Goal: Transaction & Acquisition: Purchase product/service

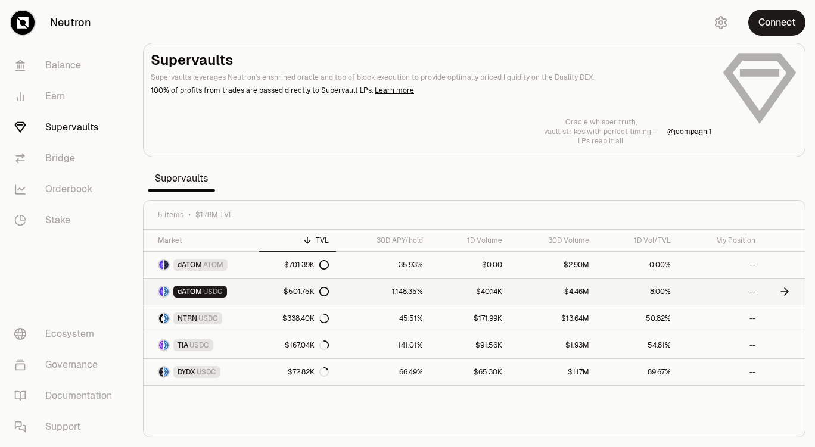
click at [210, 272] on span "USDC" at bounding box center [213, 292] width 20 height 10
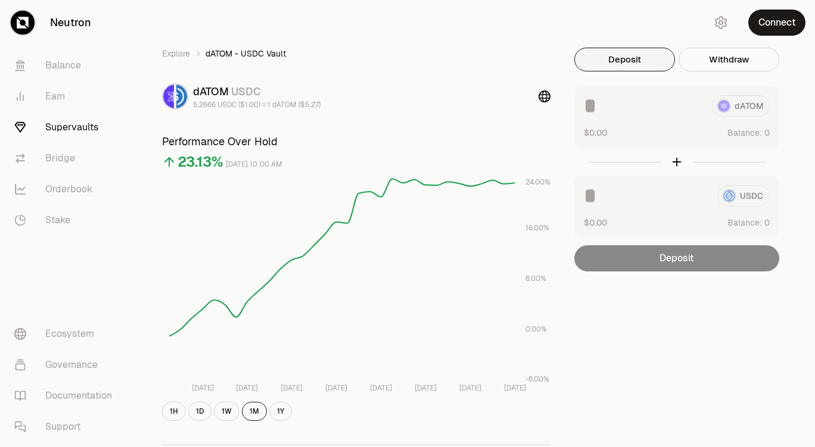
click at [606, 57] on button "Deposit" at bounding box center [624, 60] width 101 height 24
click at [637, 65] on button "Deposit" at bounding box center [624, 60] width 101 height 24
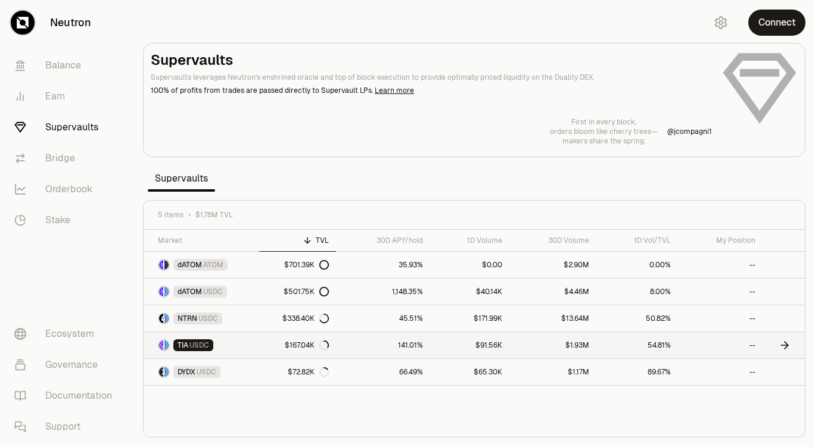
click at [203, 272] on span "USDC" at bounding box center [199, 346] width 20 height 10
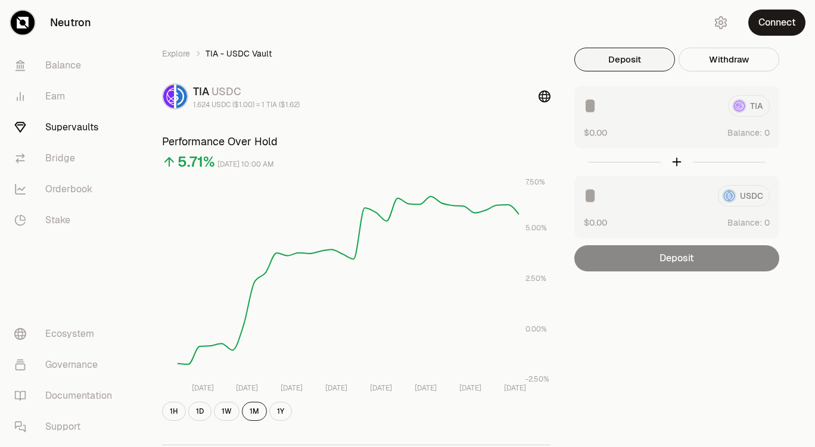
click at [634, 65] on button "Deposit" at bounding box center [624, 60] width 101 height 24
click at [636, 62] on button "Deposit" at bounding box center [624, 60] width 101 height 24
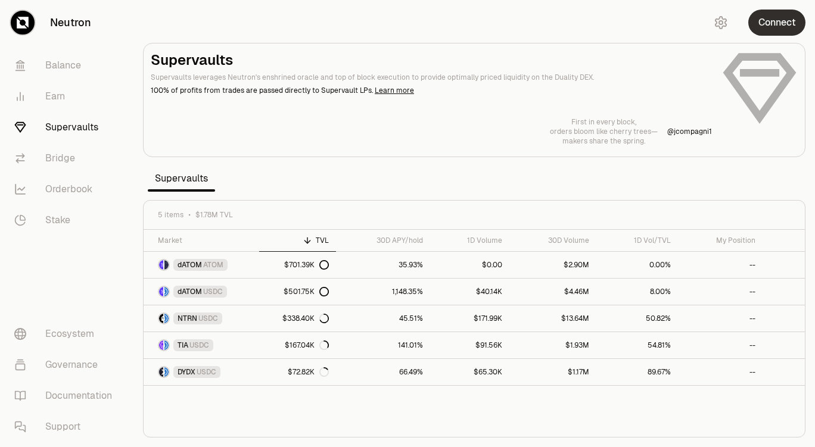
click at [653, 23] on button "Connect" at bounding box center [776, 23] width 57 height 26
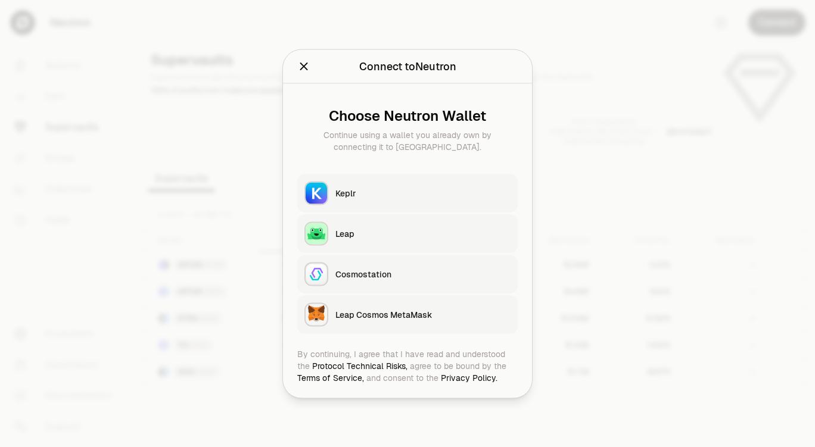
click at [368, 199] on button "Keplr" at bounding box center [407, 193] width 220 height 38
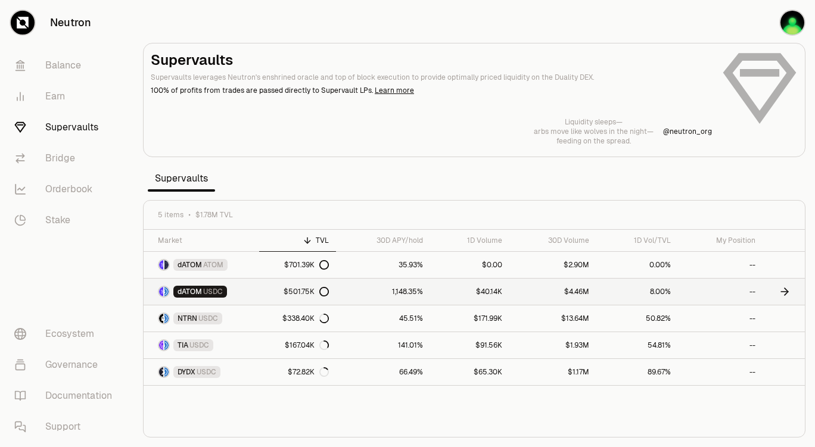
click at [653, 272] on icon at bounding box center [784, 292] width 7 height 0
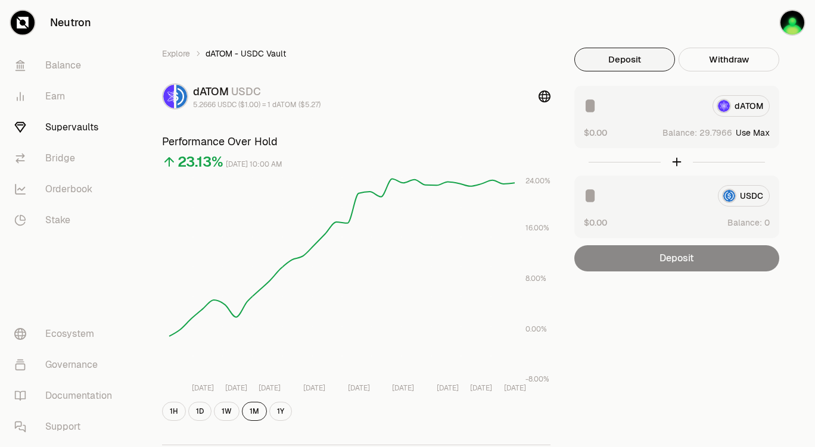
click at [653, 63] on button "Deposit" at bounding box center [624, 60] width 101 height 24
click at [584, 63] on button "Deposit" at bounding box center [624, 60] width 101 height 24
click at [653, 108] on div "dATOM" at bounding box center [677, 105] width 186 height 21
click at [653, 132] on button "Use Max" at bounding box center [753, 133] width 34 height 12
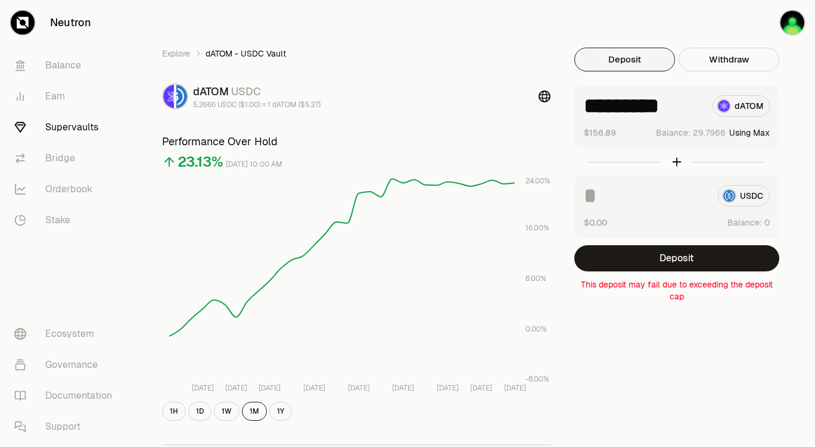
type input "*********"
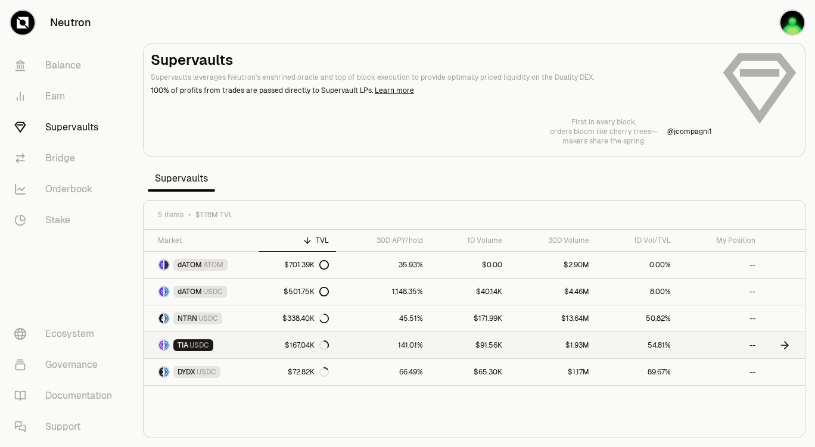
click at [189, 272] on div "TIA USDC" at bounding box center [193, 345] width 40 height 12
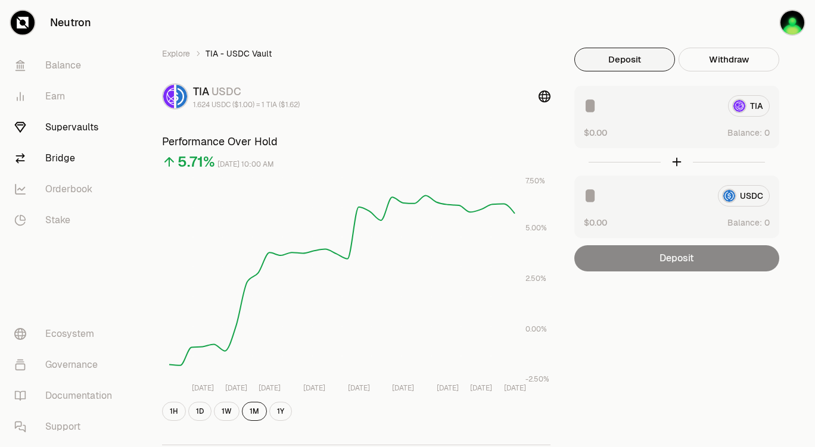
click at [55, 158] on link "Bridge" at bounding box center [67, 158] width 124 height 31
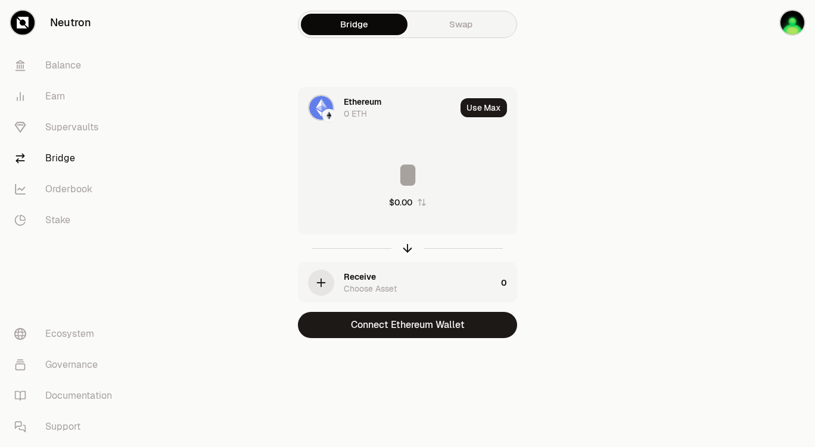
click at [365, 101] on div "Ethereum" at bounding box center [363, 102] width 38 height 12
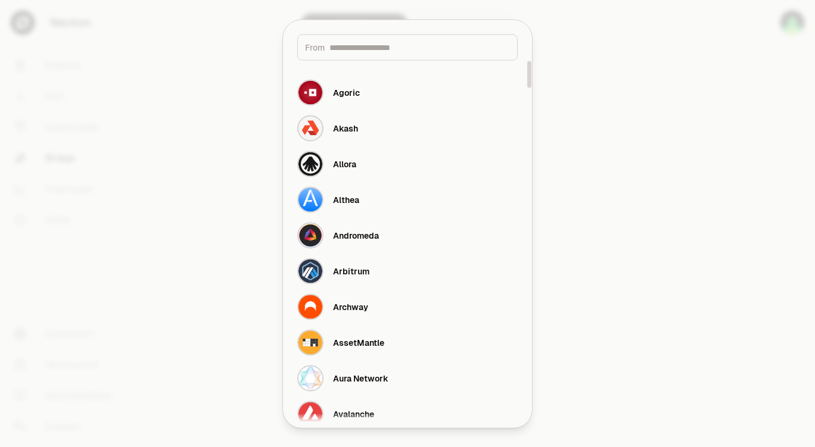
click at [385, 51] on input at bounding box center [419, 47] width 180 height 12
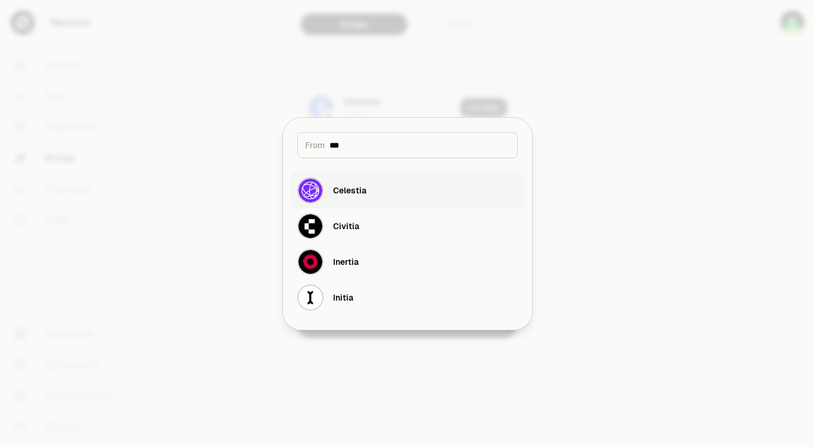
type input "***"
click at [366, 193] on div "Celestia" at bounding box center [349, 191] width 33 height 12
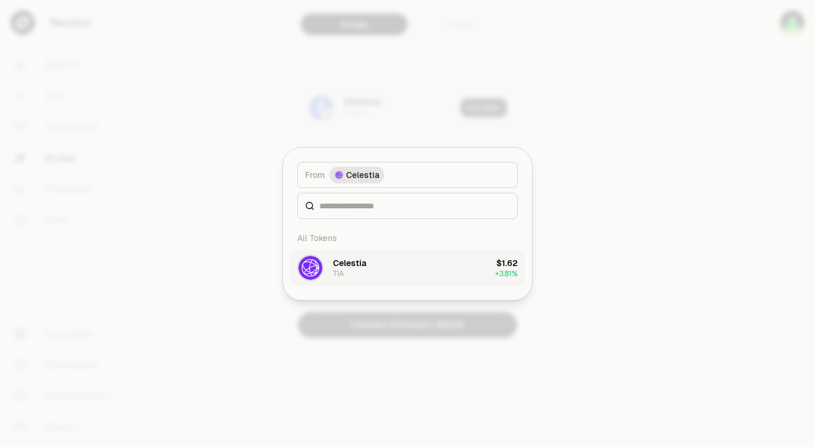
click at [380, 266] on button "Celestia TIA $1.62 + 3.81%" at bounding box center [407, 268] width 235 height 36
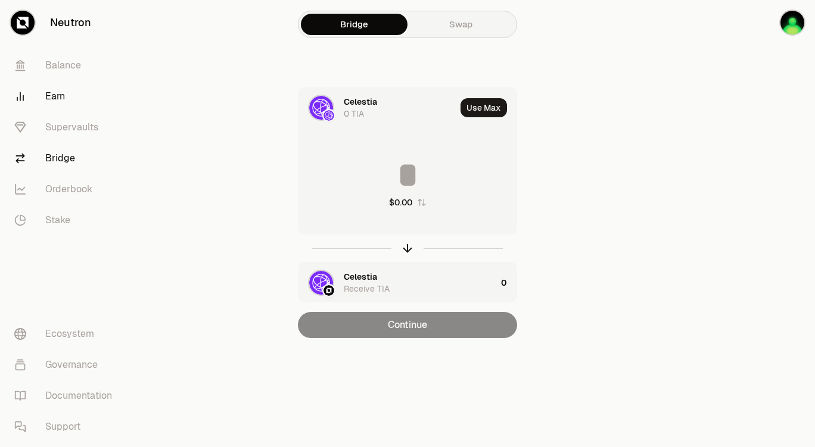
click at [64, 102] on link "Earn" at bounding box center [67, 96] width 124 height 31
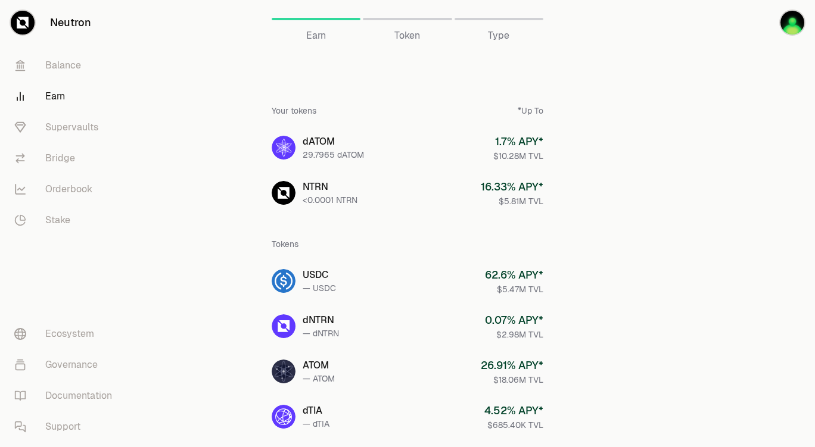
click at [427, 23] on div "Token" at bounding box center [407, 19] width 89 height 29
click at [431, 18] on div at bounding box center [407, 19] width 89 height 2
click at [506, 18] on div at bounding box center [498, 19] width 89 height 2
click at [81, 124] on link "Supervaults" at bounding box center [67, 127] width 124 height 31
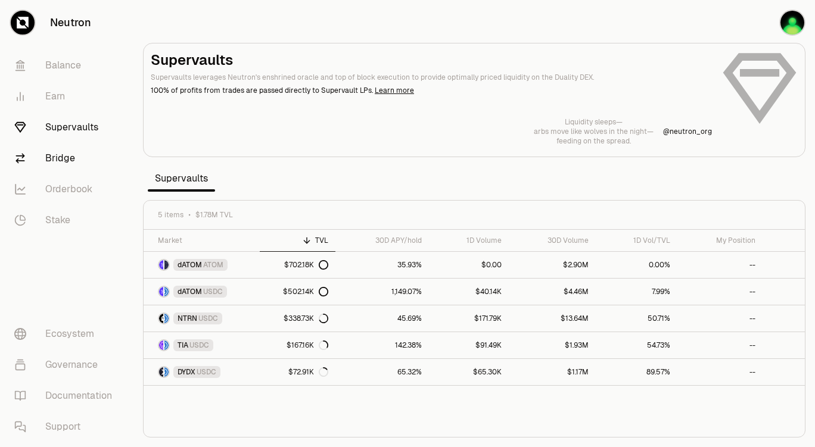
click at [71, 157] on link "Bridge" at bounding box center [67, 158] width 124 height 31
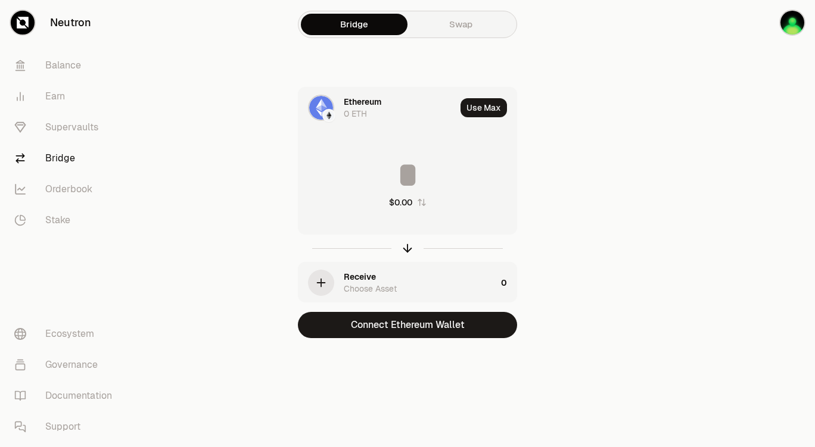
click at [373, 103] on div "Ethereum" at bounding box center [363, 102] width 38 height 12
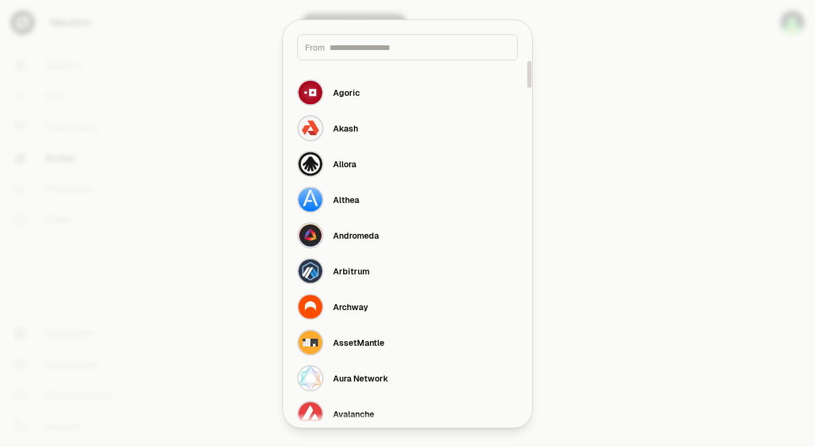
click at [367, 49] on input at bounding box center [419, 47] width 180 height 12
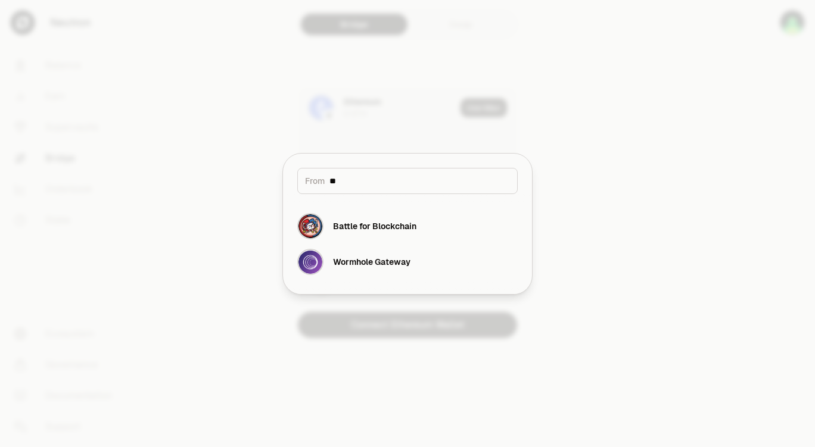
type input "*"
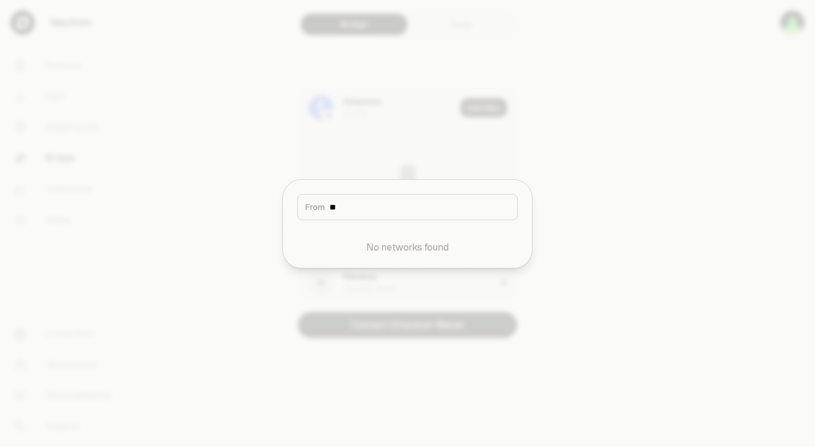
type input "*"
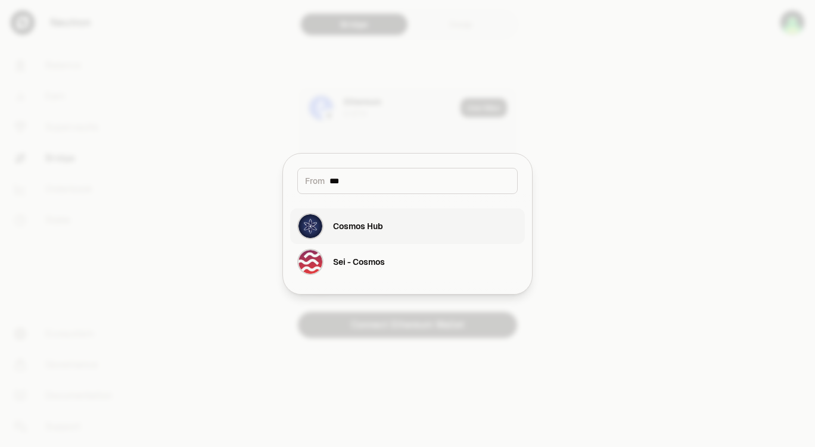
type input "***"
click at [386, 223] on button "Cosmos Hub" at bounding box center [407, 226] width 235 height 36
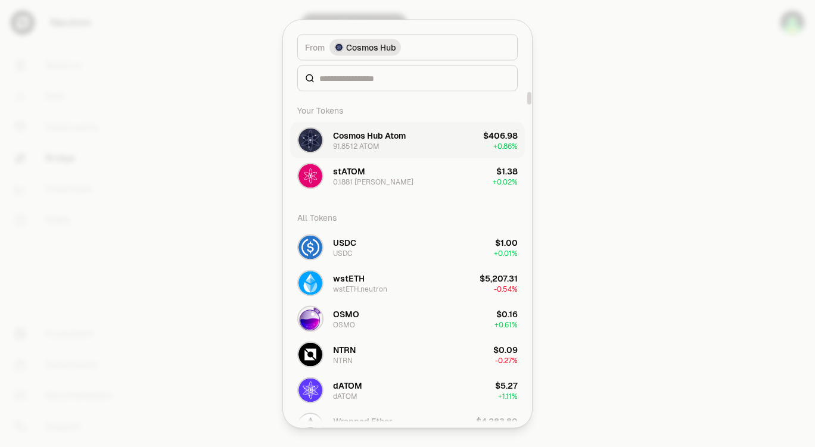
click at [446, 138] on button "Cosmos Hub Atom 91.8512 ATOM $406.98 + 0.86%" at bounding box center [407, 140] width 235 height 36
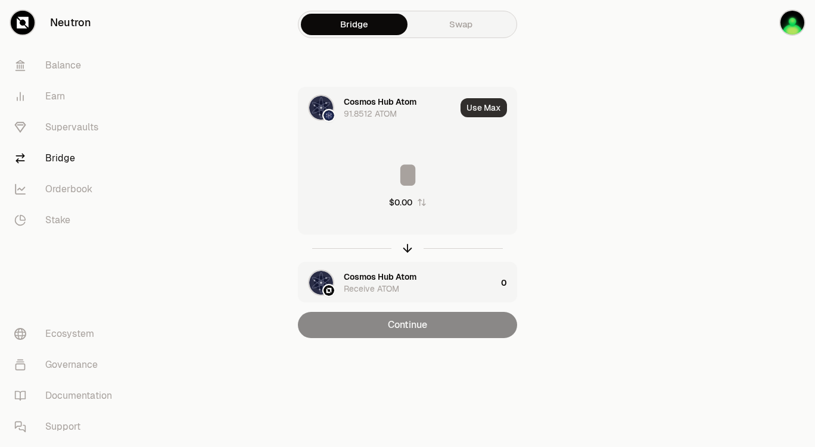
click at [489, 108] on button "Use Max" at bounding box center [483, 107] width 46 height 19
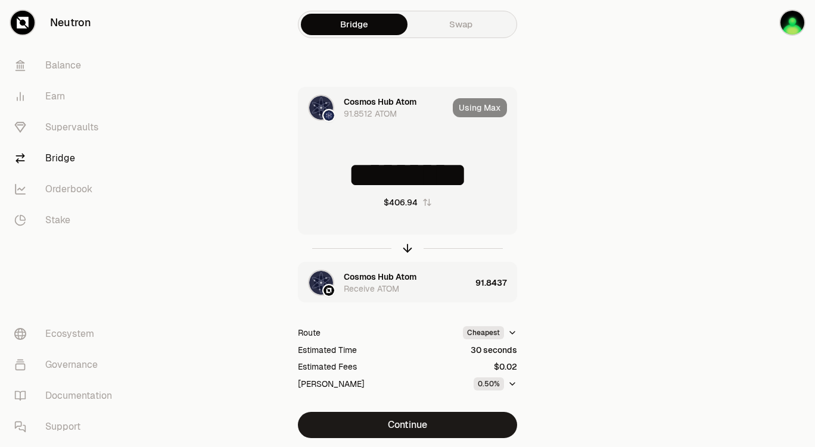
click at [493, 173] on input "*********" at bounding box center [407, 175] width 218 height 36
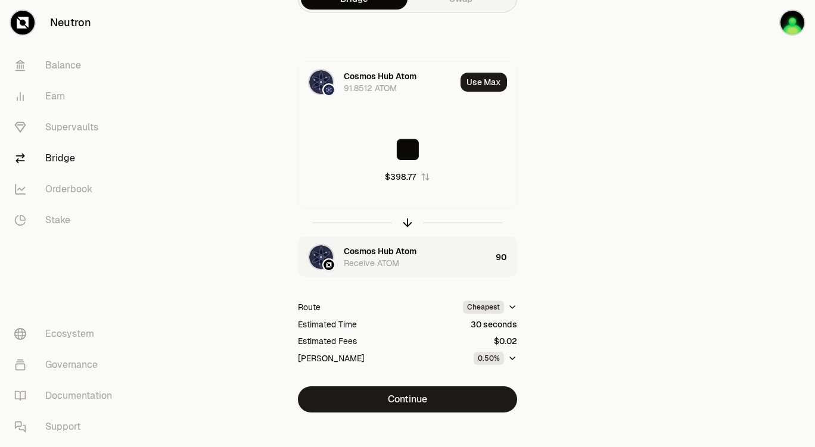
scroll to position [39, 0]
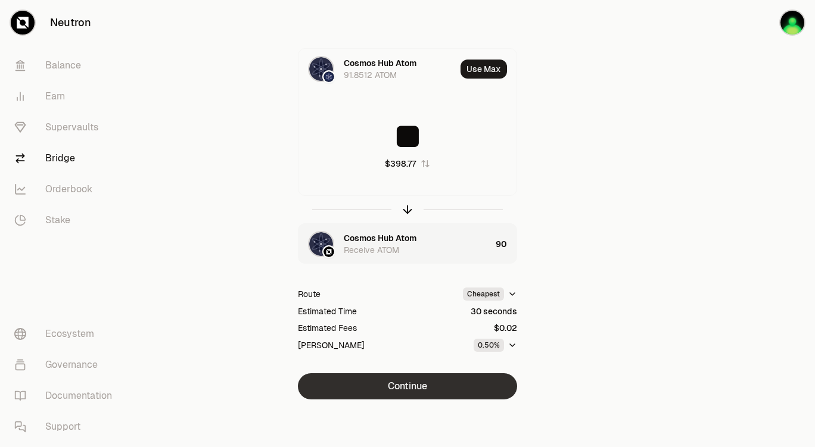
type input "**"
click at [422, 272] on button "Continue" at bounding box center [407, 386] width 219 height 26
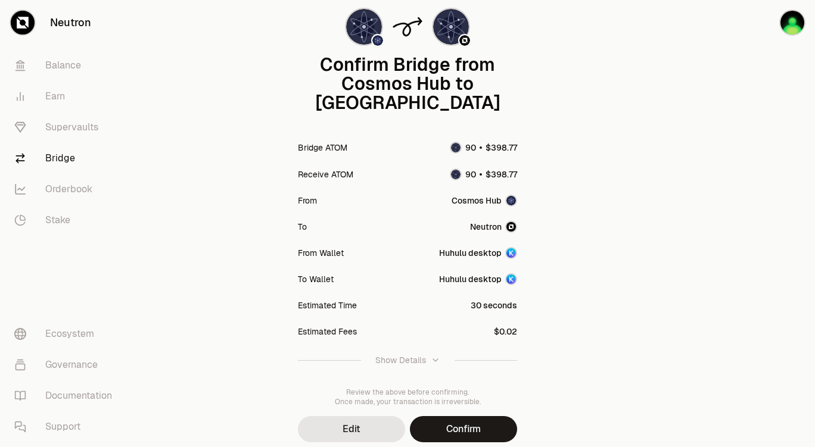
scroll to position [98, 0]
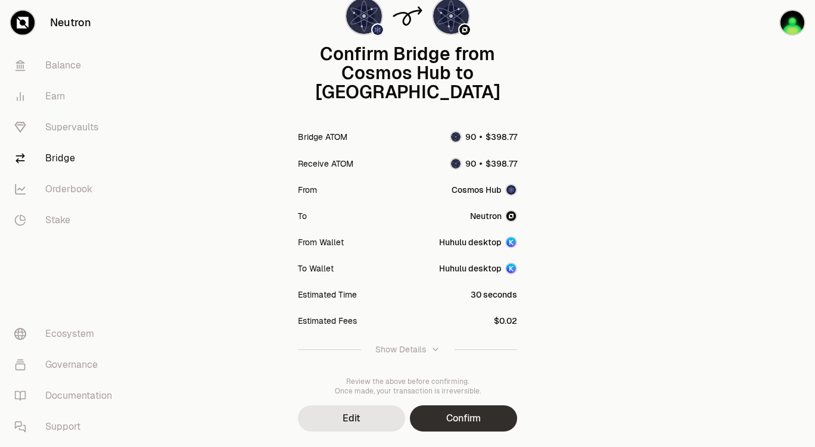
click at [471, 272] on button "Confirm" at bounding box center [463, 419] width 107 height 26
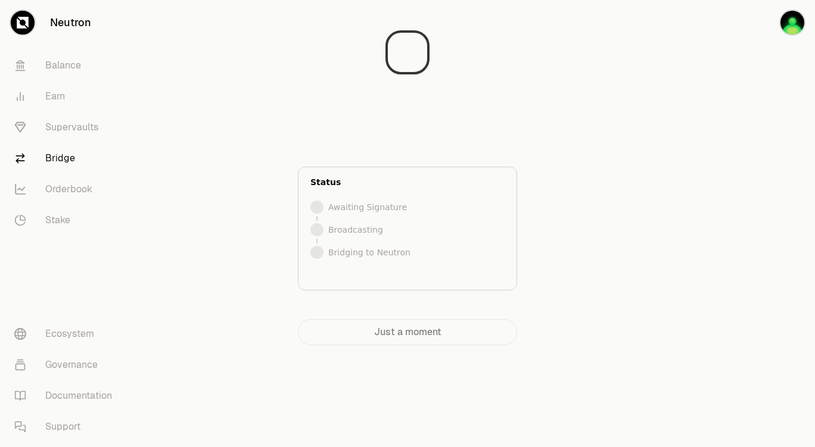
scroll to position [0, 0]
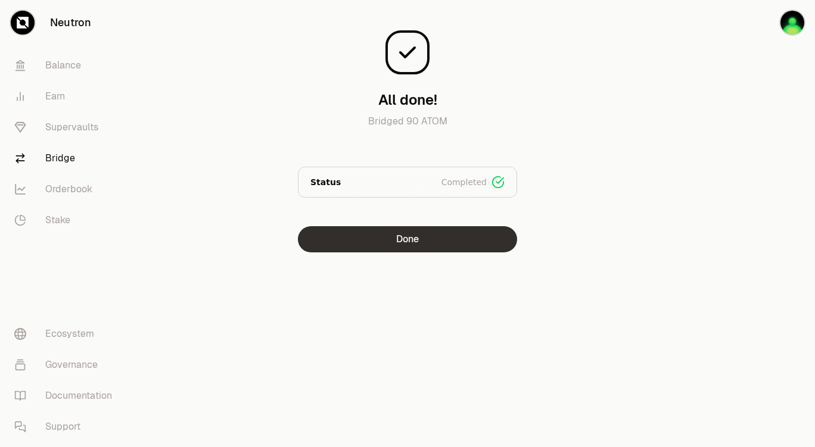
click at [395, 238] on button "Done" at bounding box center [407, 239] width 219 height 26
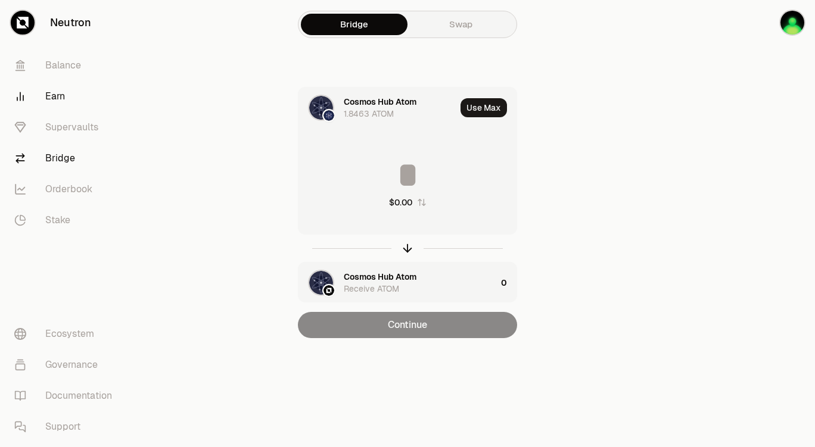
click at [59, 95] on link "Earn" at bounding box center [67, 96] width 124 height 31
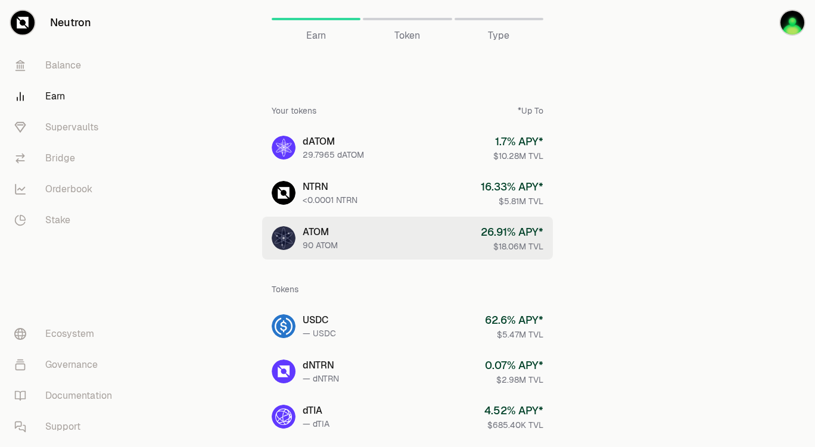
click at [530, 238] on div "26.91 % APY*" at bounding box center [512, 232] width 63 height 17
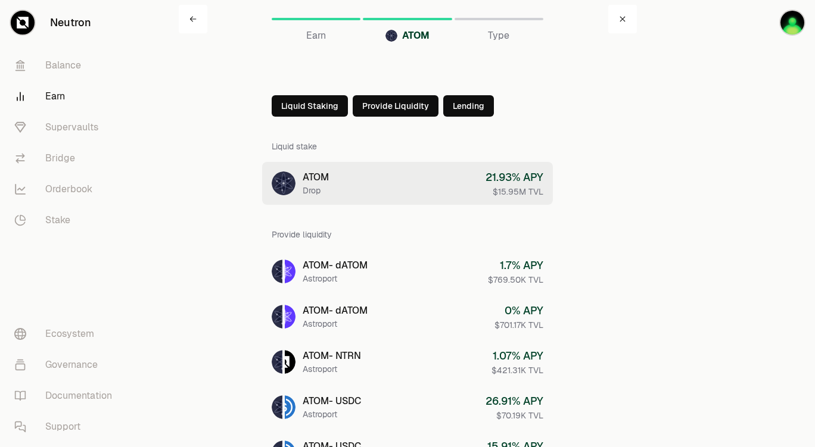
click at [367, 183] on link "ATOM Drop 21.93 % APY $15.95M TVL" at bounding box center [407, 183] width 291 height 43
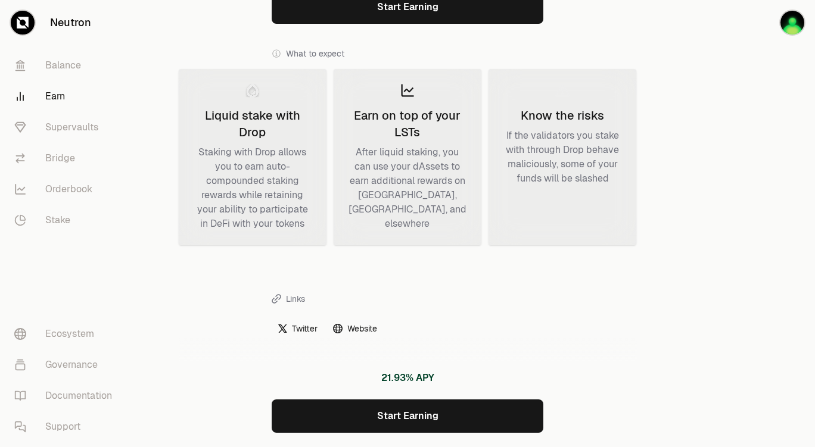
scroll to position [357, 0]
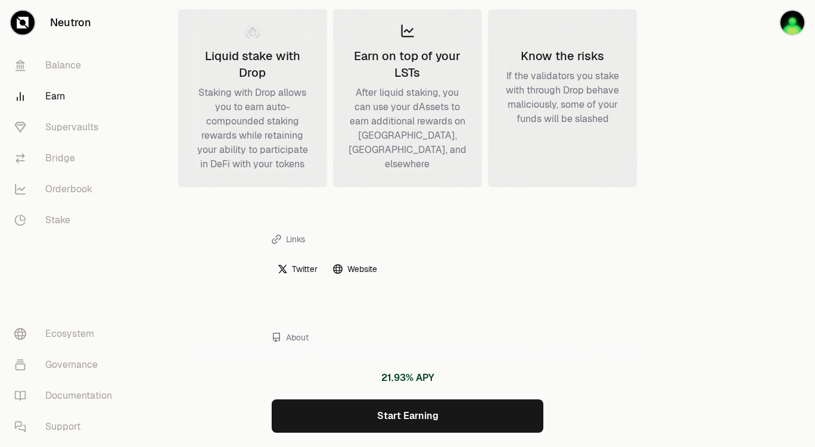
click at [408, 272] on link "Start Earning" at bounding box center [408, 416] width 272 height 33
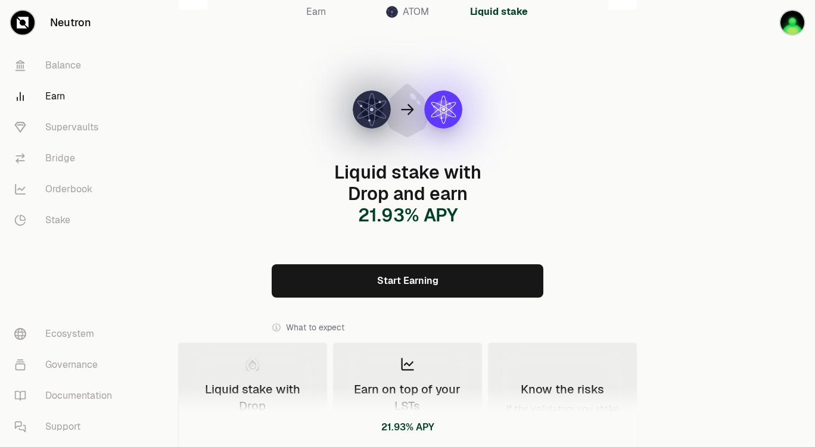
scroll to position [0, 0]
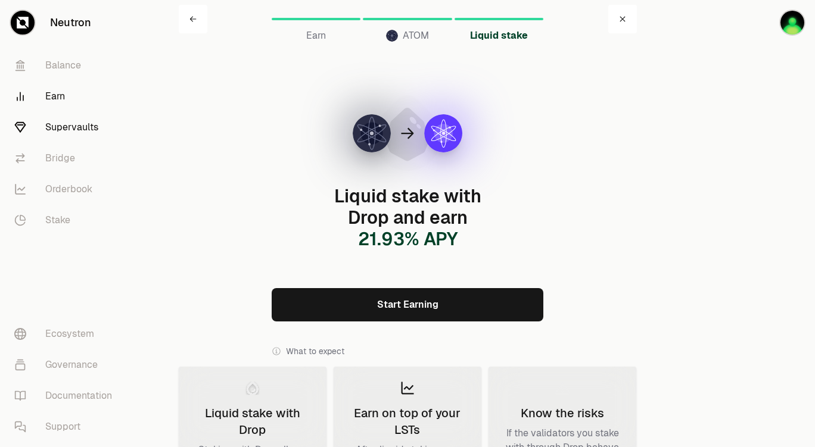
click at [84, 121] on link "Supervaults" at bounding box center [67, 127] width 124 height 31
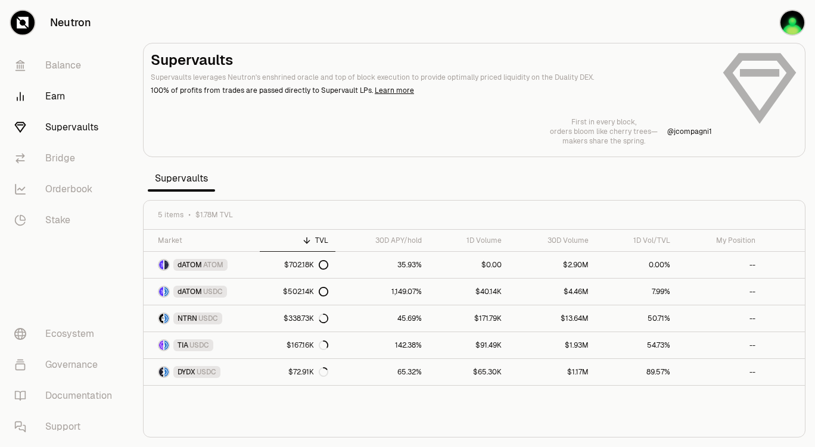
click at [55, 100] on link "Earn" at bounding box center [67, 96] width 124 height 31
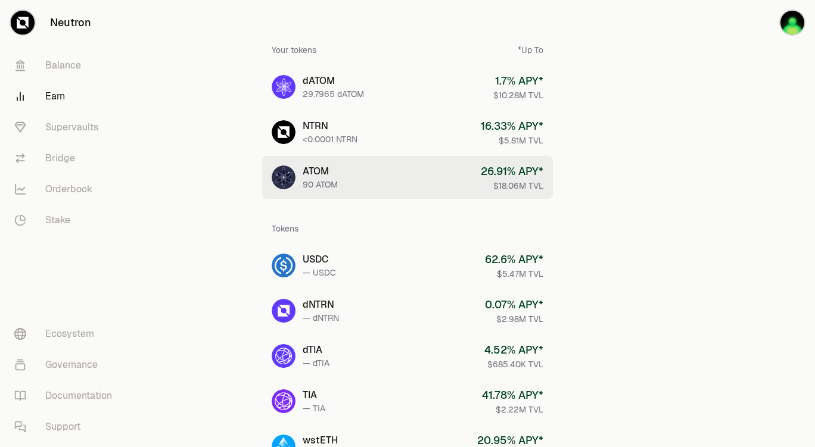
scroll to position [60, 0]
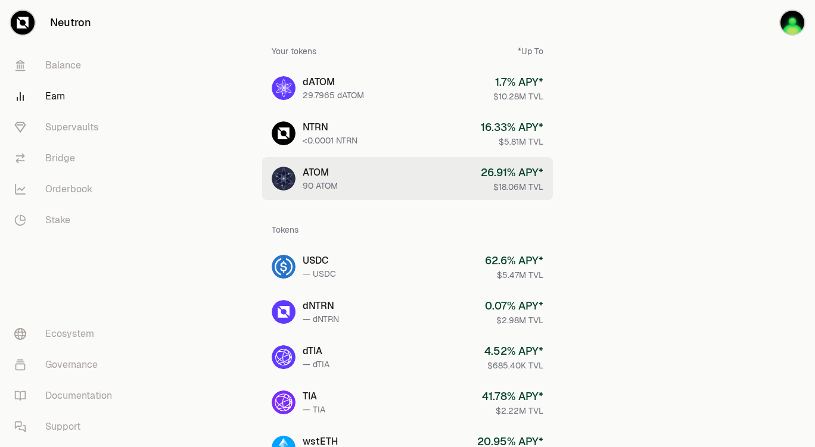
click at [384, 183] on link "ATOM 90 ATOM 26.91 % APY* $18.06M TVL" at bounding box center [407, 178] width 291 height 43
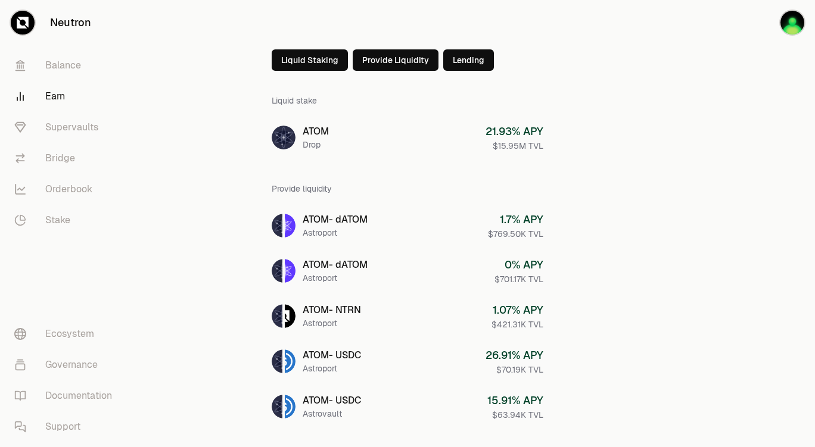
scroll to position [60, 0]
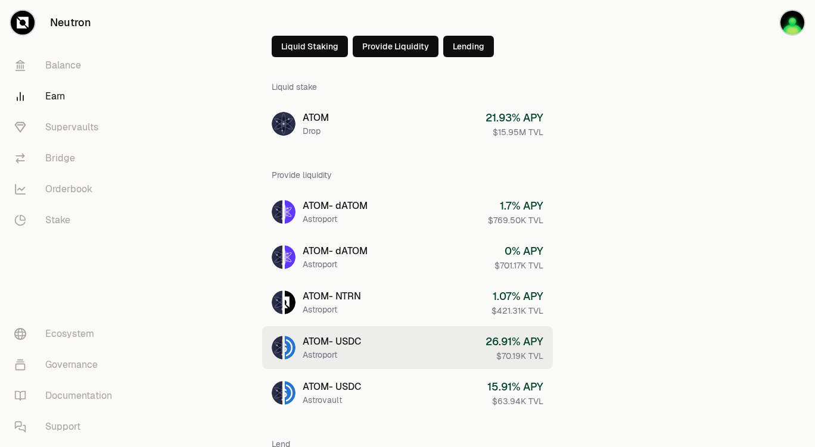
click at [453, 272] on link "ATOM - USDC Astroport 26.91 % APY $70.19K TVL" at bounding box center [407, 347] width 291 height 43
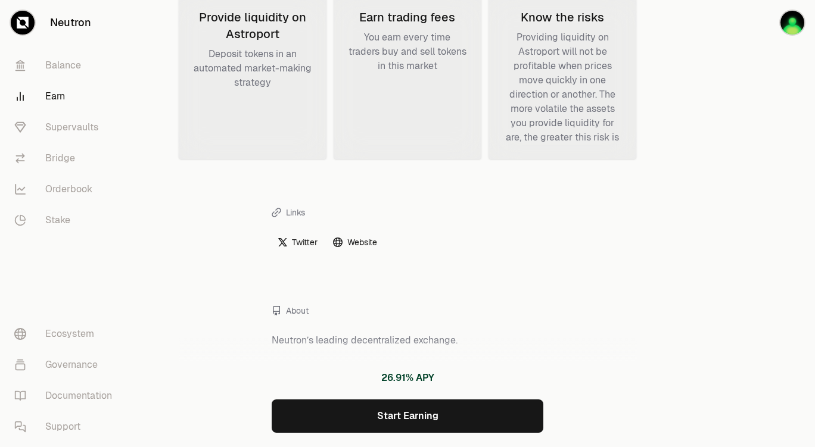
scroll to position [411, 0]
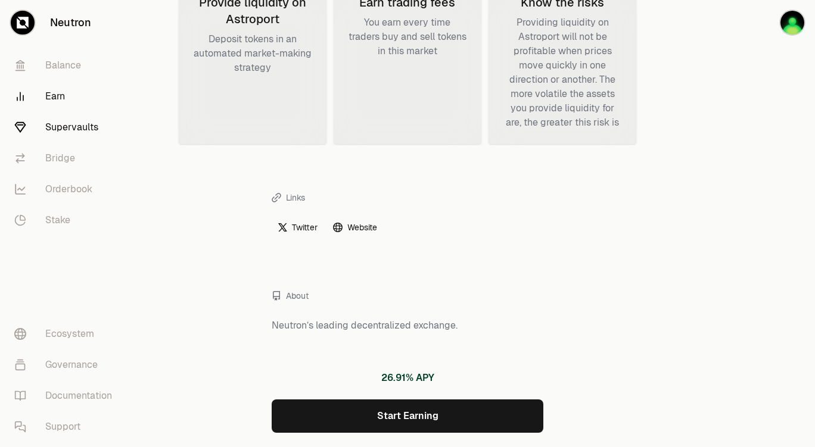
click at [77, 129] on link "Supervaults" at bounding box center [67, 127] width 124 height 31
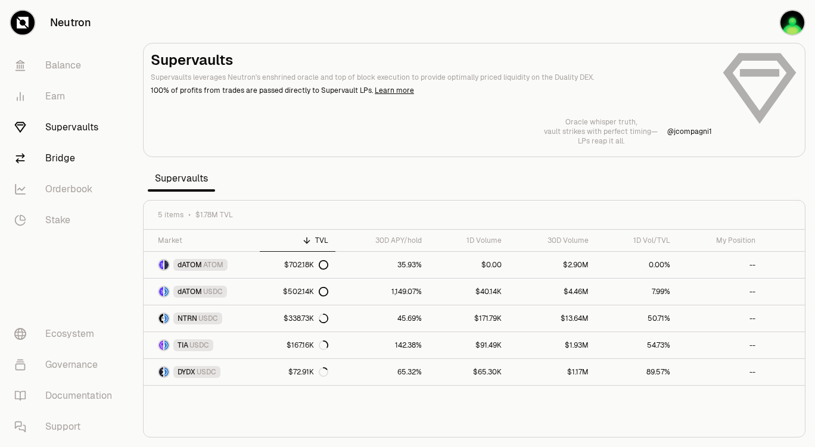
click at [57, 159] on link "Bridge" at bounding box center [67, 158] width 124 height 31
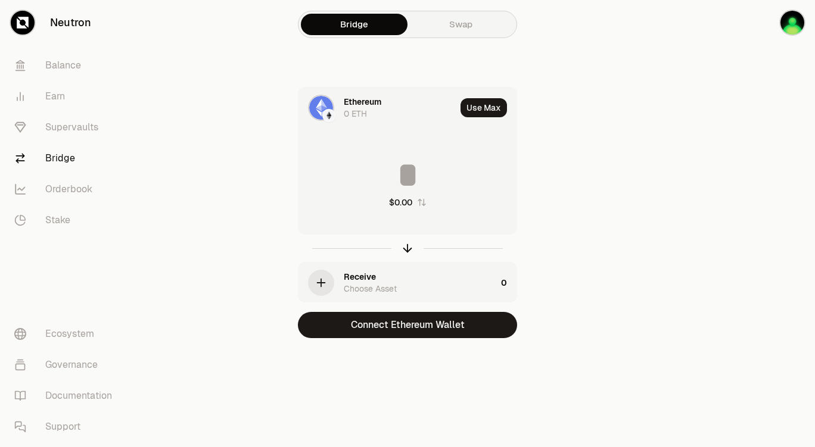
click at [341, 101] on div "Ethereum 0 ETH" at bounding box center [376, 108] width 157 height 41
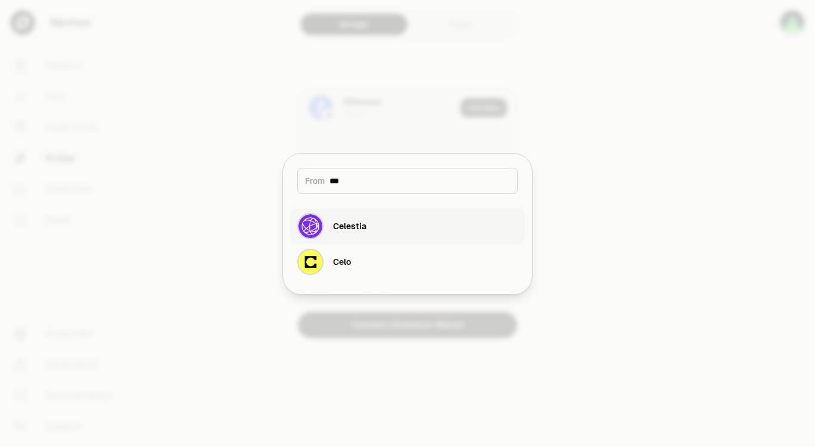
type input "***"
click at [395, 224] on button "Celestia" at bounding box center [407, 226] width 235 height 36
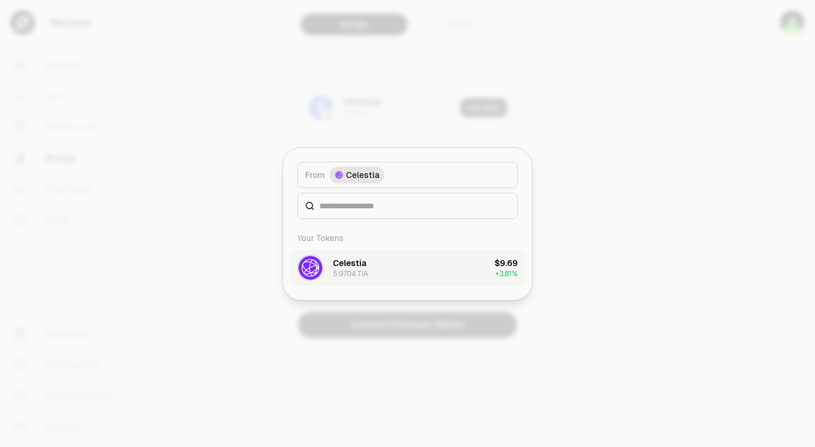
click at [443, 264] on button "Celestia 5.9704 TIA $9.69 + 3.81%" at bounding box center [407, 268] width 235 height 36
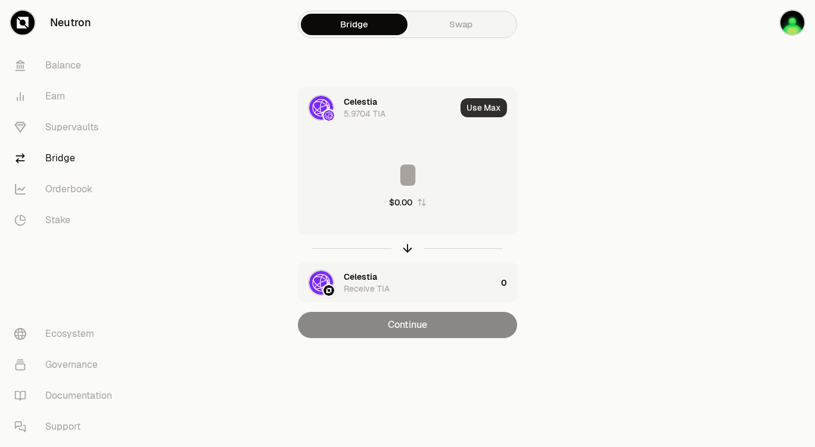
click at [496, 108] on button "Use Max" at bounding box center [483, 107] width 46 height 19
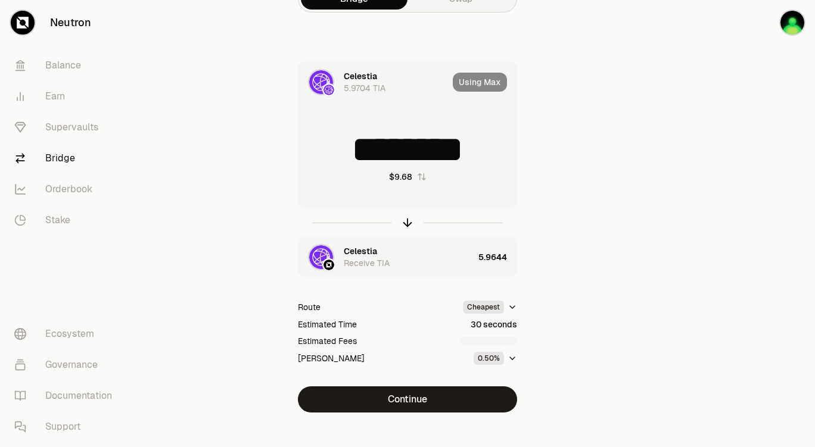
scroll to position [39, 0]
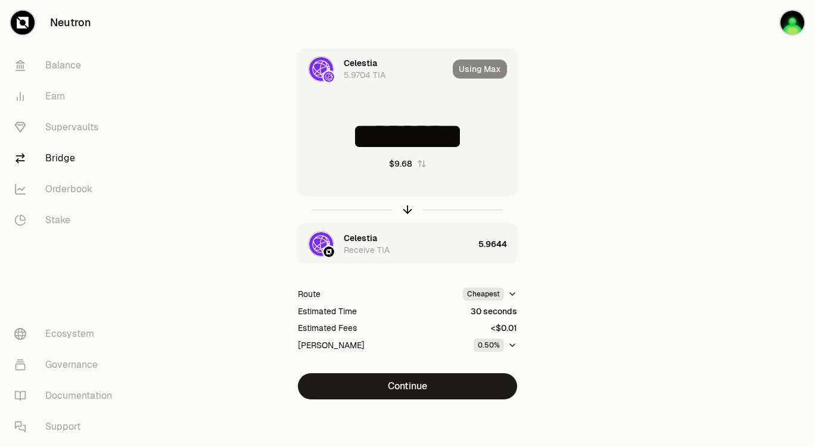
drag, startPoint x: 387, startPoint y: 135, endPoint x: 498, endPoint y: 134, distance: 111.4
click at [498, 134] on input "********" at bounding box center [407, 137] width 218 height 36
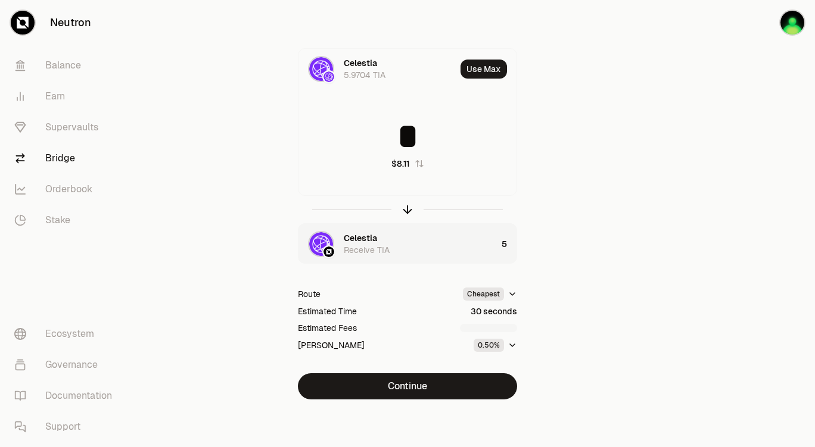
type input "*"
click at [599, 173] on div "Celestia 5.9704 TIA Use Max * $8.11 Celestia Receive TIA 5 Route Cheapest Estim…" at bounding box center [407, 223] width 400 height 351
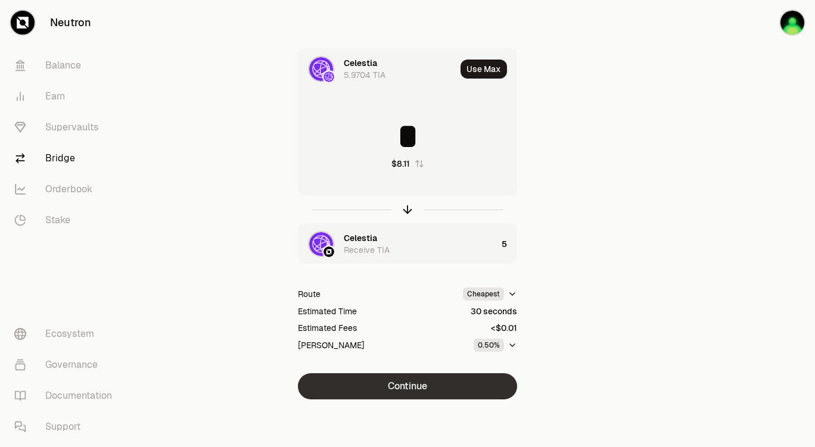
click at [429, 272] on button "Continue" at bounding box center [407, 386] width 219 height 26
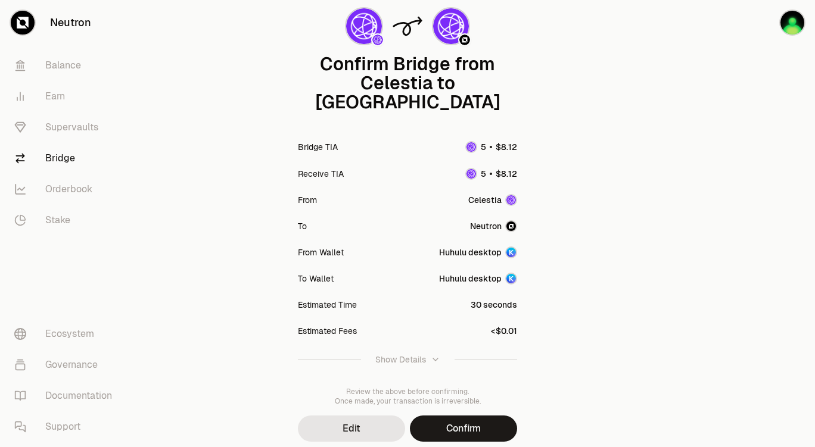
scroll to position [98, 0]
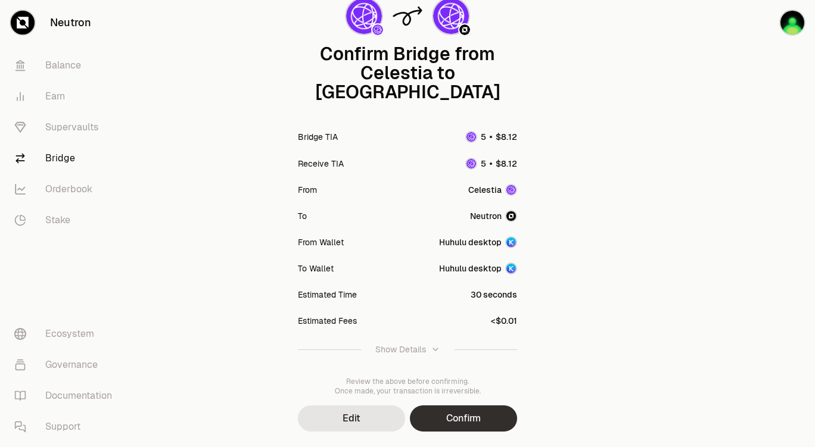
click at [487, 272] on button "Confirm" at bounding box center [463, 419] width 107 height 26
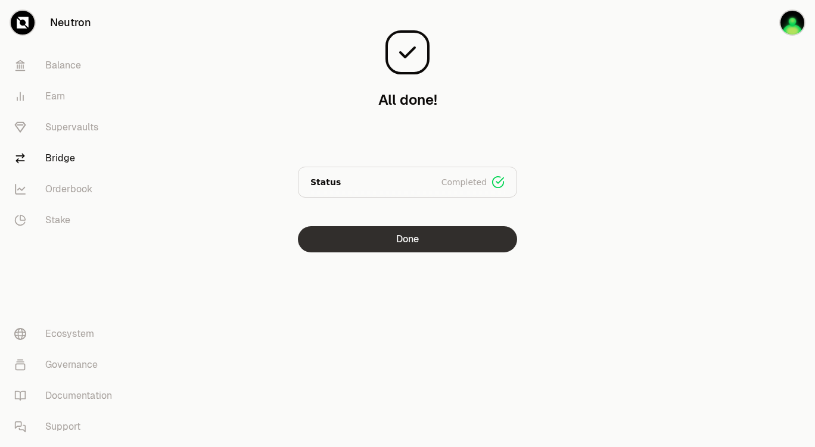
click at [409, 242] on button "Done" at bounding box center [407, 239] width 219 height 26
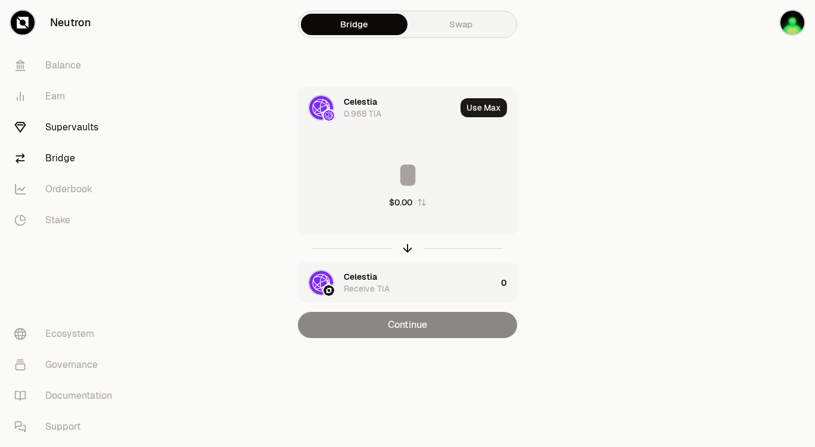
click at [67, 123] on link "Supervaults" at bounding box center [67, 127] width 124 height 31
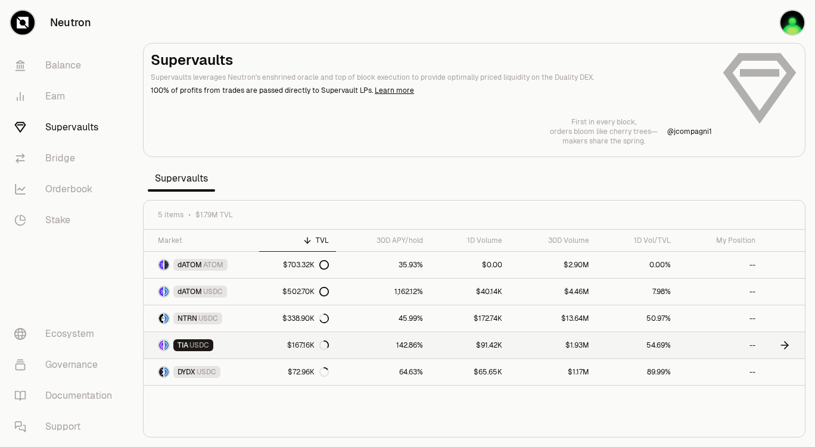
click at [196, 272] on span "USDC" at bounding box center [199, 346] width 20 height 10
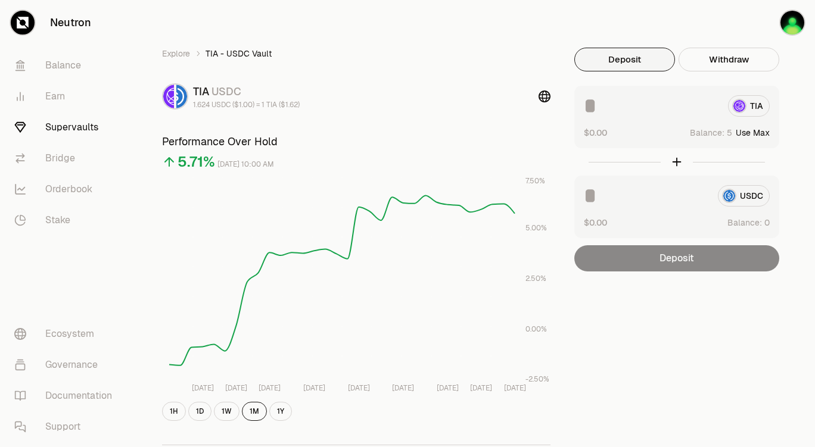
click at [653, 130] on button "Use Max" at bounding box center [753, 133] width 34 height 12
type input "*"
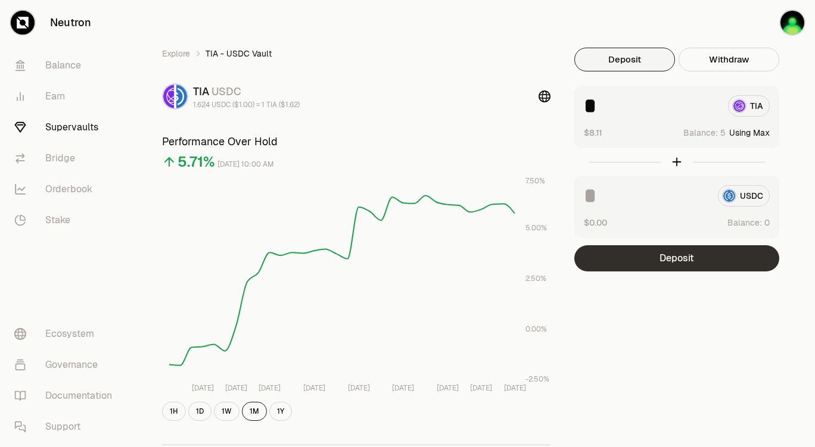
click at [653, 261] on button "Deposit" at bounding box center [676, 258] width 205 height 26
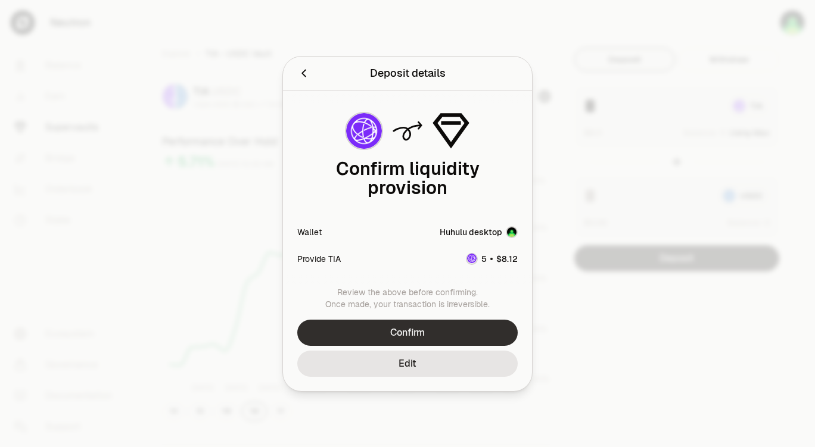
click at [418, 272] on button "Confirm" at bounding box center [407, 333] width 220 height 26
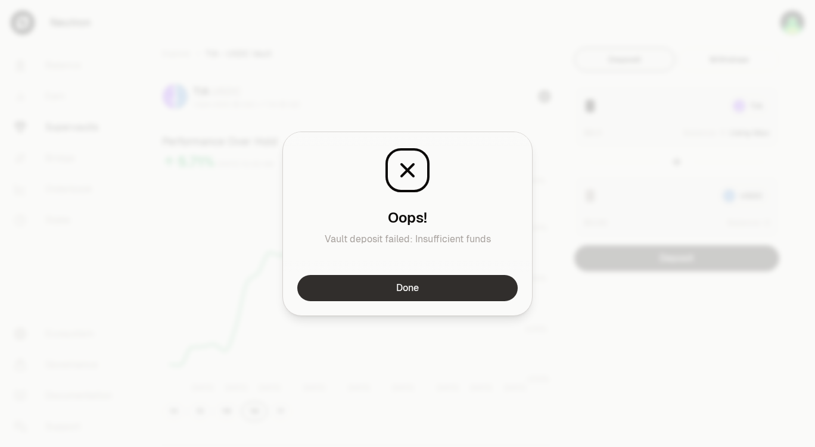
click at [441, 272] on button "Done" at bounding box center [407, 288] width 220 height 26
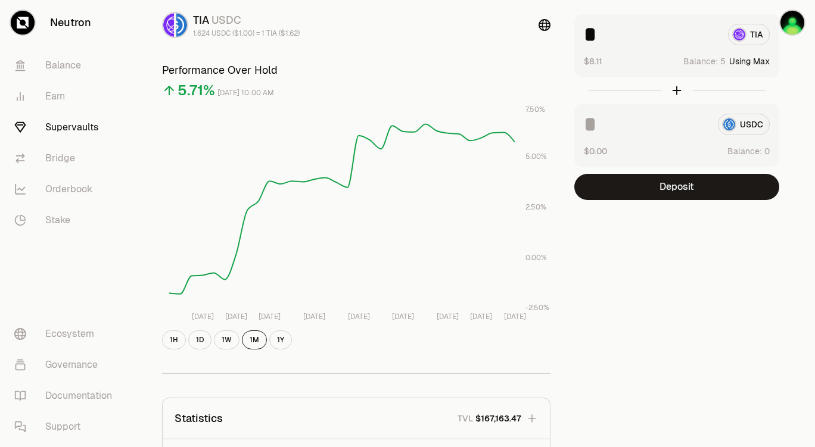
scroll to position [60, 0]
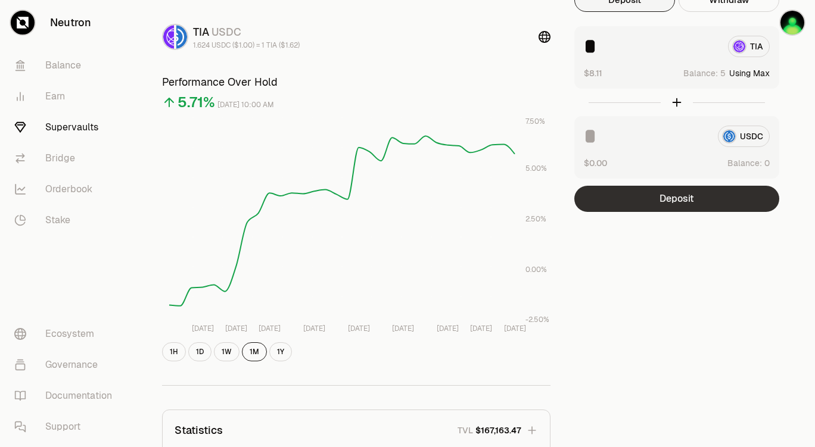
click at [653, 193] on button "Deposit" at bounding box center [676, 199] width 205 height 26
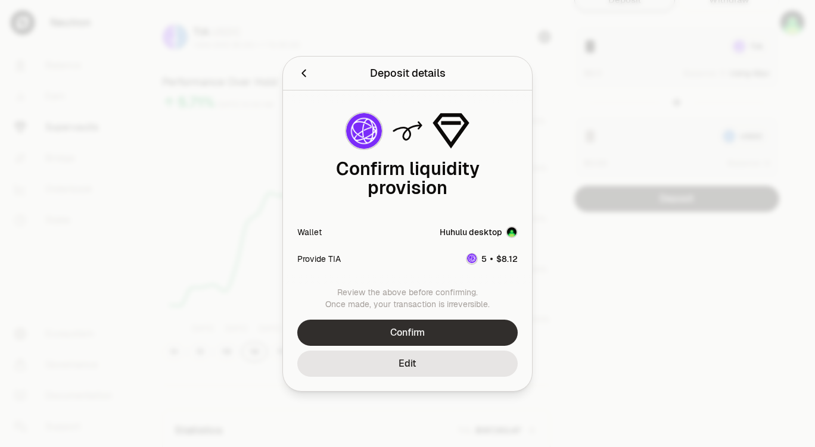
click at [421, 272] on button "Confirm" at bounding box center [407, 333] width 220 height 26
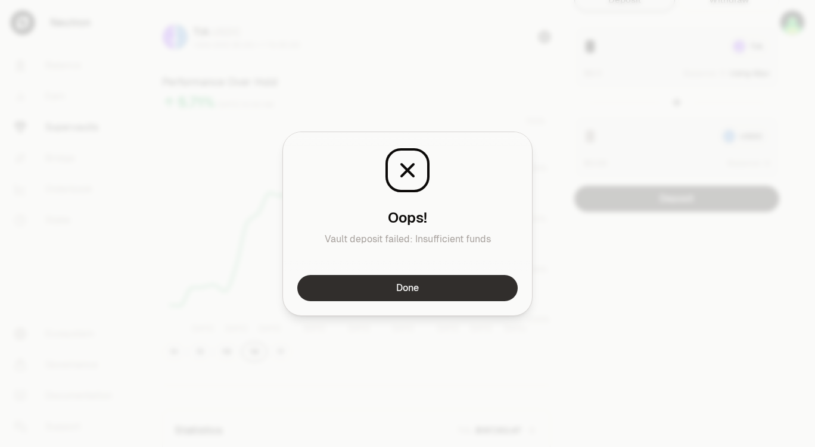
click at [454, 272] on button "Done" at bounding box center [407, 288] width 220 height 26
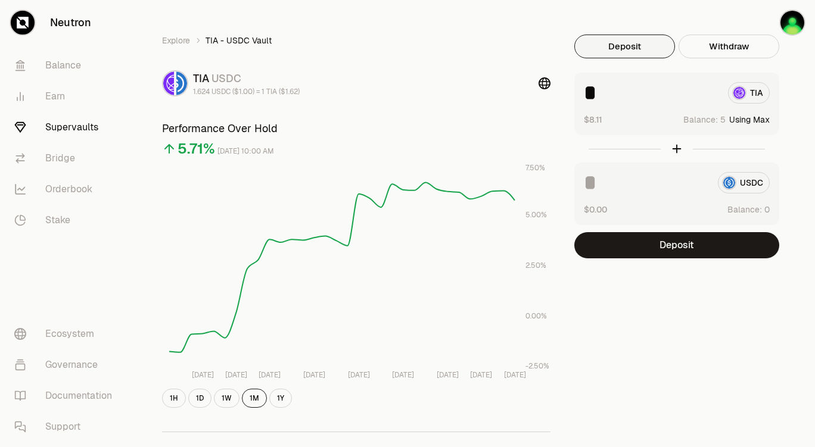
scroll to position [0, 0]
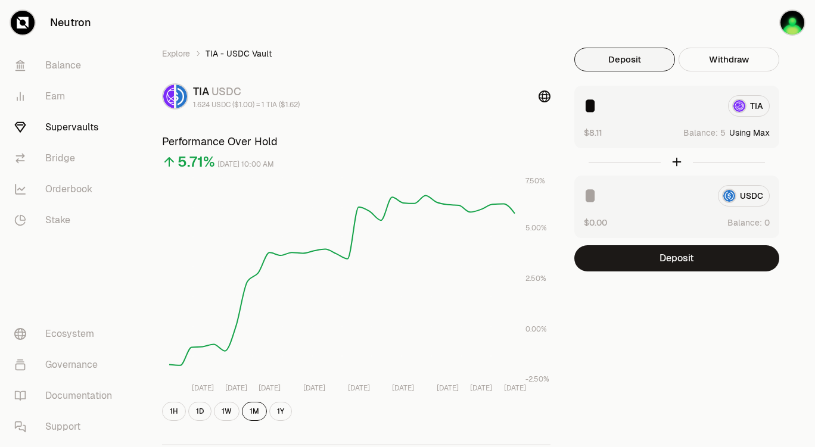
click at [70, 124] on link "Supervaults" at bounding box center [67, 127] width 124 height 31
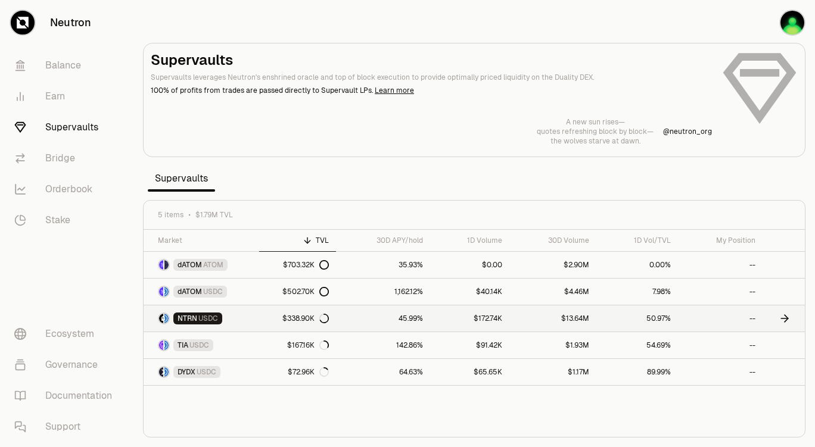
click at [198, 272] on span "USDC" at bounding box center [208, 319] width 20 height 10
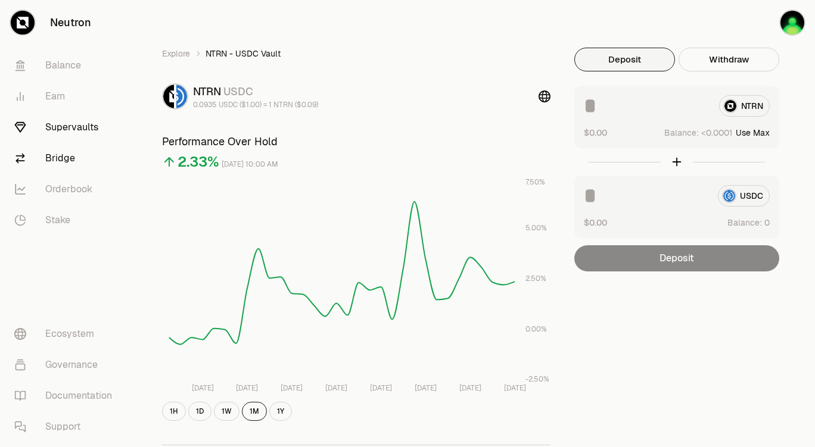
click at [70, 155] on link "Bridge" at bounding box center [67, 158] width 124 height 31
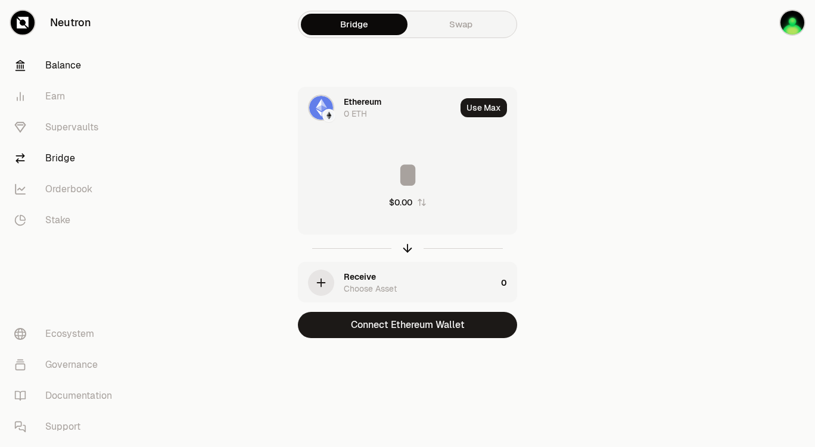
click at [61, 64] on link "Balance" at bounding box center [67, 65] width 124 height 31
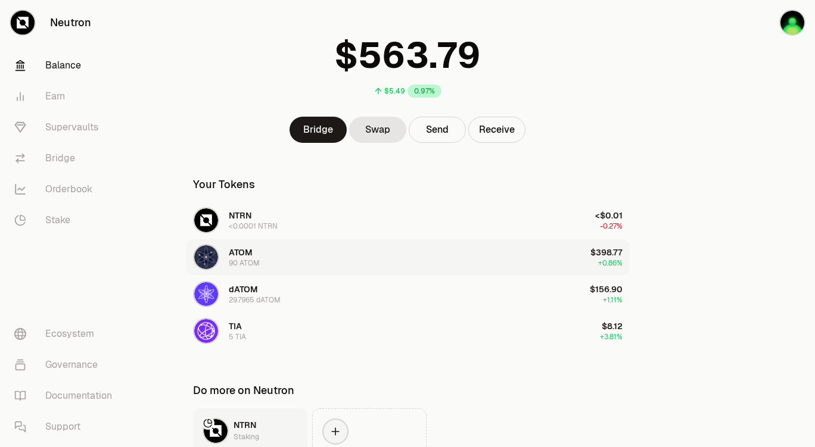
scroll to position [119, 0]
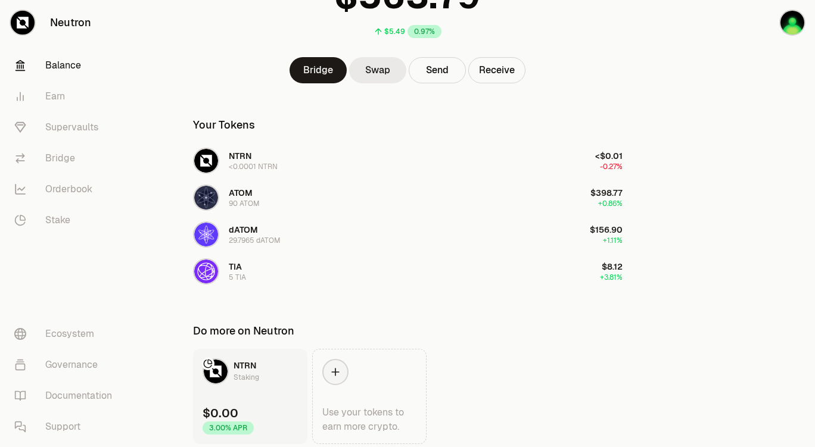
click at [384, 70] on link "Swap" at bounding box center [377, 70] width 57 height 26
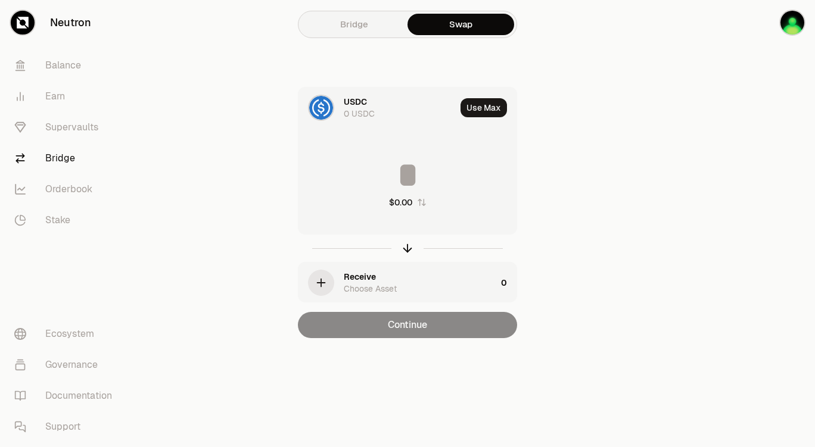
click at [353, 108] on div "0 USDC" at bounding box center [359, 114] width 31 height 12
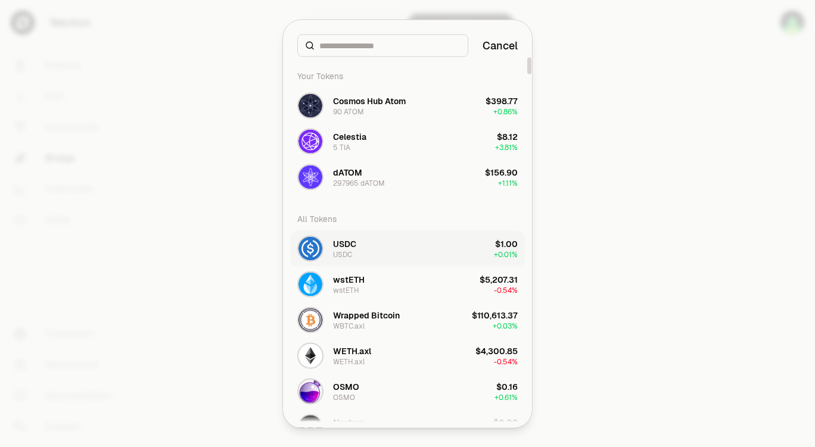
click at [401, 252] on button "USDC USDC $1.00 + 0.01%" at bounding box center [407, 248] width 235 height 36
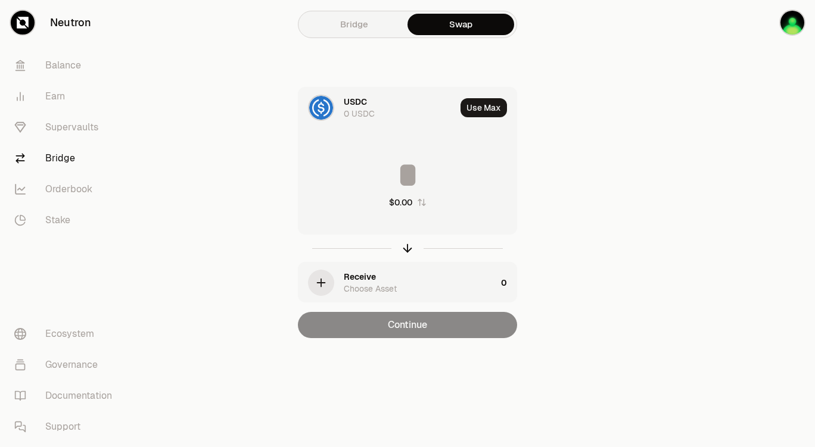
click at [357, 23] on link "Bridge" at bounding box center [354, 24] width 107 height 21
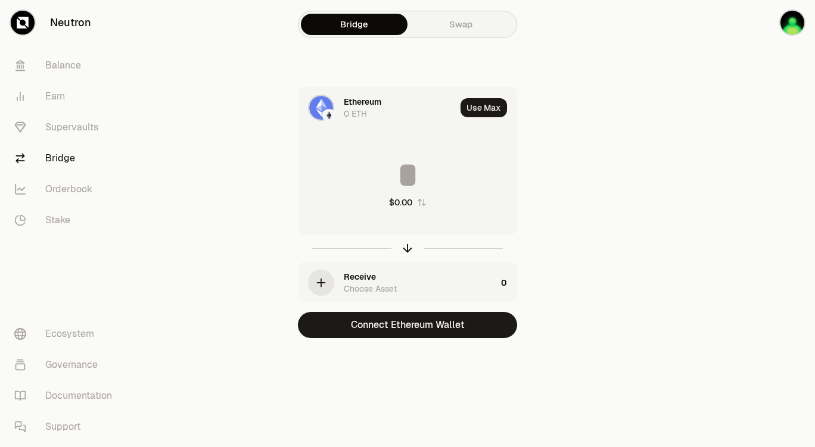
click at [365, 99] on div "Ethereum" at bounding box center [363, 102] width 38 height 12
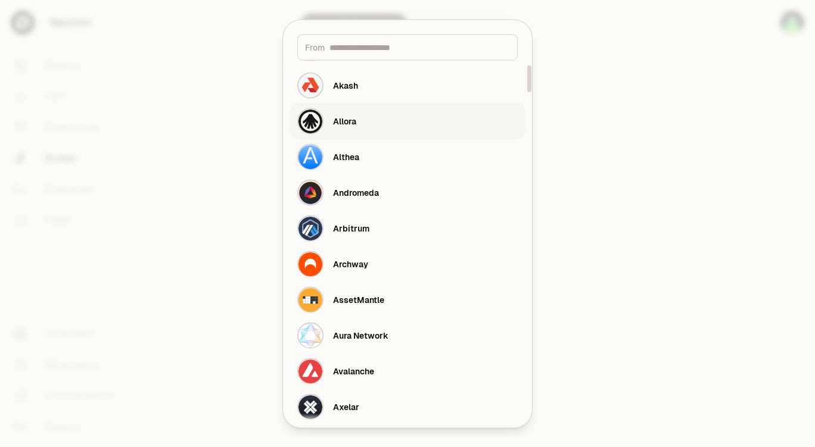
scroll to position [60, 0]
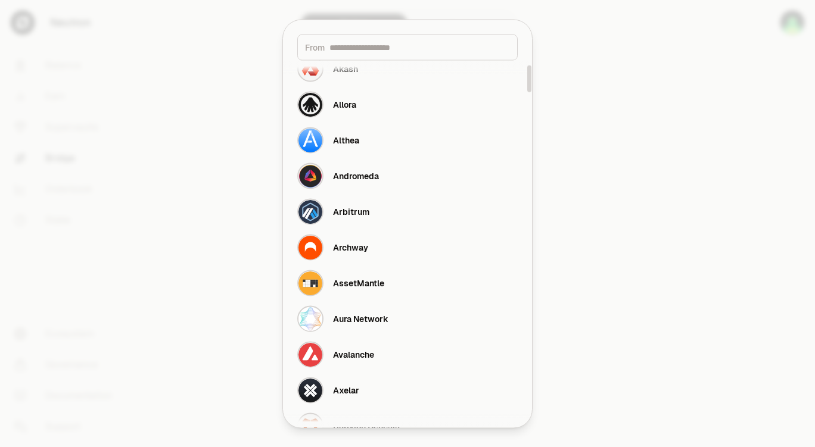
drag, startPoint x: 367, startPoint y: 44, endPoint x: 370, endPoint y: 31, distance: 13.4
click at [367, 44] on input at bounding box center [419, 47] width 180 height 12
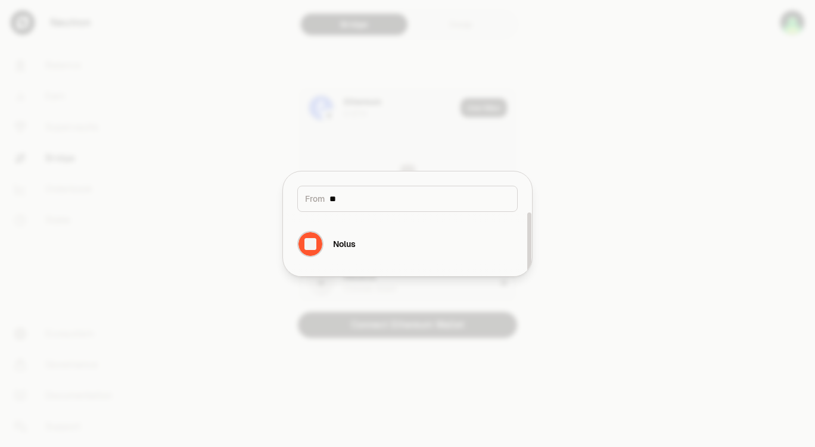
scroll to position [0, 0]
type input "*"
type input "***"
click at [372, 244] on button "Noble" at bounding box center [407, 244] width 235 height 36
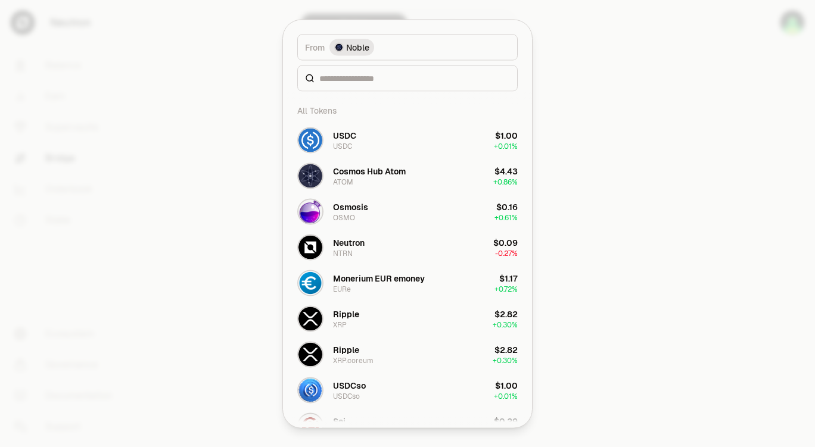
click at [189, 220] on div at bounding box center [407, 223] width 815 height 447
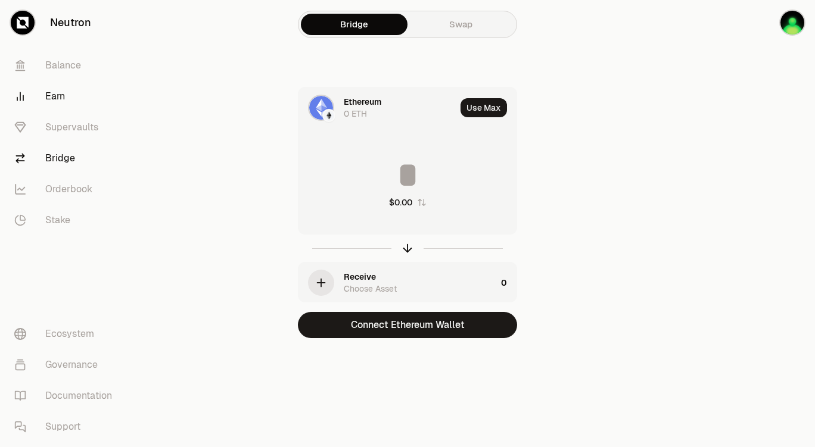
click at [63, 99] on link "Earn" at bounding box center [67, 96] width 124 height 31
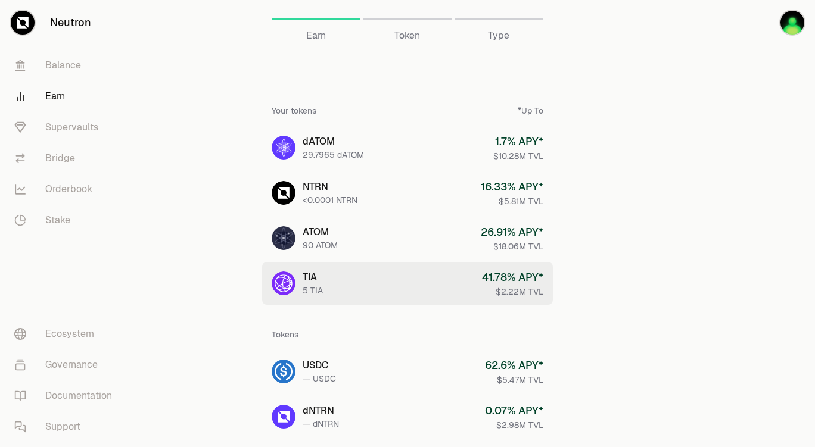
click at [490, 272] on div "41.78 % APY*" at bounding box center [512, 277] width 61 height 17
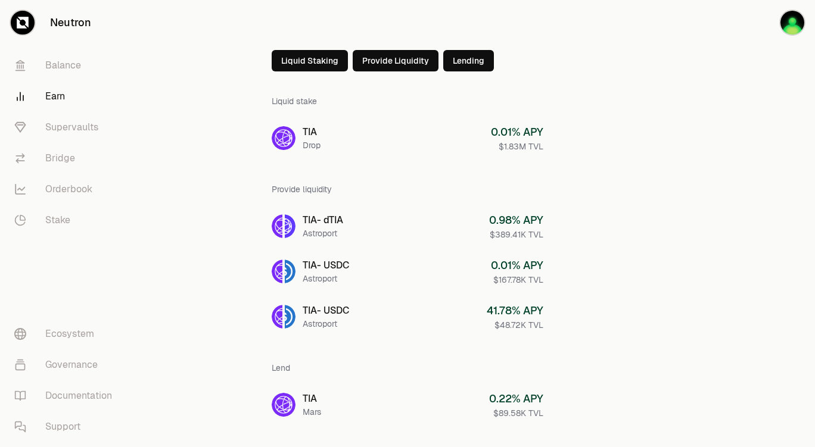
scroll to position [72, 0]
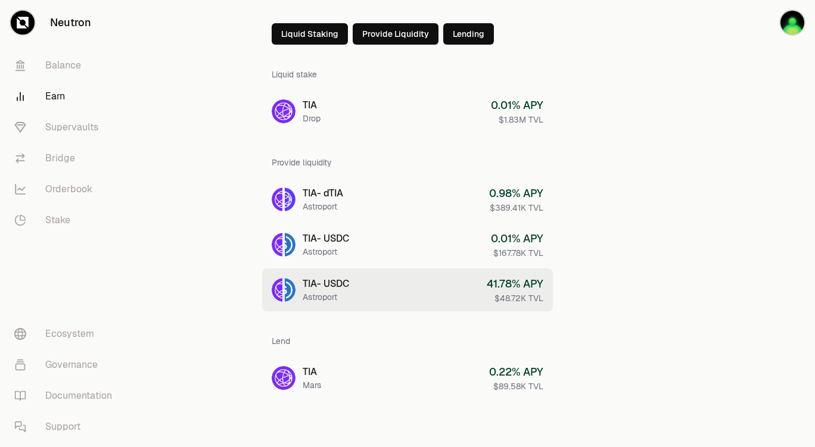
click at [411, 272] on link "TIA - USDC Astroport 41.78 % APY $48.72K TVL" at bounding box center [407, 290] width 291 height 43
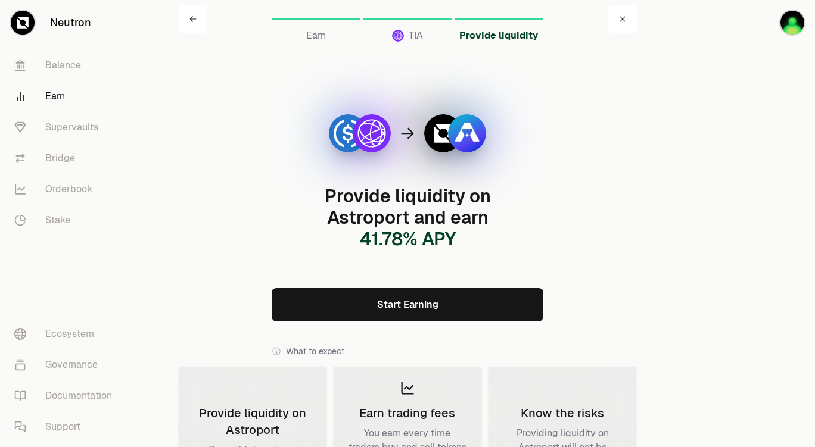
scroll to position [60, 0]
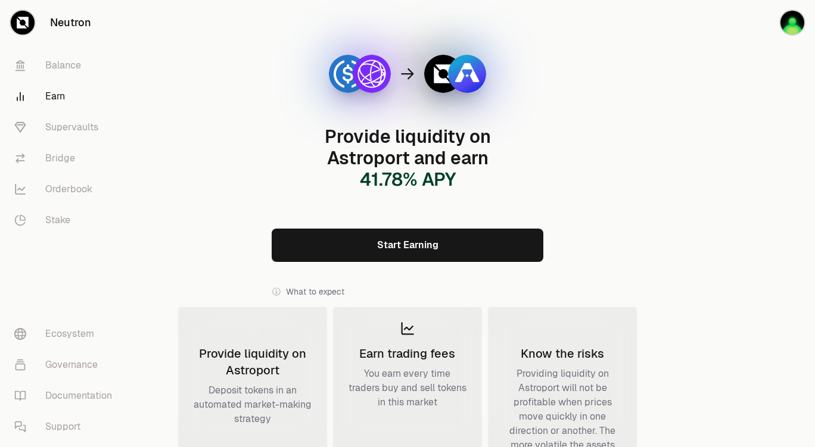
click at [412, 251] on link "Start Earning" at bounding box center [408, 245] width 272 height 33
click at [54, 95] on link "Earn" at bounding box center [67, 96] width 124 height 31
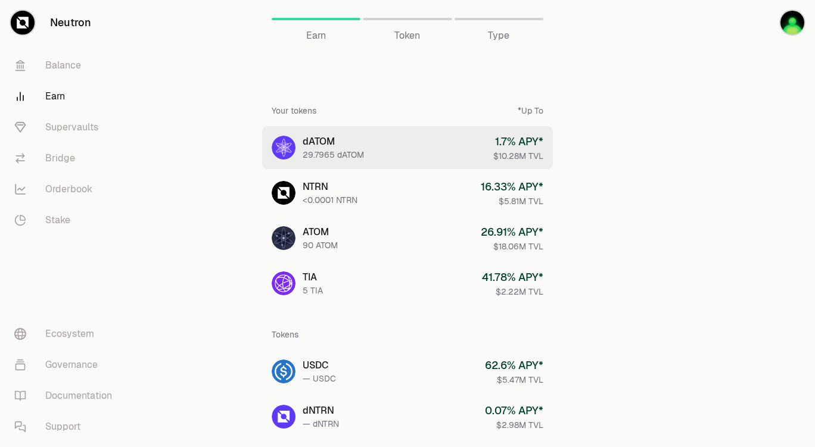
click at [348, 151] on div "29.7965 dATOM" at bounding box center [333, 155] width 61 height 12
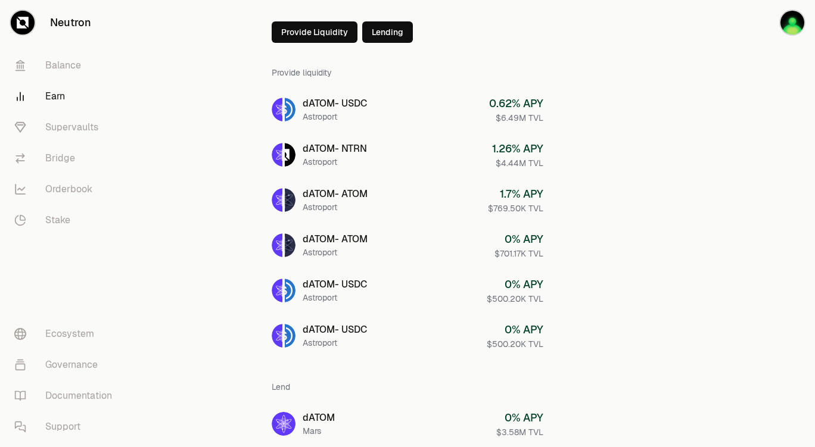
scroll to position [60, 0]
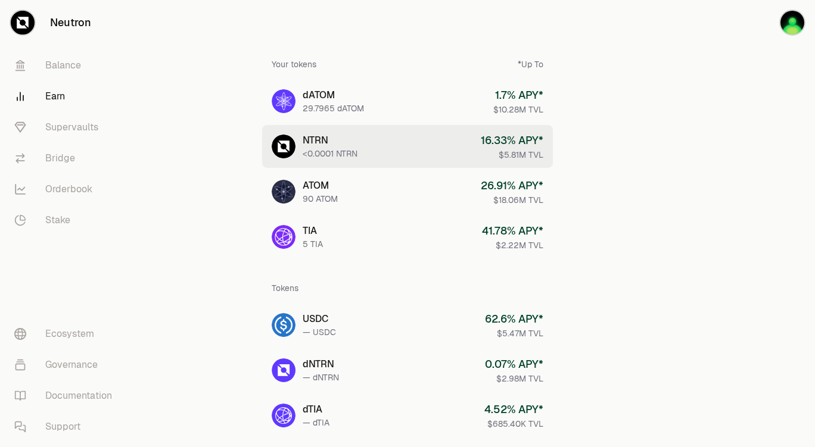
scroll to position [60, 0]
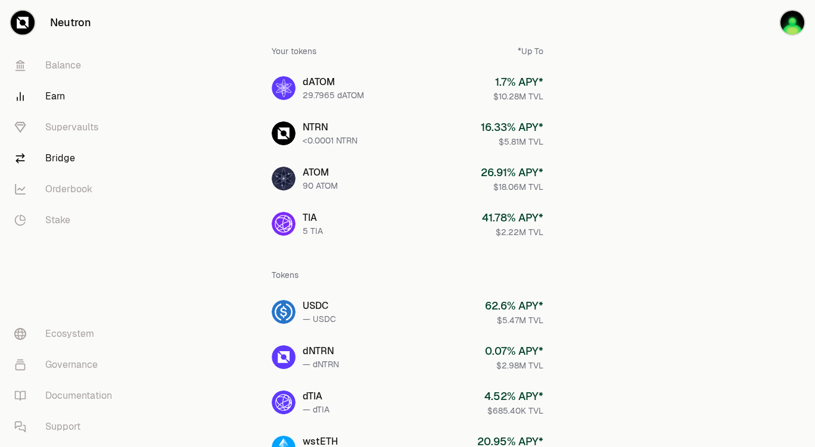
click at [70, 160] on link "Bridge" at bounding box center [67, 158] width 124 height 31
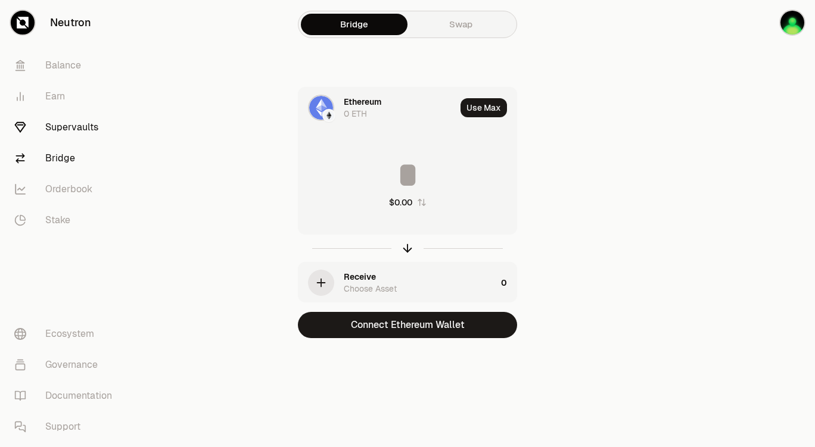
click at [77, 129] on link "Supervaults" at bounding box center [67, 127] width 124 height 31
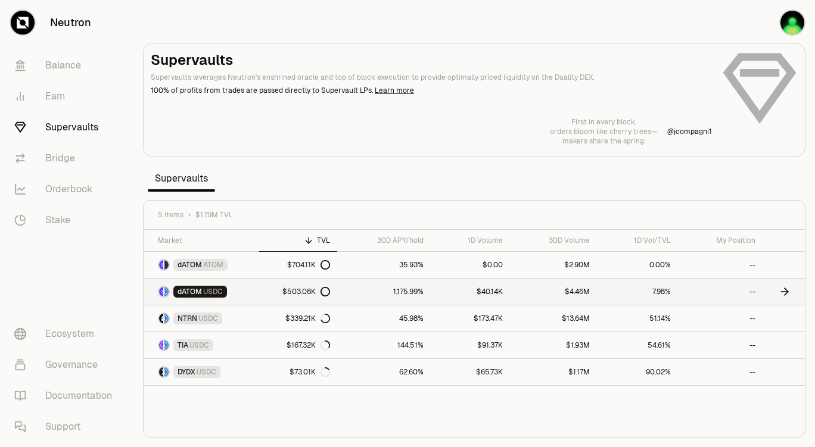
click at [310, 272] on div "$503.08K" at bounding box center [306, 292] width 48 height 10
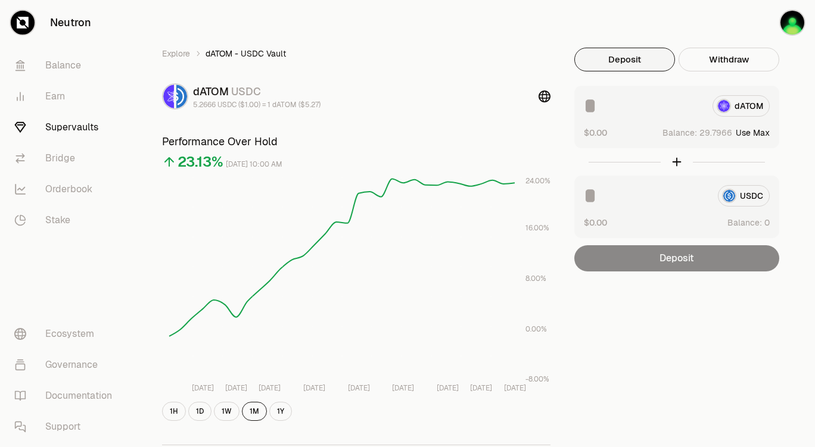
click at [649, 65] on button "Deposit" at bounding box center [624, 60] width 101 height 24
click at [653, 133] on button "Use Max" at bounding box center [753, 133] width 34 height 12
type input "*********"
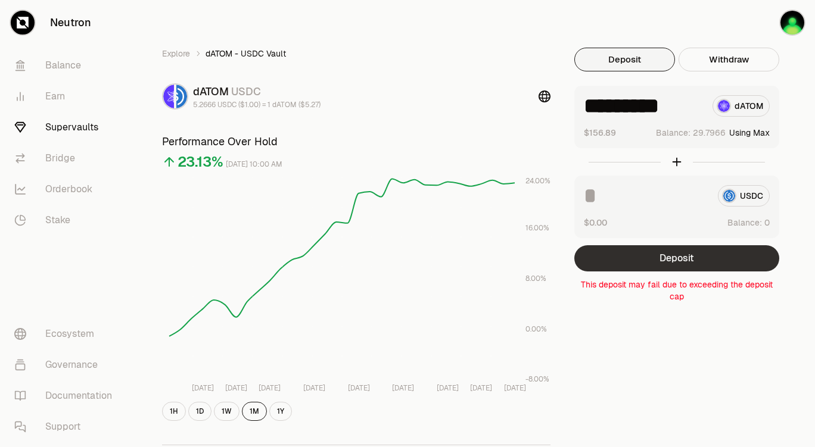
click at [653, 263] on button "Deposit" at bounding box center [676, 258] width 205 height 26
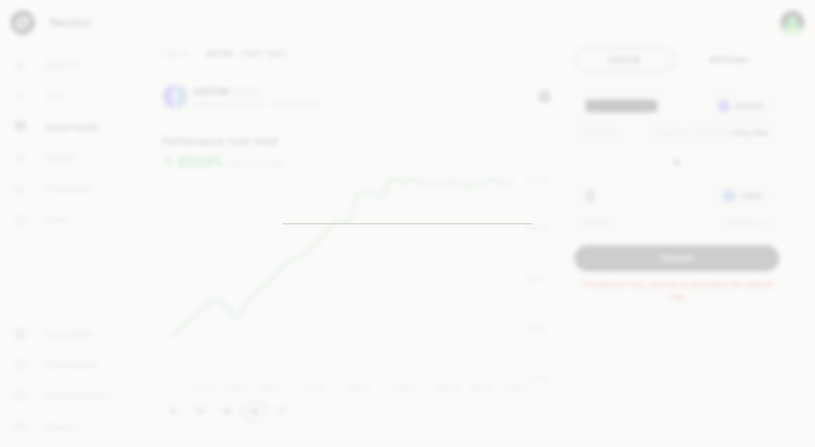
click at [553, 164] on div at bounding box center [407, 223] width 815 height 447
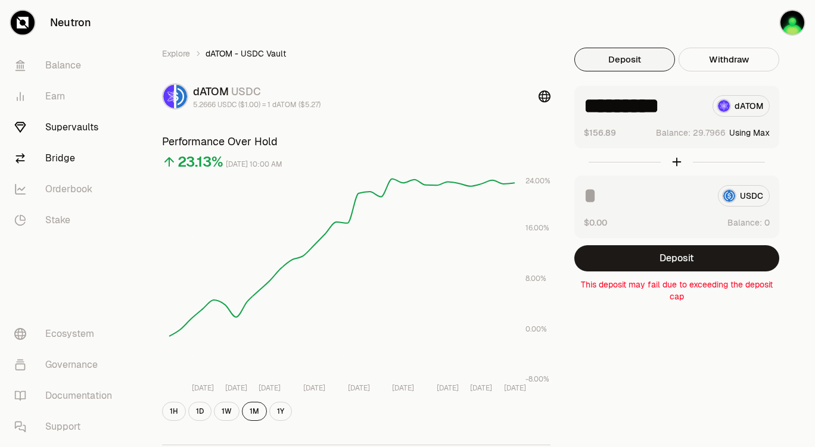
click at [68, 156] on link "Bridge" at bounding box center [67, 158] width 124 height 31
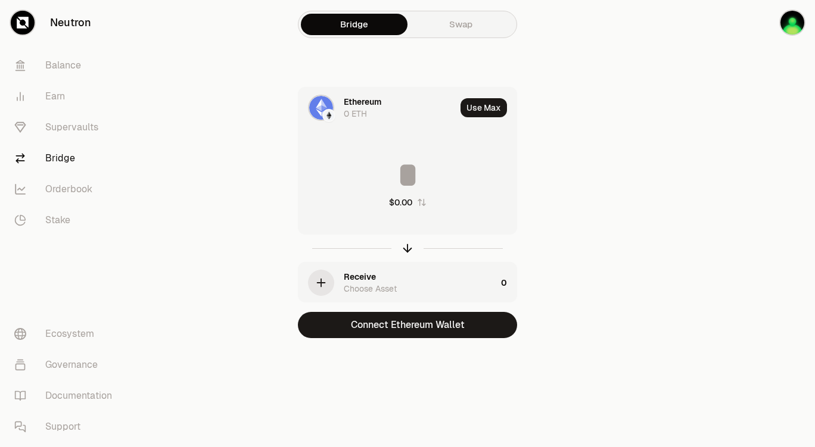
click at [438, 272] on div "Receive Choose Asset" at bounding box center [420, 283] width 152 height 24
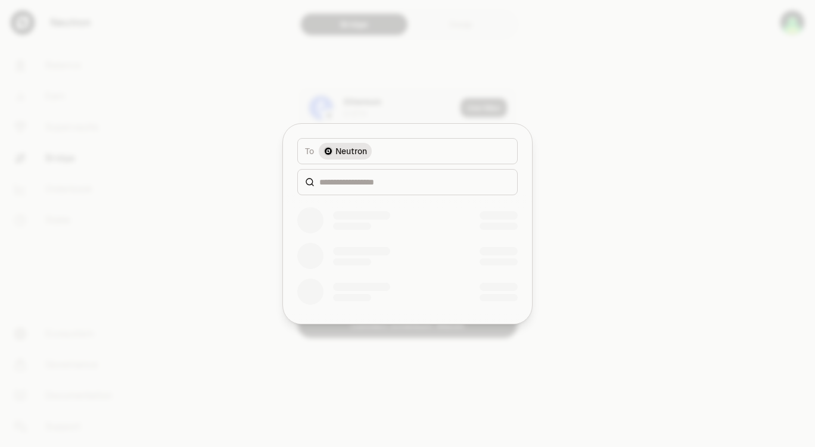
click at [616, 190] on div at bounding box center [407, 223] width 815 height 447
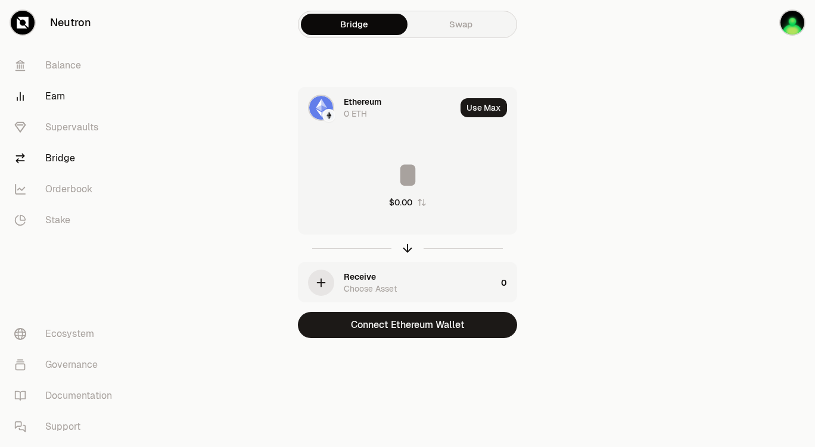
click at [57, 95] on link "Earn" at bounding box center [67, 96] width 124 height 31
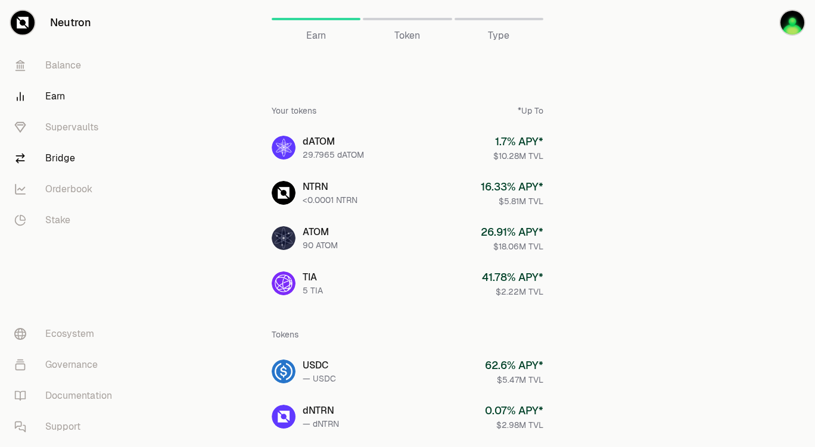
click at [54, 152] on link "Bridge" at bounding box center [67, 158] width 124 height 31
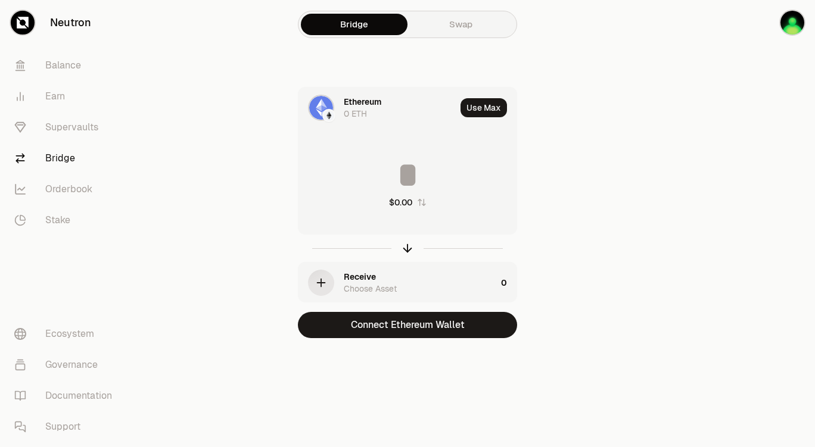
click at [374, 98] on div "Ethereum" at bounding box center [363, 102] width 38 height 12
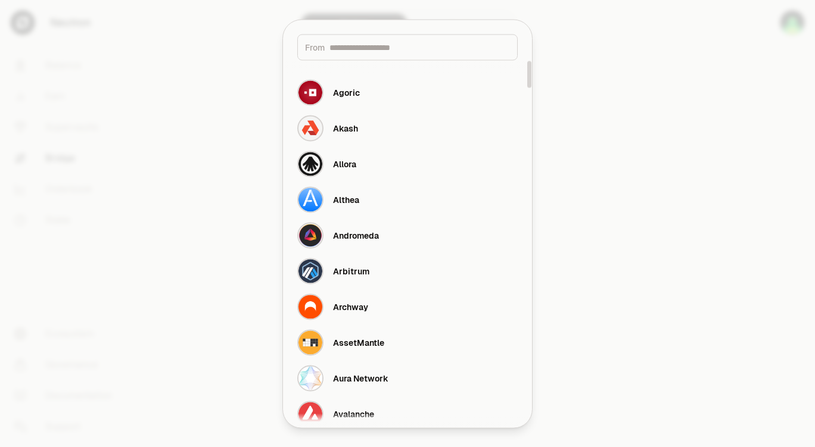
click at [395, 50] on input at bounding box center [419, 47] width 180 height 12
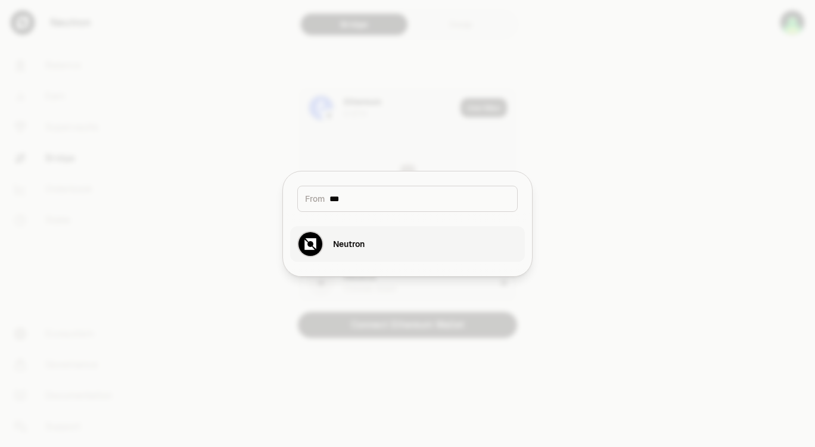
type input "***"
click at [383, 241] on button "Neutron" at bounding box center [407, 244] width 235 height 36
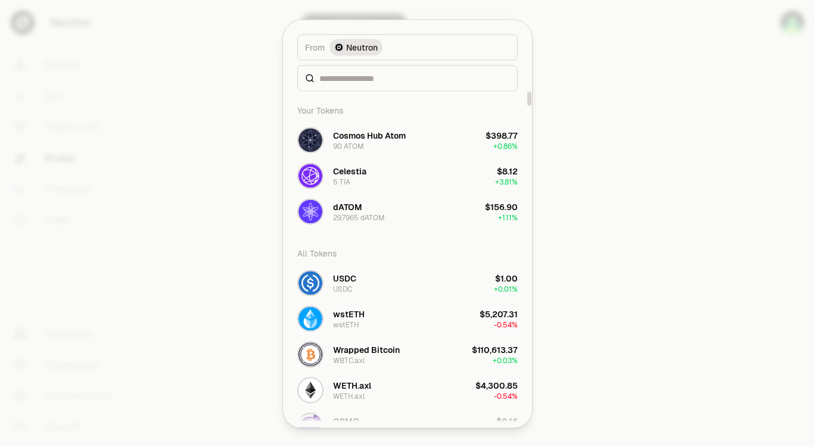
click at [588, 130] on div at bounding box center [407, 223] width 815 height 447
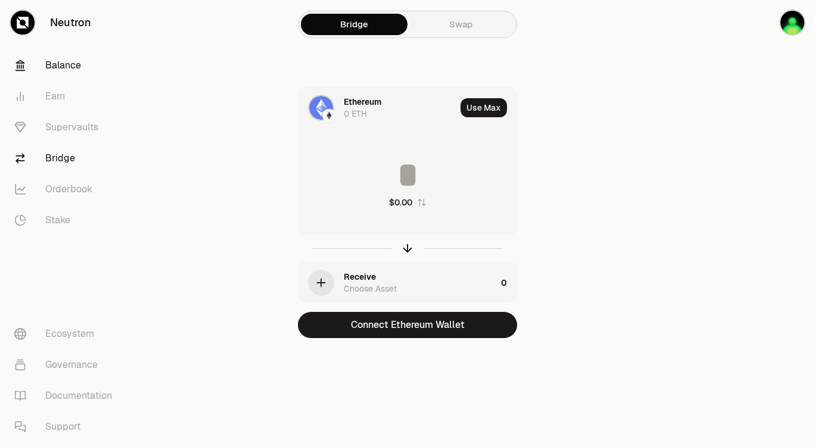
click at [73, 67] on link "Balance" at bounding box center [67, 65] width 124 height 31
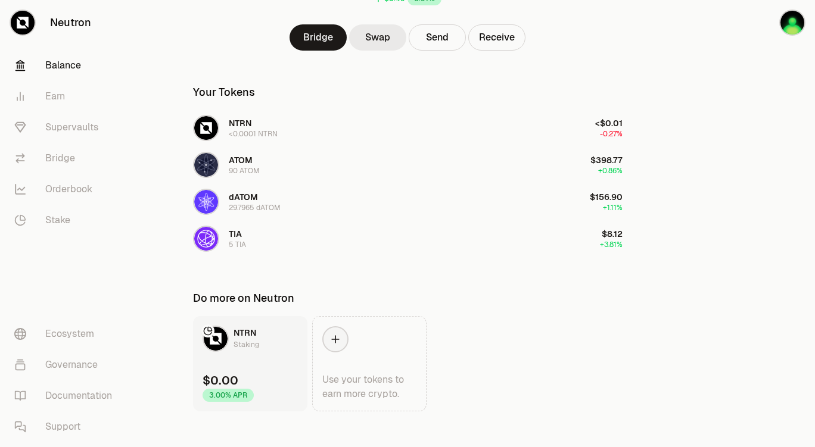
scroll to position [164, 0]
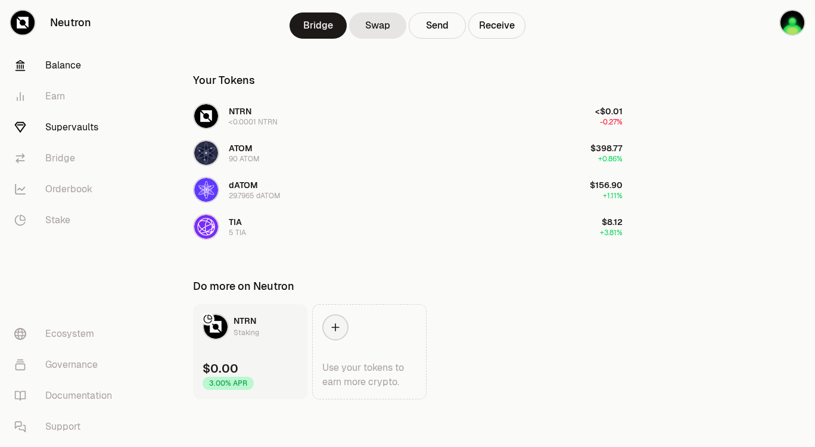
click at [81, 130] on link "Supervaults" at bounding box center [67, 127] width 124 height 31
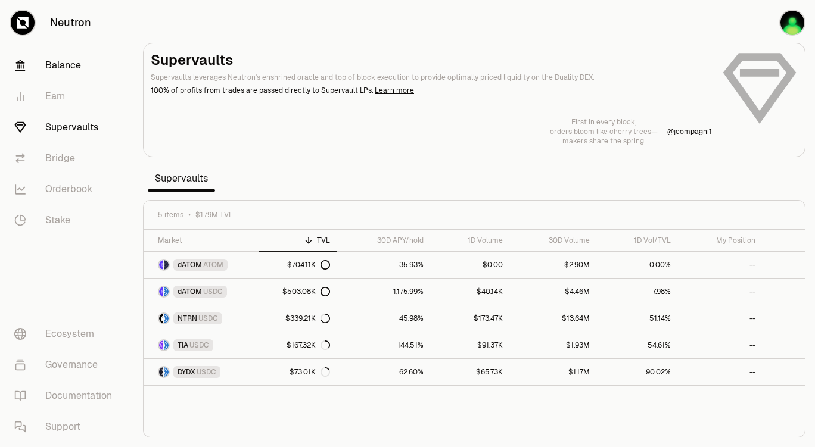
click at [76, 64] on link "Balance" at bounding box center [67, 65] width 124 height 31
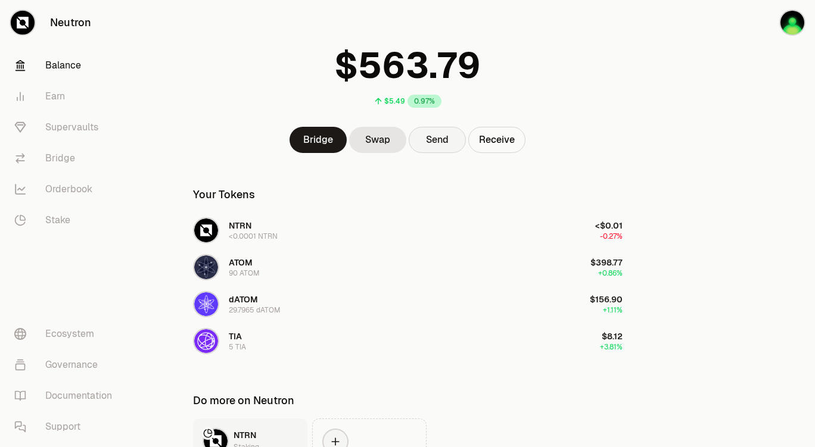
scroll to position [60, 0]
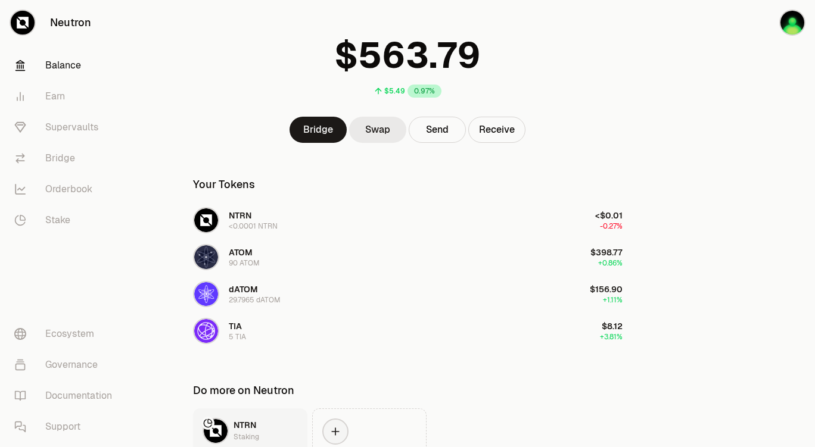
click at [377, 132] on link "Swap" at bounding box center [377, 130] width 57 height 26
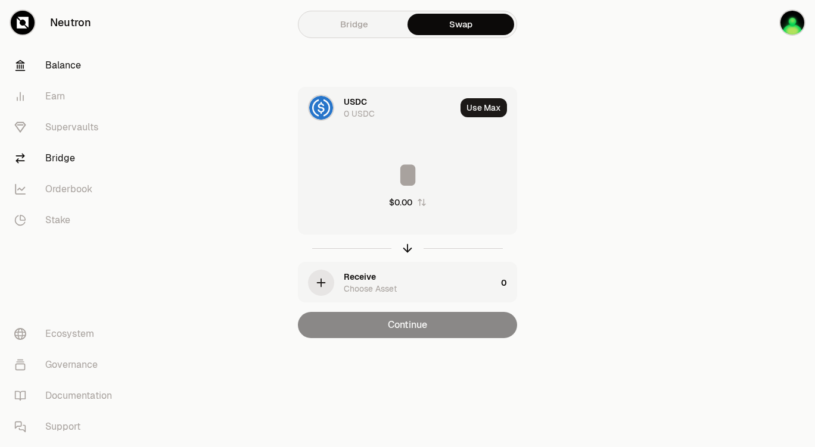
click at [69, 66] on link "Balance" at bounding box center [67, 65] width 124 height 31
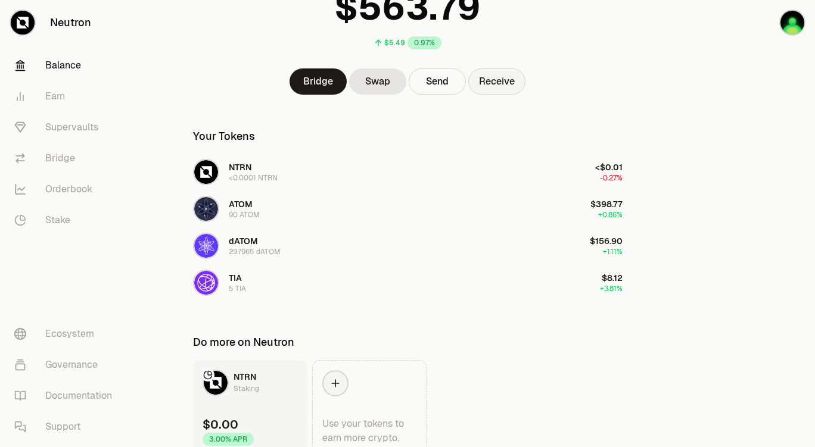
scroll to position [119, 0]
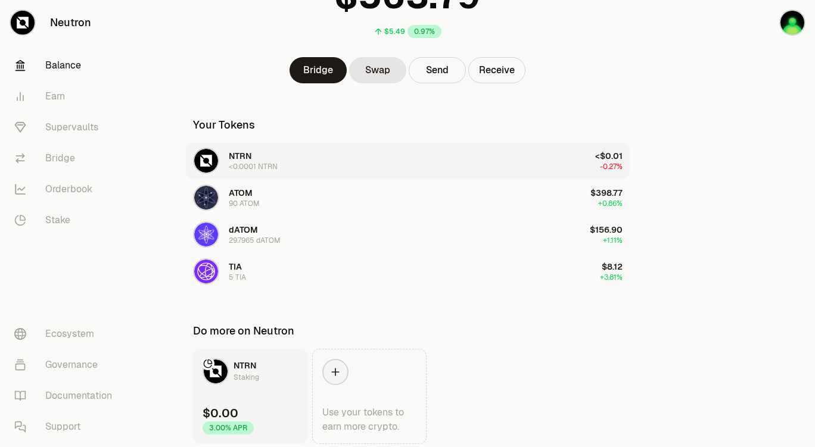
click at [340, 163] on button "NTRN <0.0001 NTRN <$0.01 -0.27%" at bounding box center [408, 161] width 444 height 36
click at [384, 71] on link "Swap" at bounding box center [377, 70] width 57 height 26
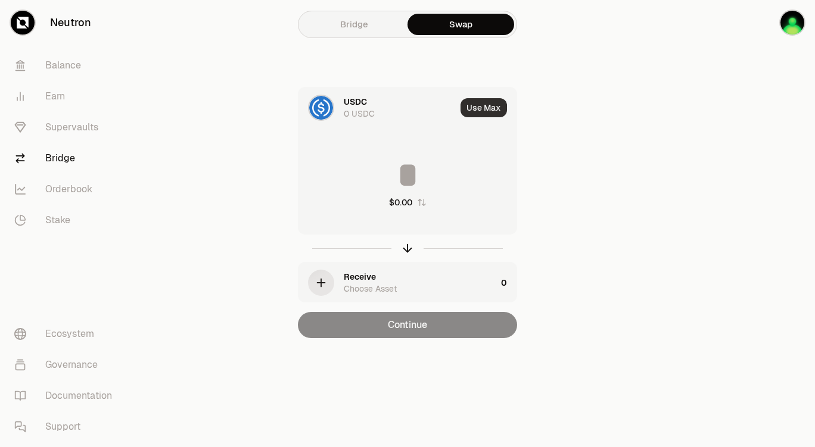
click at [481, 111] on button "Use Max" at bounding box center [483, 107] width 46 height 19
click at [359, 102] on div "USDC" at bounding box center [355, 102] width 23 height 12
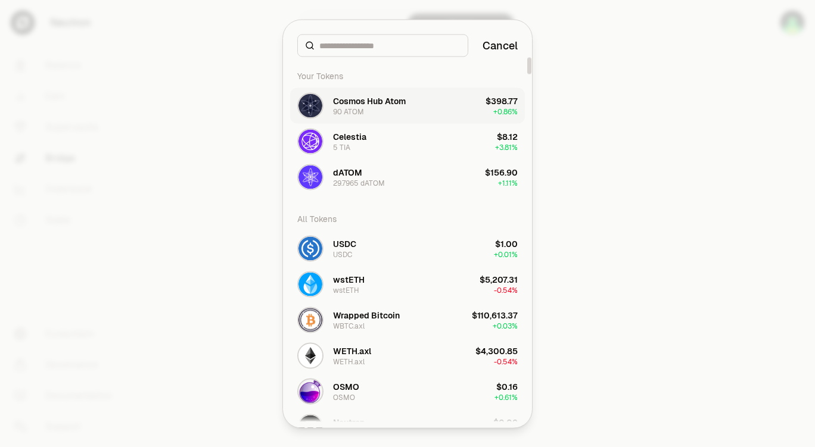
click at [428, 113] on button "Cosmos Hub Atom 90 ATOM $398.77 + 0.86%" at bounding box center [407, 106] width 235 height 36
type input "********"
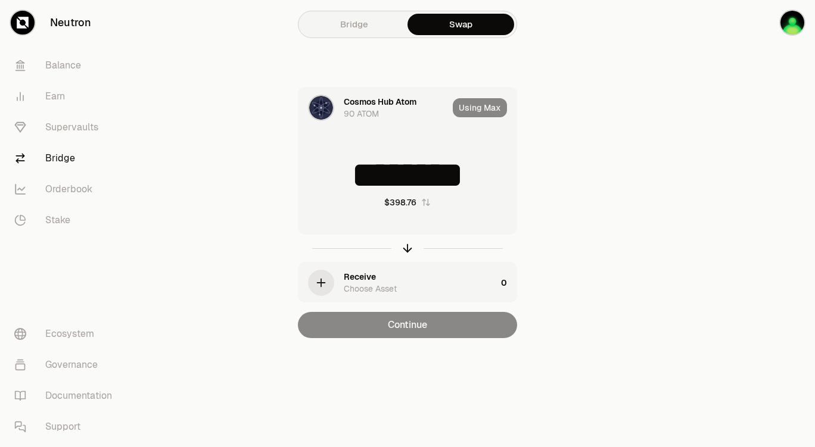
click at [375, 272] on div "Receive Choose Asset" at bounding box center [420, 283] width 152 height 24
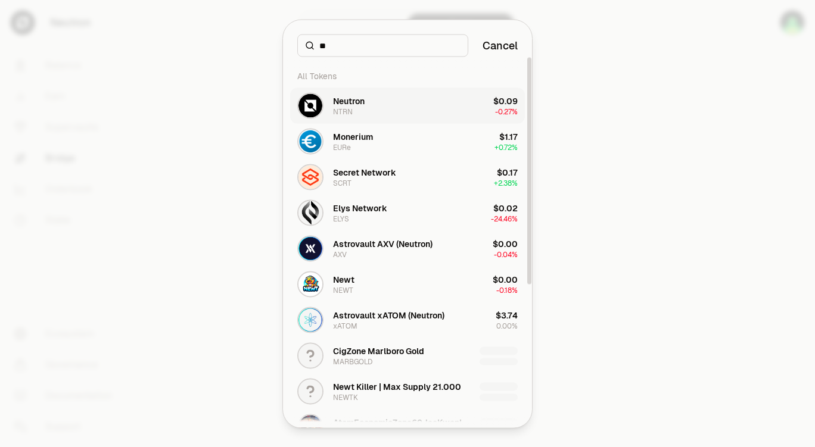
type input "**"
click at [404, 107] on button "Neutron NTRN $0.09 -0.27%" at bounding box center [407, 106] width 235 height 36
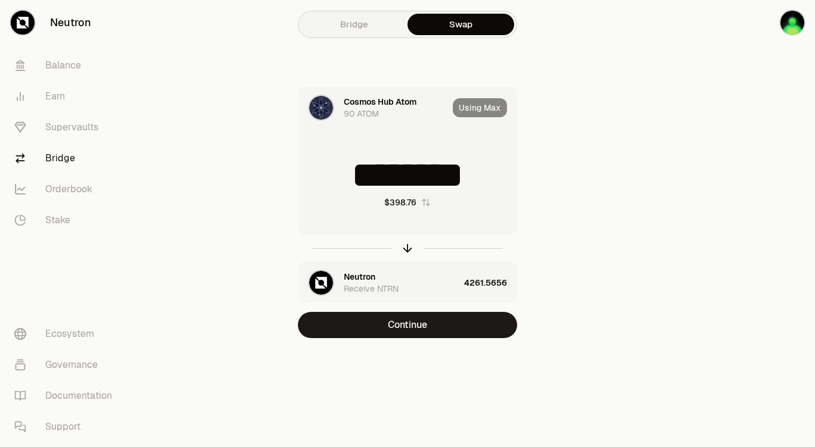
drag, startPoint x: 331, startPoint y: 172, endPoint x: 498, endPoint y: 176, distance: 166.8
click at [498, 176] on input "********" at bounding box center [407, 175] width 218 height 36
type input "*"
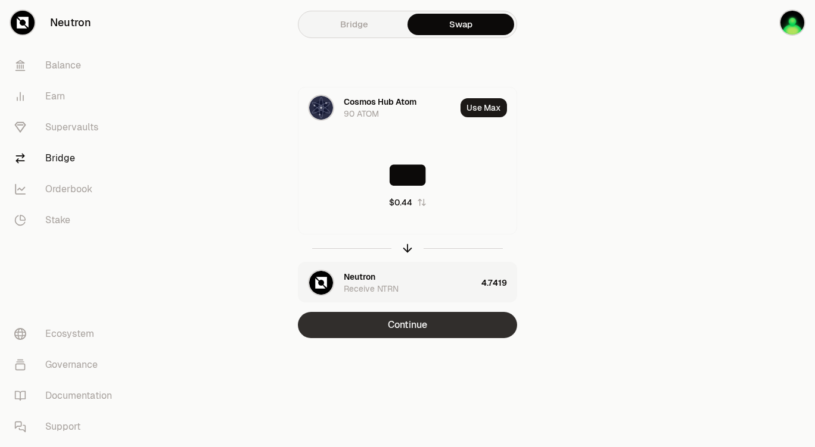
type input "***"
click at [398, 272] on button "Continue" at bounding box center [407, 325] width 219 height 26
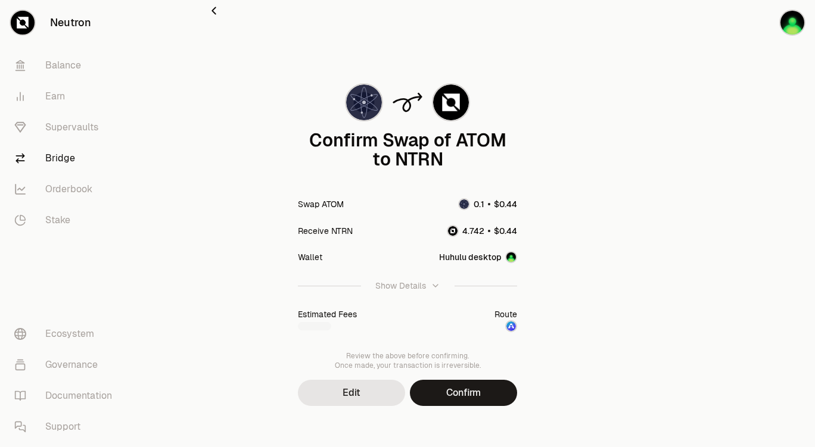
scroll to position [18, 0]
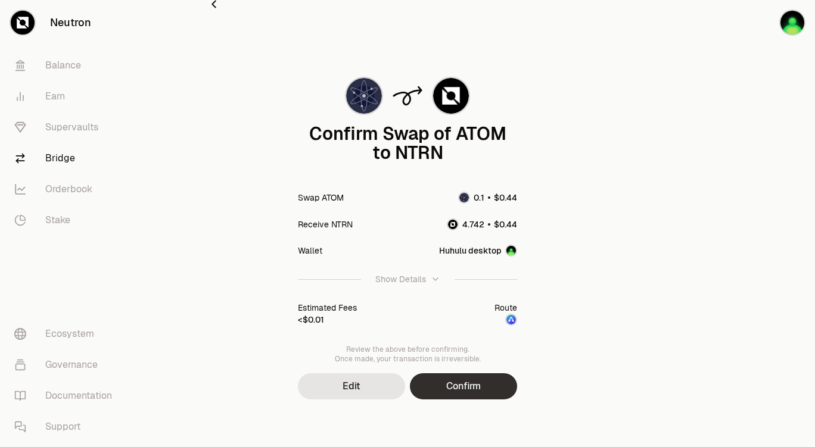
click at [478, 272] on button "Confirm" at bounding box center [463, 386] width 107 height 26
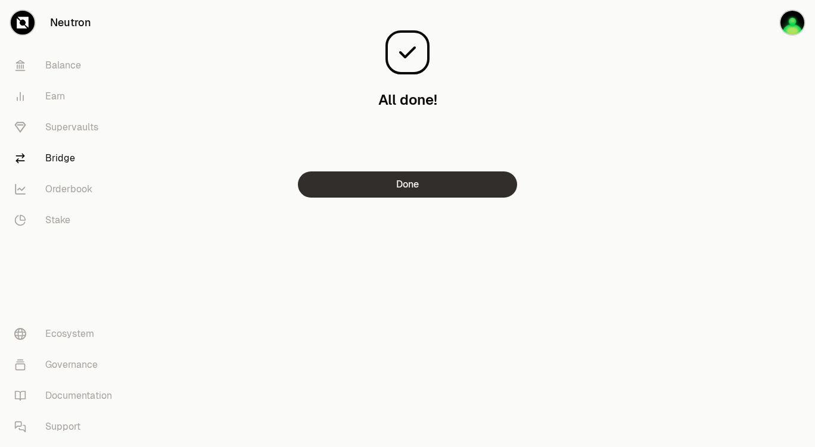
click at [409, 182] on button "Done" at bounding box center [407, 185] width 219 height 26
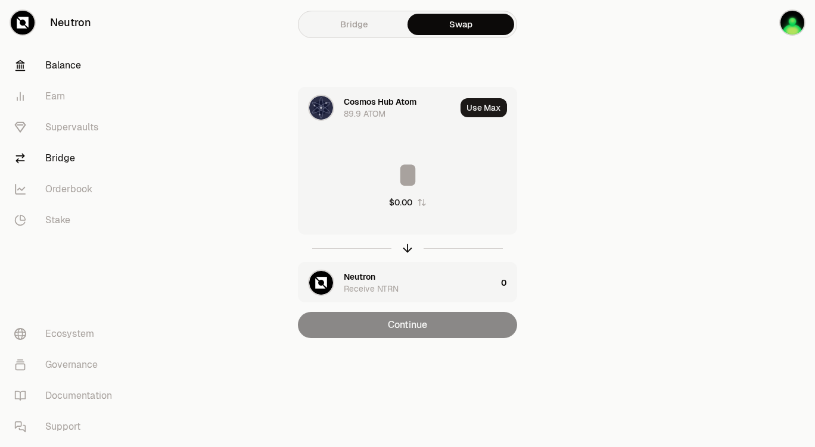
click at [63, 66] on link "Balance" at bounding box center [67, 65] width 124 height 31
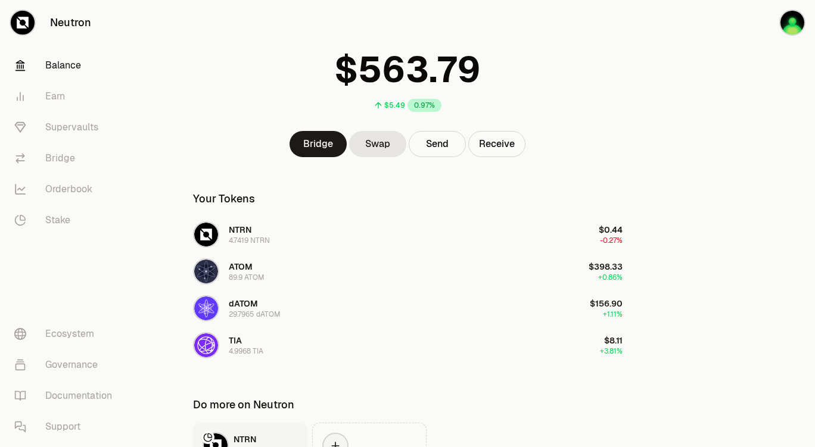
scroll to position [60, 0]
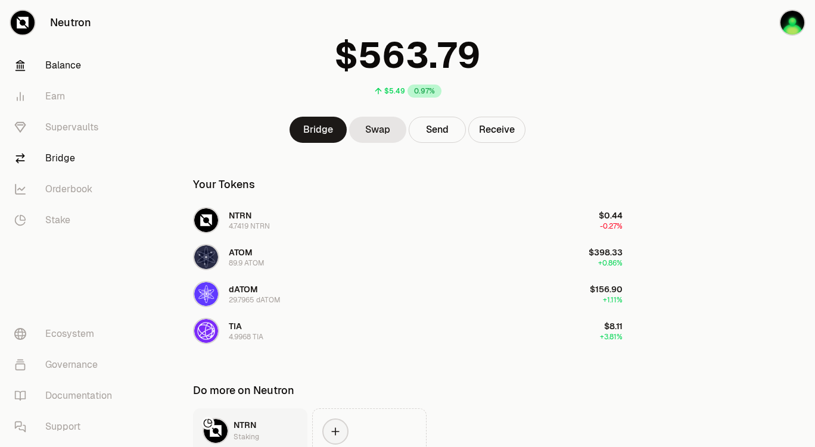
click at [68, 160] on link "Bridge" at bounding box center [67, 158] width 124 height 31
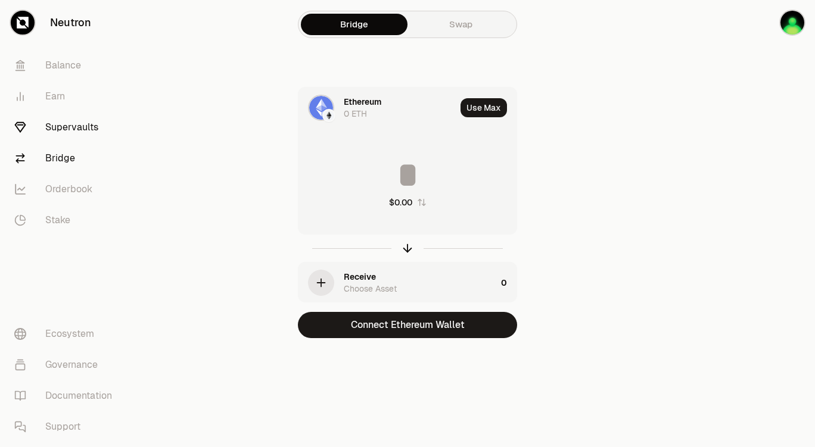
click at [67, 127] on link "Supervaults" at bounding box center [67, 127] width 124 height 31
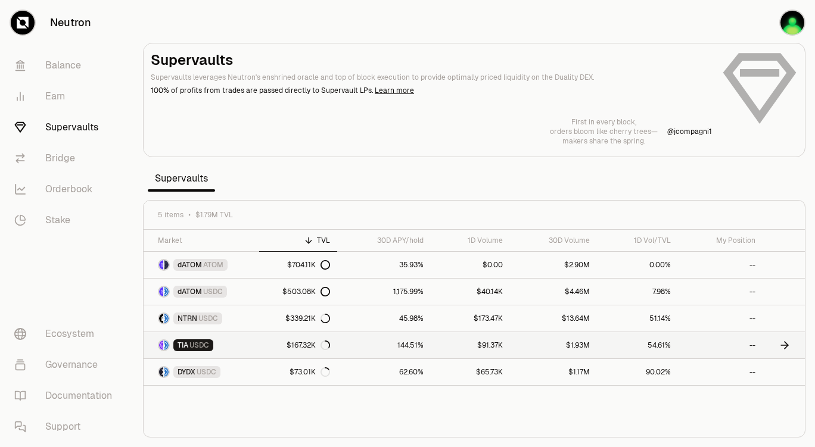
click at [197, 272] on span "USDC" at bounding box center [199, 346] width 20 height 10
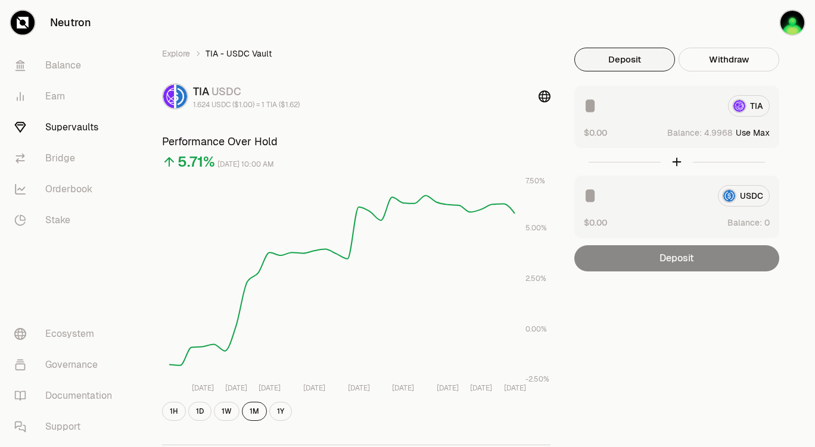
click at [653, 133] on button "Use Max" at bounding box center [753, 133] width 34 height 12
type input "********"
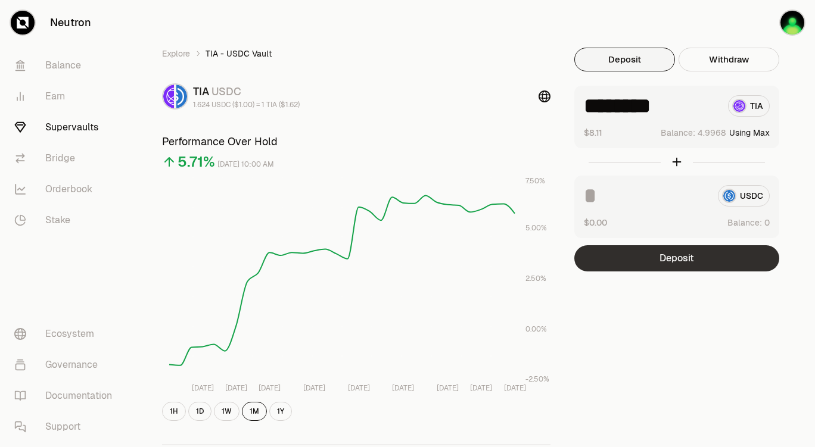
click at [653, 261] on button "Deposit" at bounding box center [676, 258] width 205 height 26
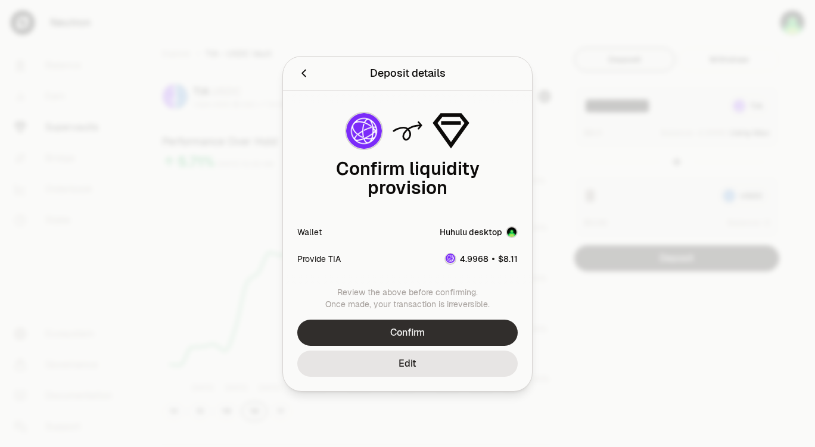
click at [428, 272] on button "Confirm" at bounding box center [407, 333] width 220 height 26
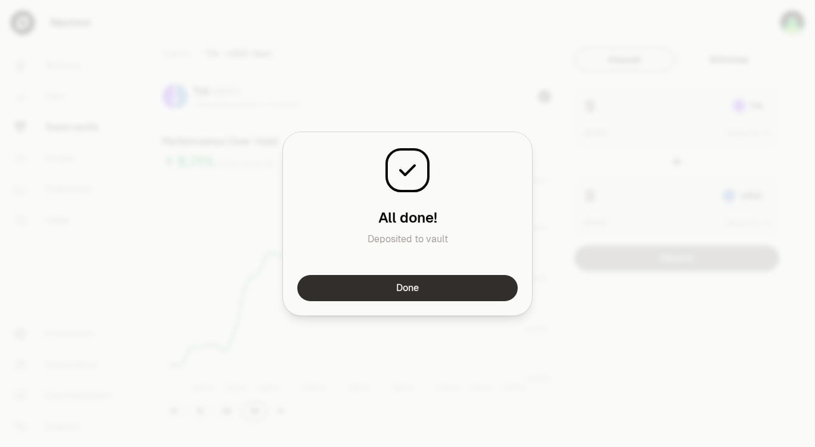
click at [402, 272] on button "Done" at bounding box center [407, 288] width 220 height 26
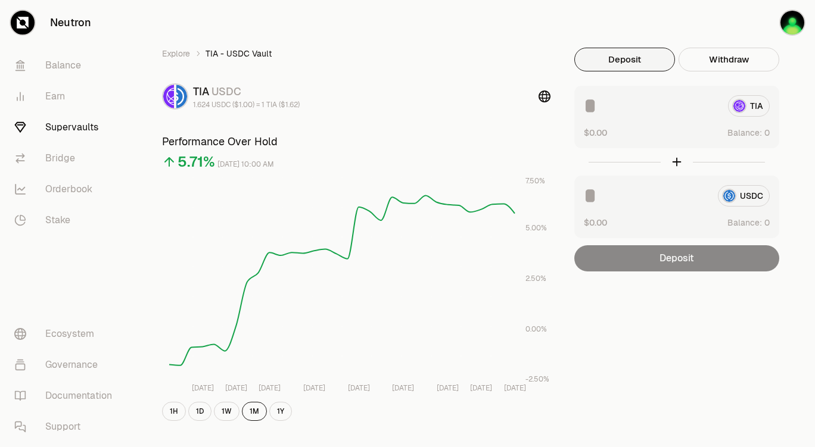
click at [63, 124] on link "Supervaults" at bounding box center [67, 127] width 124 height 31
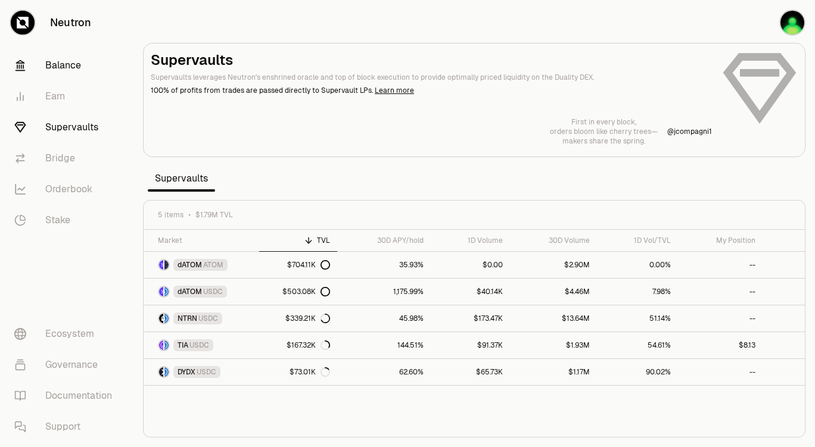
click at [61, 71] on link "Balance" at bounding box center [67, 65] width 124 height 31
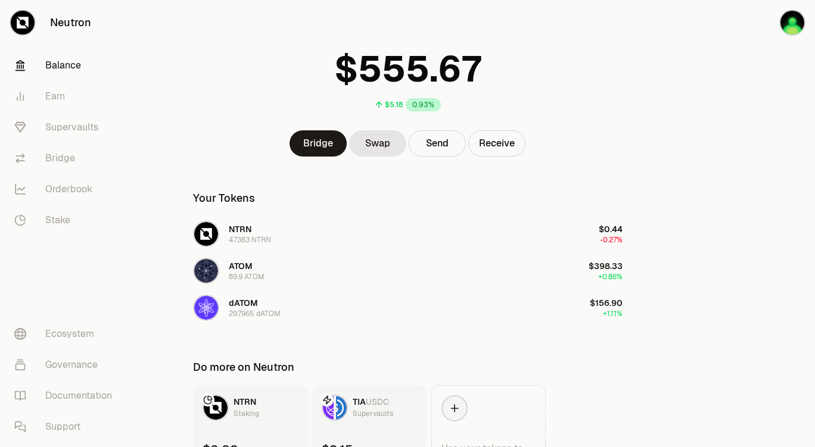
scroll to position [60, 0]
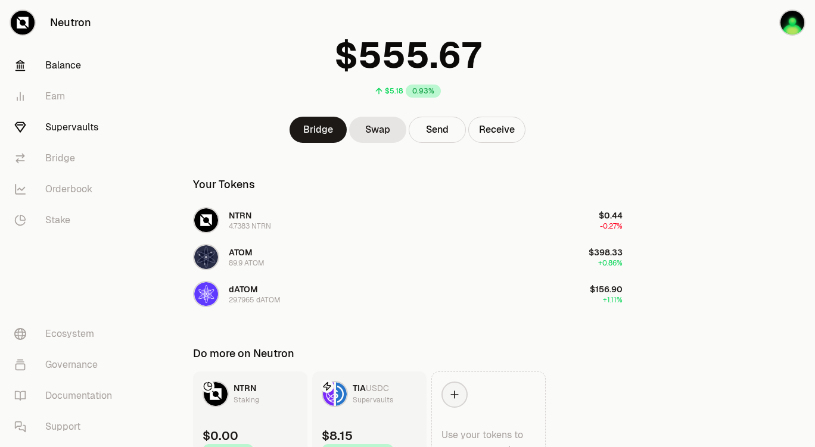
click at [76, 128] on link "Supervaults" at bounding box center [67, 127] width 124 height 31
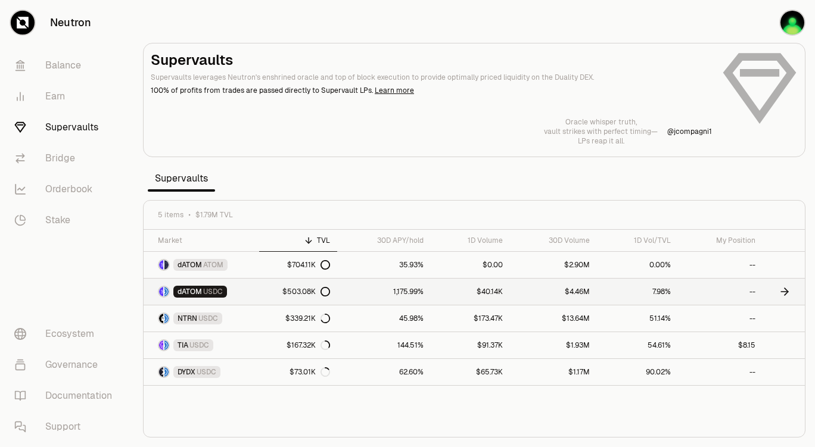
click at [594, 272] on link "$4.46M" at bounding box center [553, 292] width 87 height 26
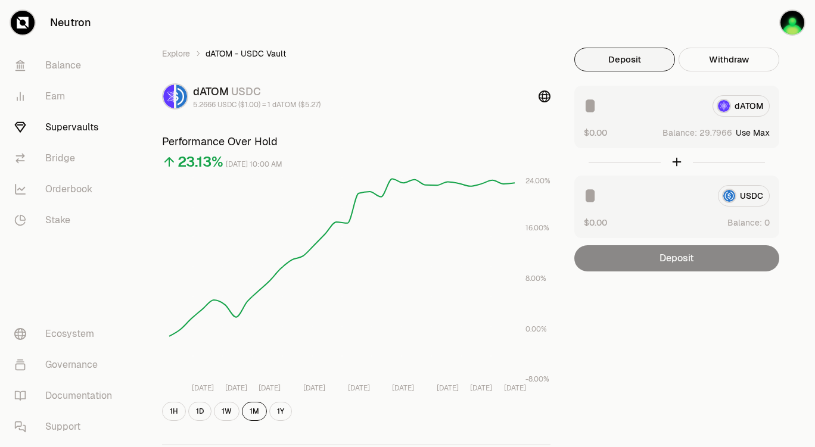
click at [653, 132] on button "Use Max" at bounding box center [753, 133] width 34 height 12
type input "*********"
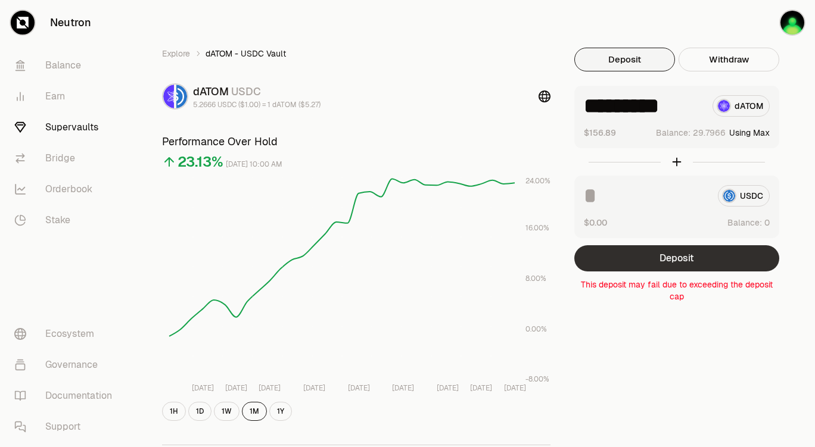
click at [653, 258] on button "Deposit" at bounding box center [676, 258] width 205 height 26
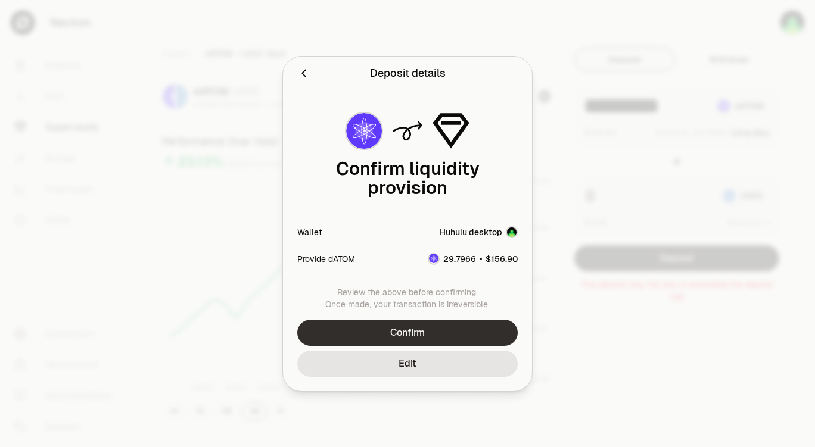
click at [470, 272] on button "Confirm" at bounding box center [407, 333] width 220 height 26
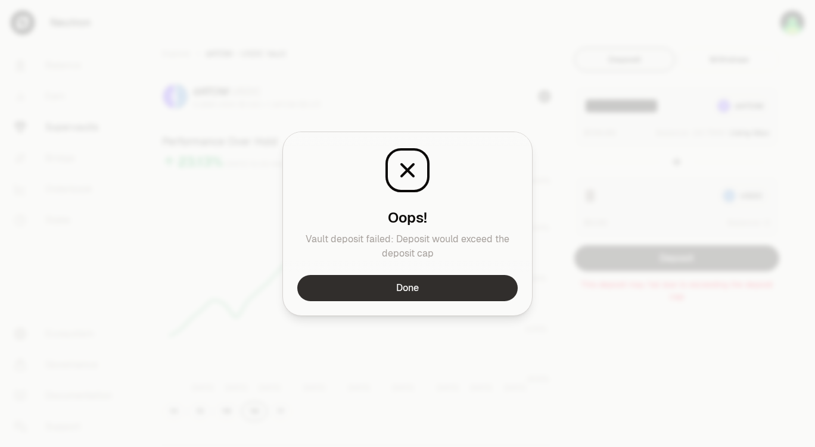
click at [446, 272] on button "Done" at bounding box center [407, 288] width 220 height 26
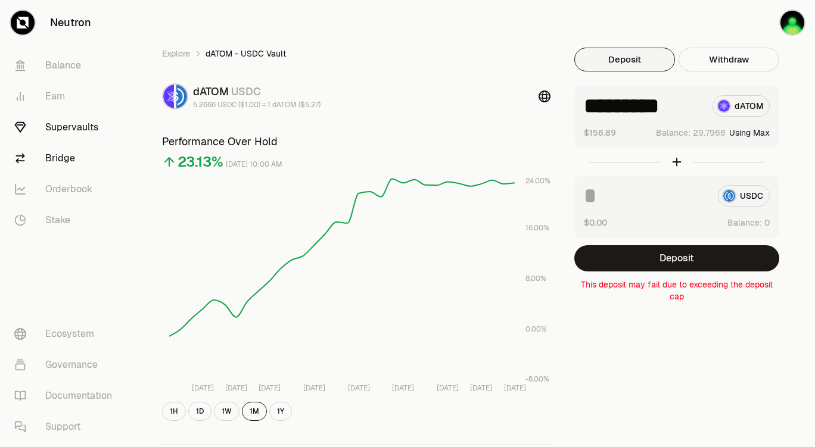
click at [59, 163] on link "Bridge" at bounding box center [67, 158] width 124 height 31
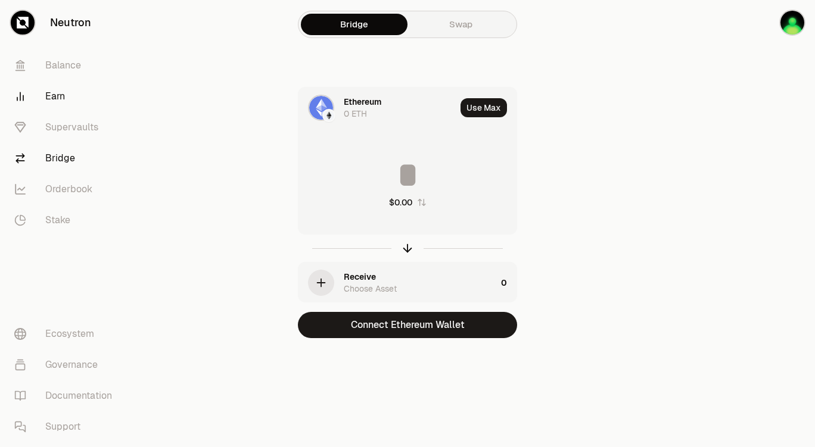
click at [60, 96] on link "Earn" at bounding box center [67, 96] width 124 height 31
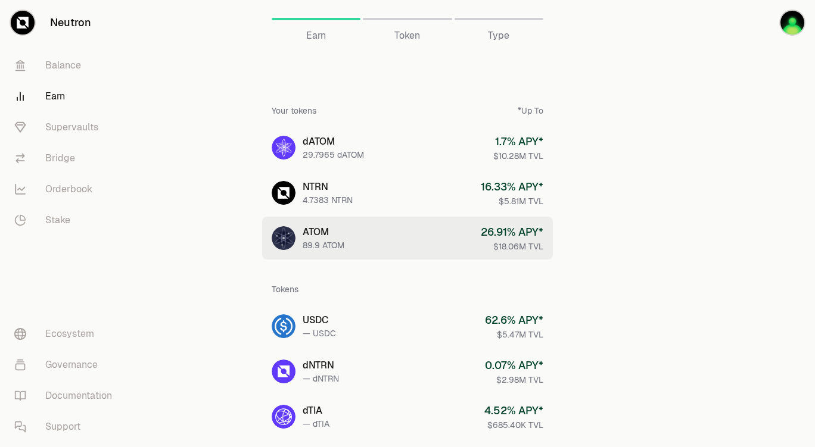
click at [395, 239] on link "ATOM 89.9 ATOM 26.91 % APY* $18.06M TVL" at bounding box center [407, 238] width 291 height 43
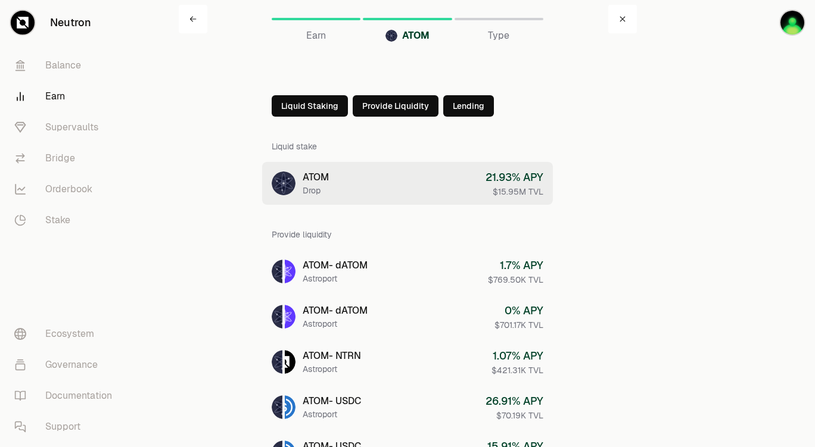
click at [415, 189] on link "ATOM Drop 21.93 % APY $15.95M TVL" at bounding box center [407, 183] width 291 height 43
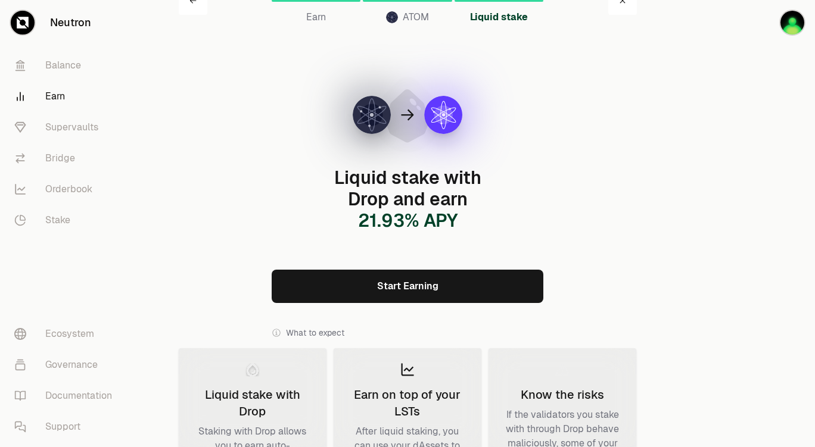
scroll to position [119, 0]
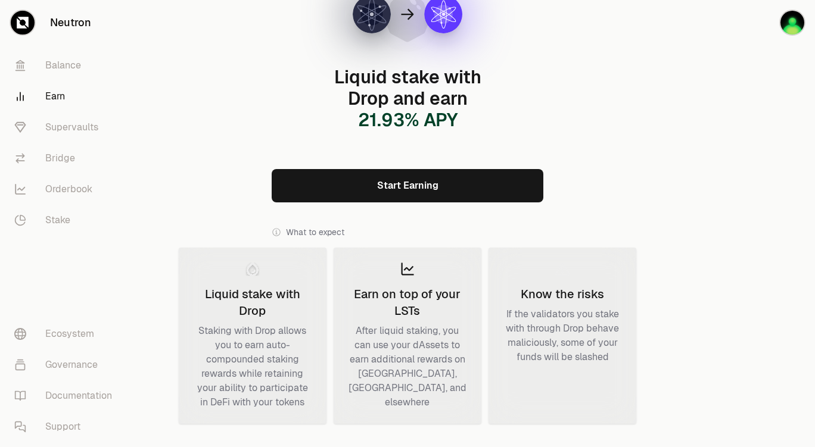
click at [415, 169] on link "Start Earning" at bounding box center [408, 185] width 272 height 33
click at [60, 157] on link "Bridge" at bounding box center [67, 158] width 124 height 31
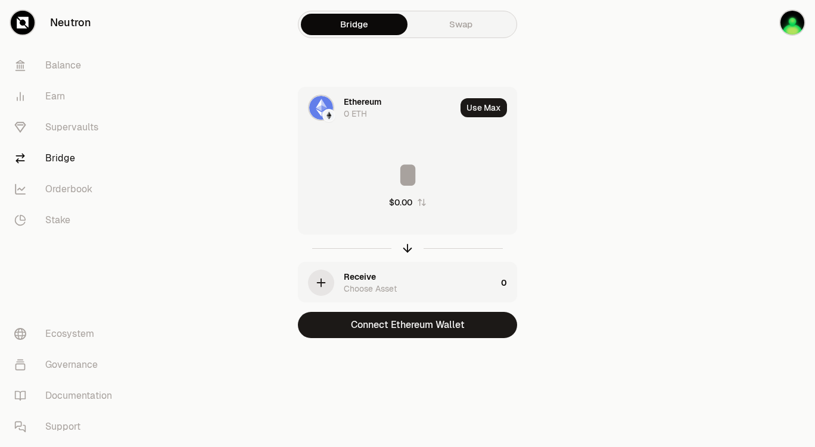
click at [368, 101] on div "Ethereum" at bounding box center [363, 102] width 38 height 12
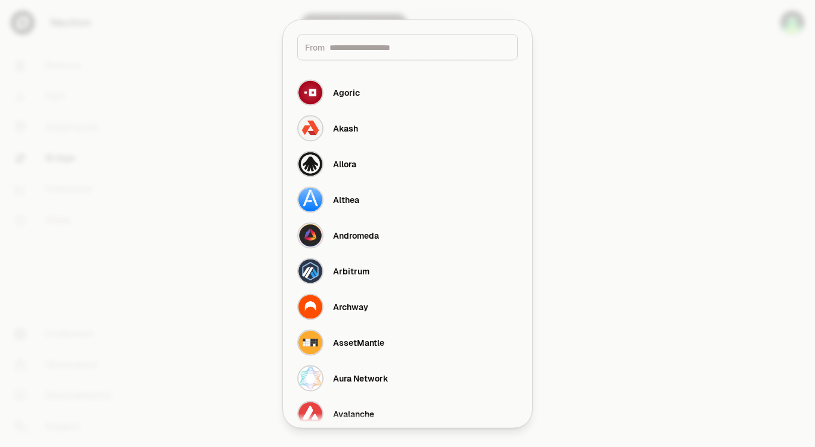
click at [359, 48] on input at bounding box center [419, 47] width 180 height 12
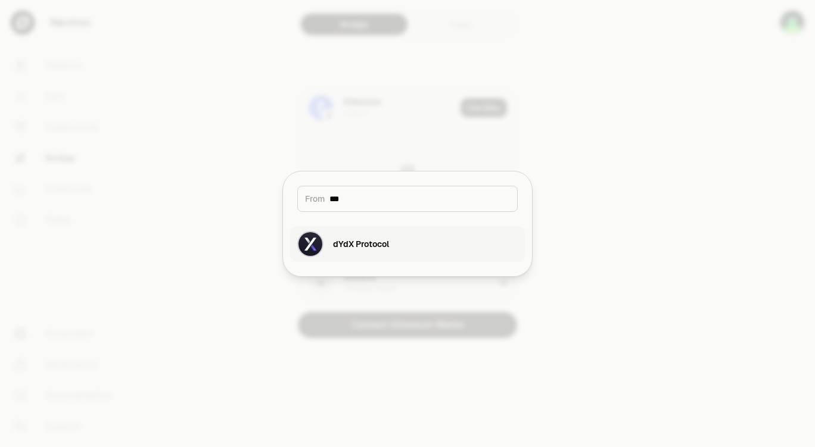
type input "***"
click at [367, 253] on div "dYdX Protocol" at bounding box center [343, 244] width 92 height 26
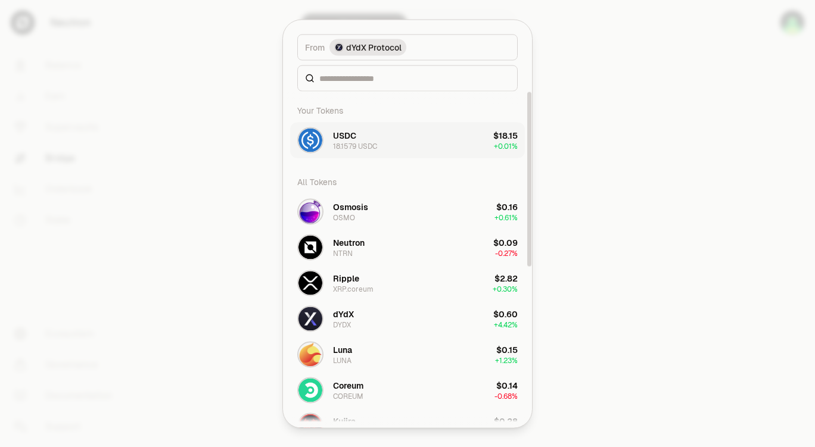
click at [382, 140] on button "USDC 18.1579 USDC $18.15 + 0.01%" at bounding box center [407, 140] width 235 height 36
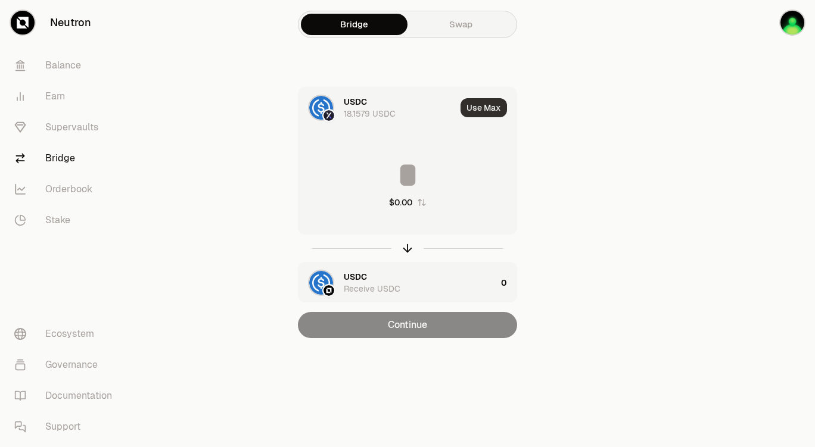
click at [491, 110] on button "Use Max" at bounding box center [483, 107] width 46 height 19
type input "********"
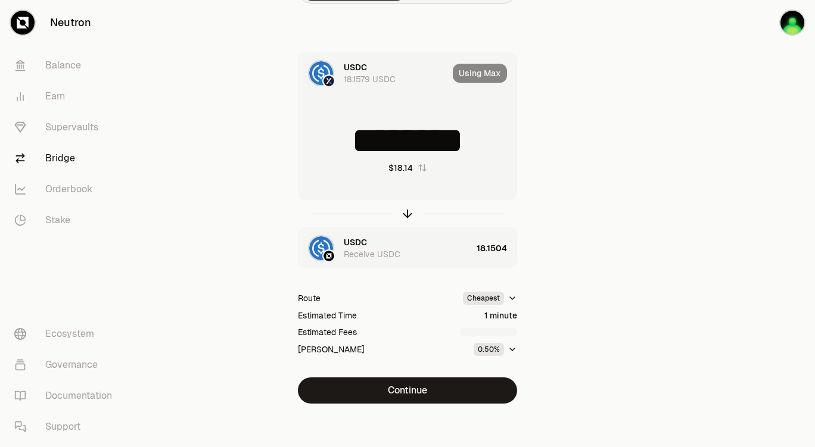
scroll to position [39, 0]
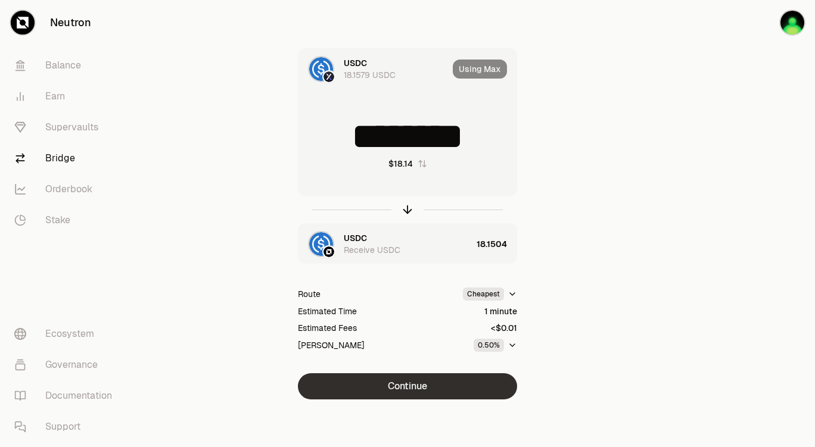
click at [394, 272] on button "Continue" at bounding box center [407, 386] width 219 height 26
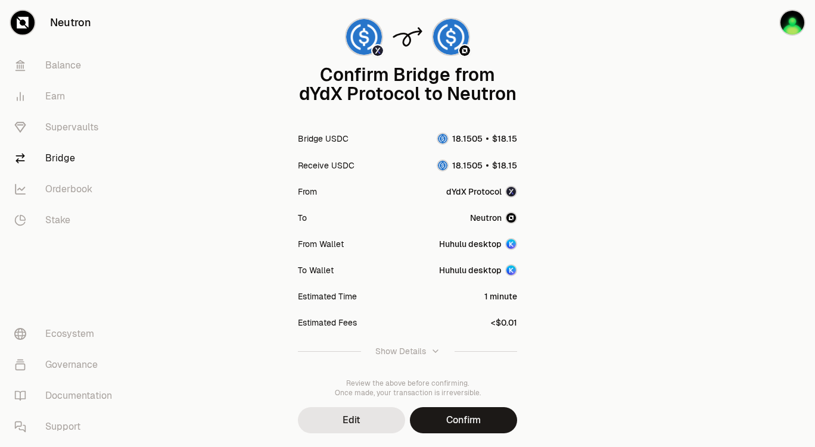
scroll to position [98, 0]
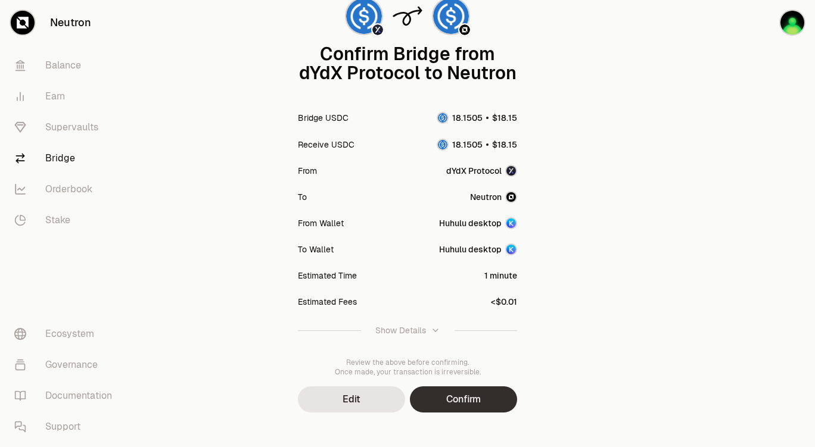
click at [481, 272] on button "Confirm" at bounding box center [463, 400] width 107 height 26
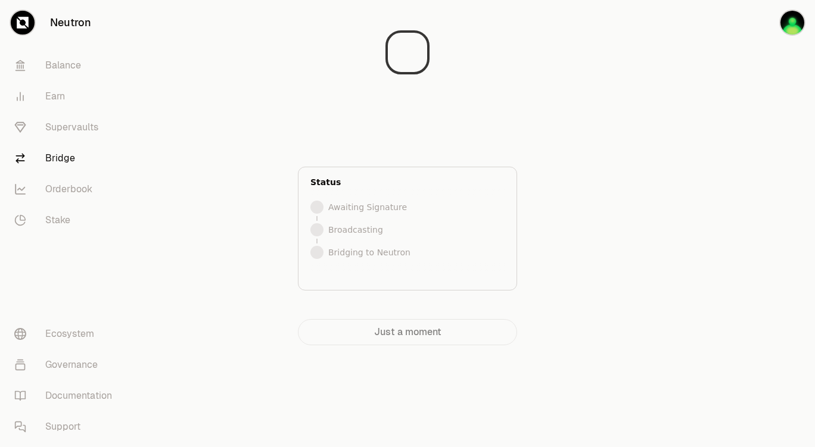
scroll to position [0, 0]
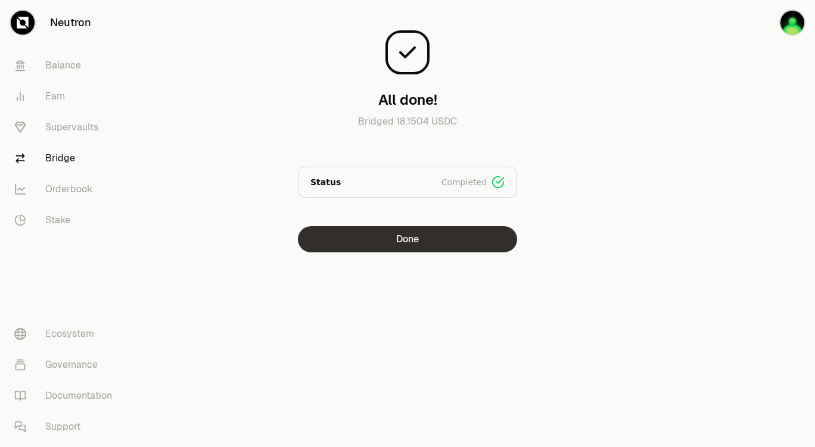
click at [393, 245] on button "Done" at bounding box center [407, 239] width 219 height 26
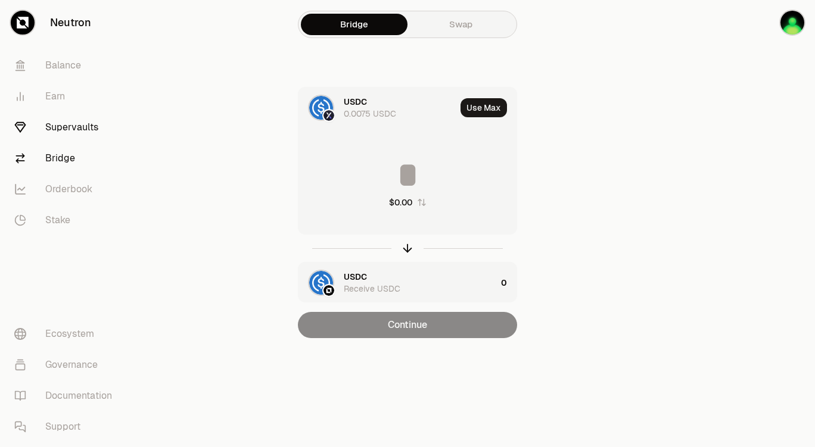
click at [67, 127] on link "Supervaults" at bounding box center [67, 127] width 124 height 31
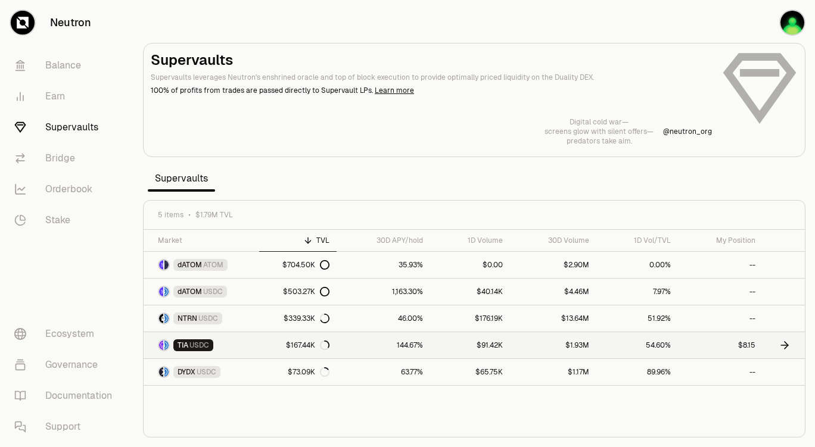
click at [653, 272] on icon at bounding box center [786, 345] width 4 height 7
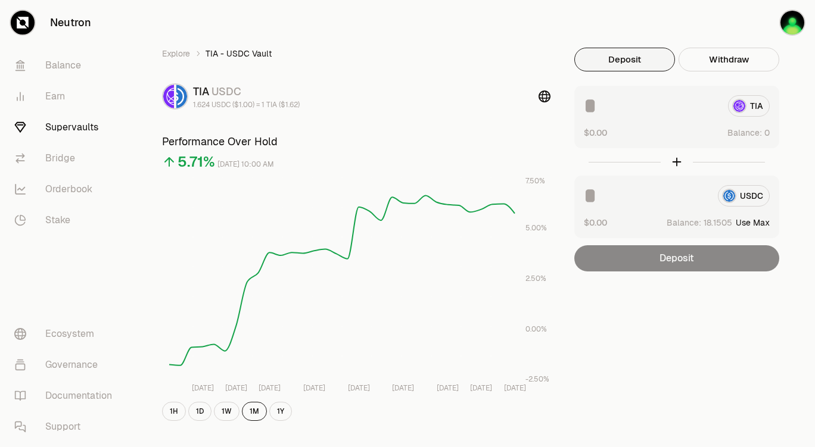
click at [653, 222] on button "Use Max" at bounding box center [753, 223] width 34 height 12
type input "********"
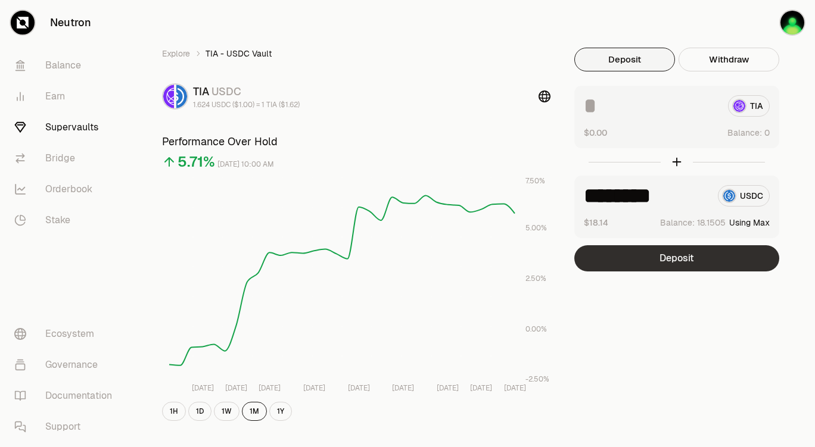
click at [653, 260] on button "Deposit" at bounding box center [676, 258] width 205 height 26
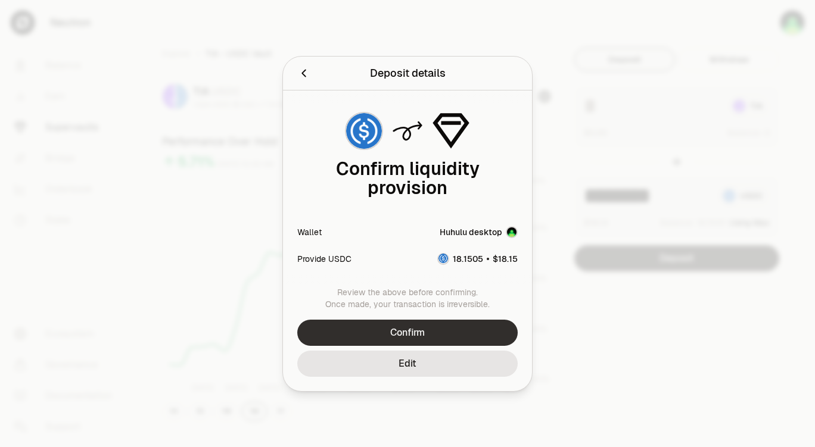
click at [478, 272] on button "Confirm" at bounding box center [407, 333] width 220 height 26
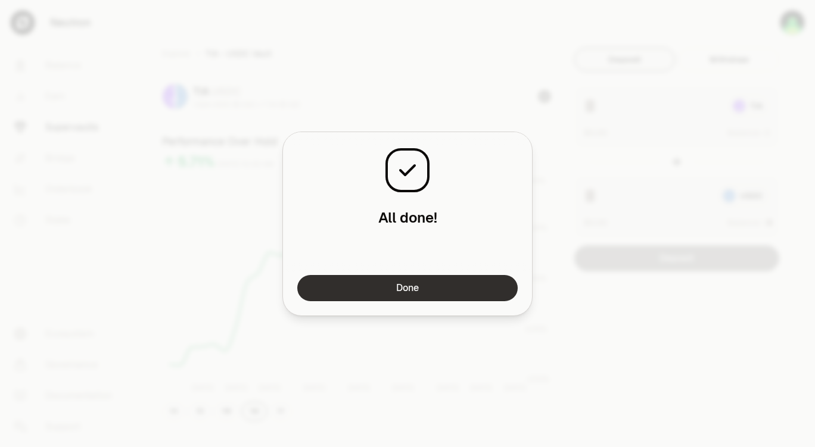
click at [377, 272] on button "Done" at bounding box center [407, 288] width 220 height 26
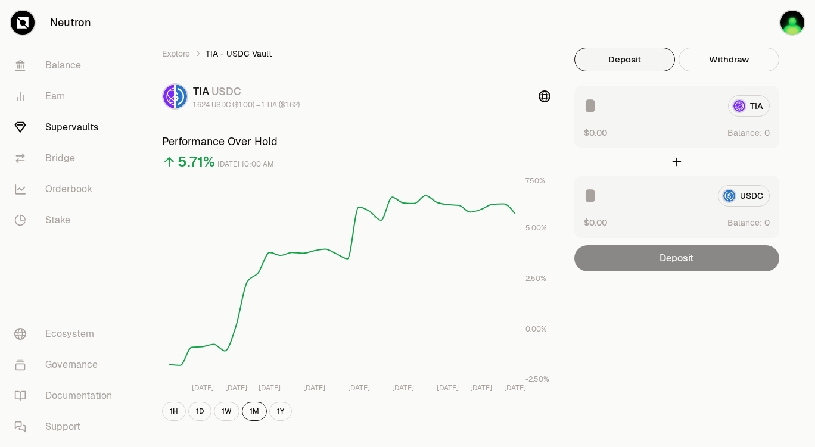
click at [85, 126] on link "Supervaults" at bounding box center [67, 127] width 124 height 31
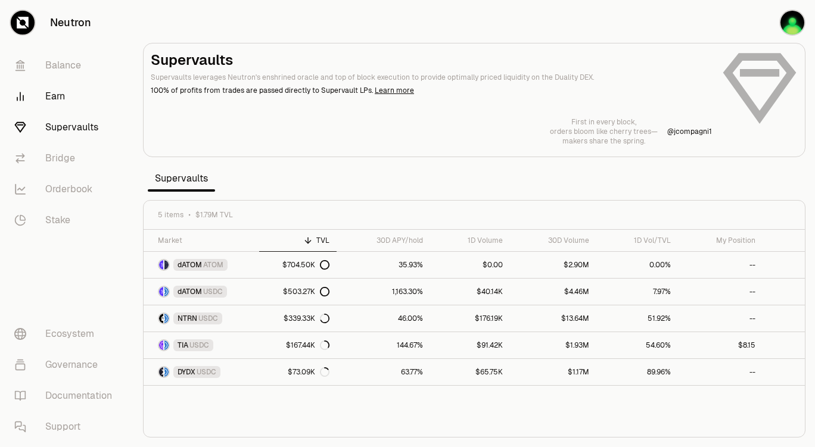
click at [66, 96] on link "Earn" at bounding box center [67, 96] width 124 height 31
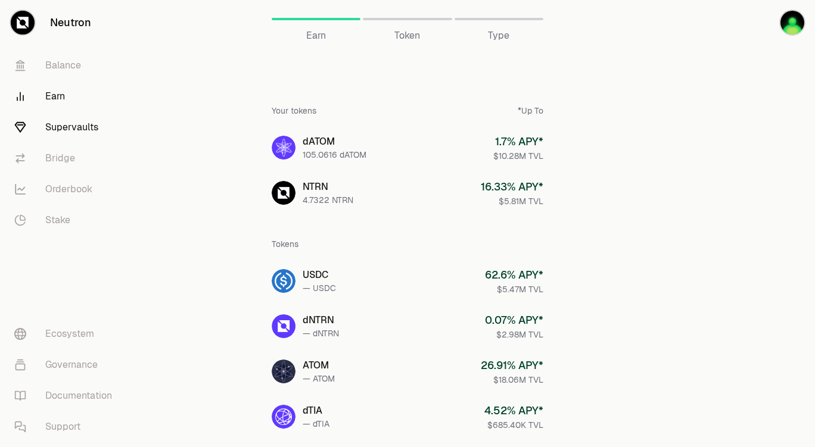
click at [78, 126] on link "Supervaults" at bounding box center [67, 127] width 124 height 31
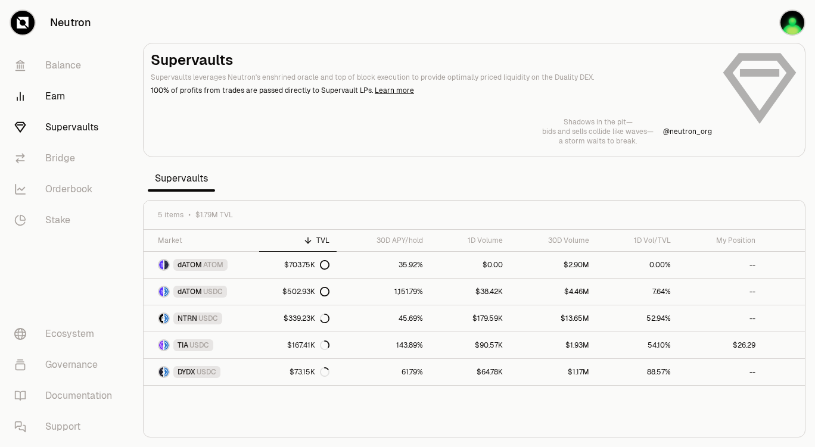
click at [60, 100] on link "Earn" at bounding box center [67, 96] width 124 height 31
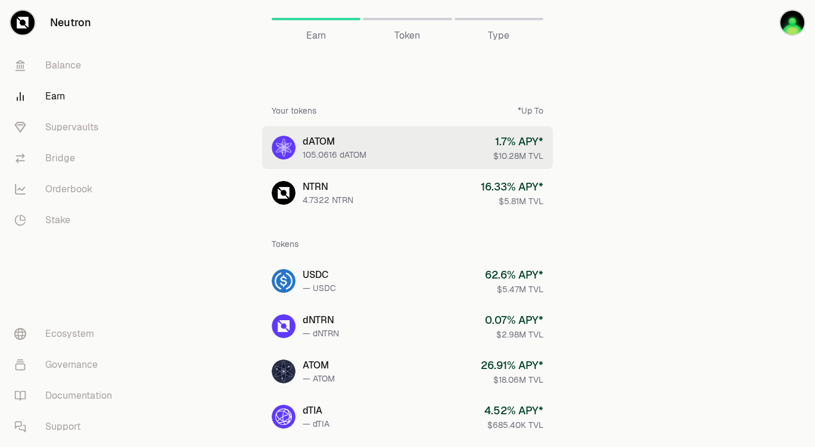
click at [354, 150] on div "105.0616 dATOM" at bounding box center [335, 155] width 64 height 12
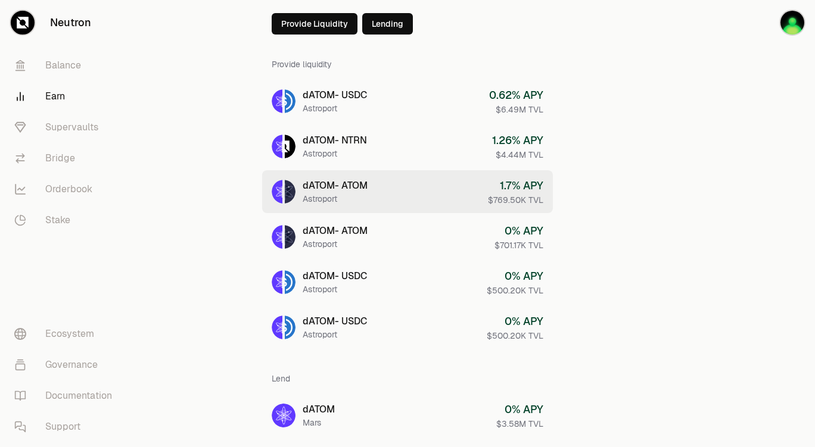
scroll to position [60, 0]
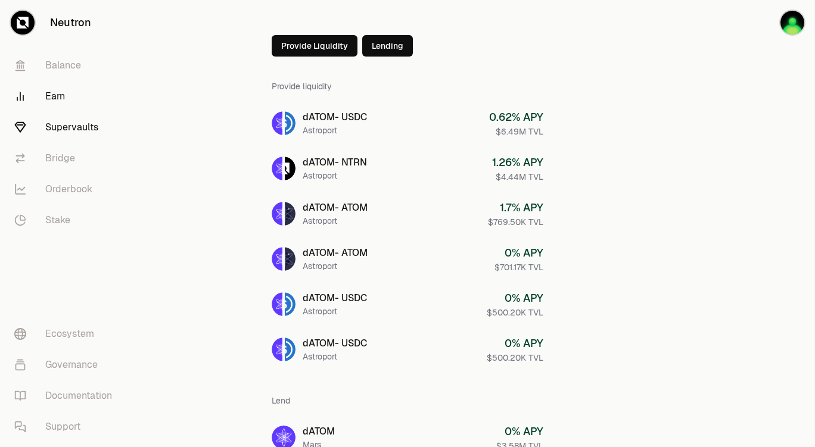
click at [73, 126] on link "Supervaults" at bounding box center [67, 127] width 124 height 31
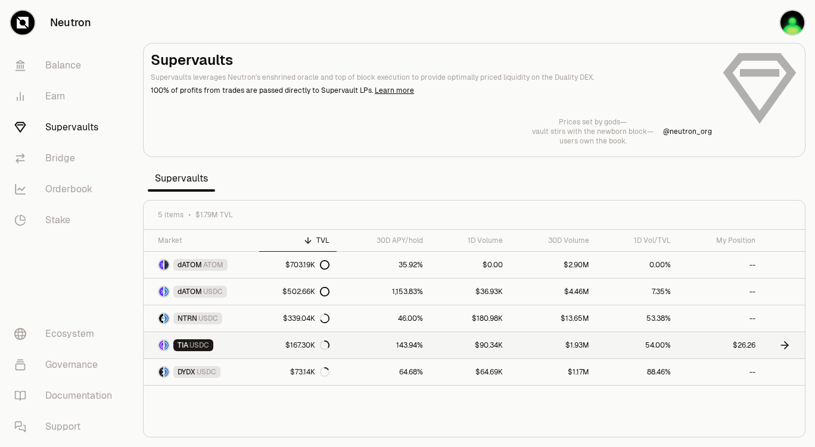
click at [599, 350] on link "54.00%" at bounding box center [637, 345] width 82 height 26
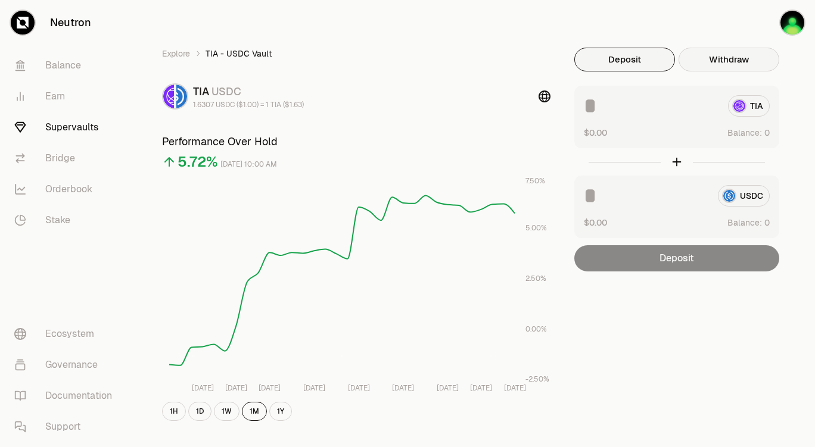
click at [731, 60] on button "Withdraw" at bounding box center [728, 60] width 101 height 24
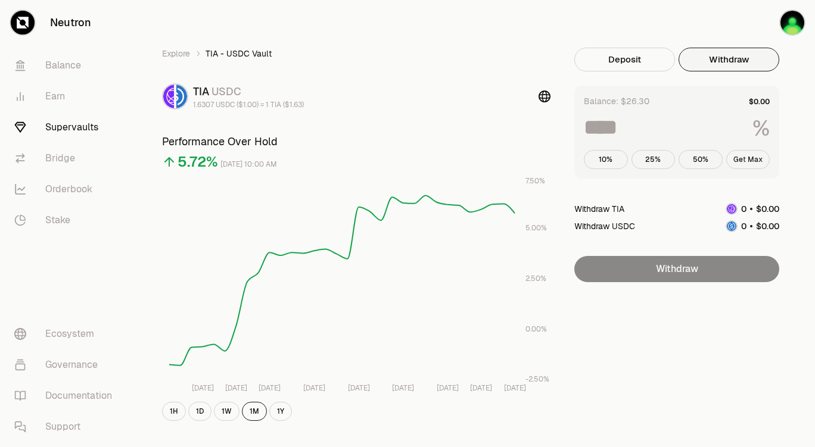
click at [744, 163] on button "Get Max" at bounding box center [748, 159] width 44 height 19
type input "***"
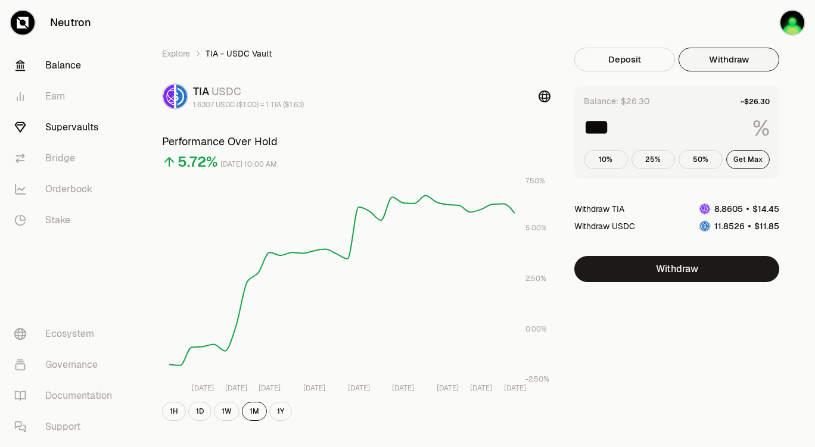
click at [63, 64] on link "Balance" at bounding box center [67, 65] width 124 height 31
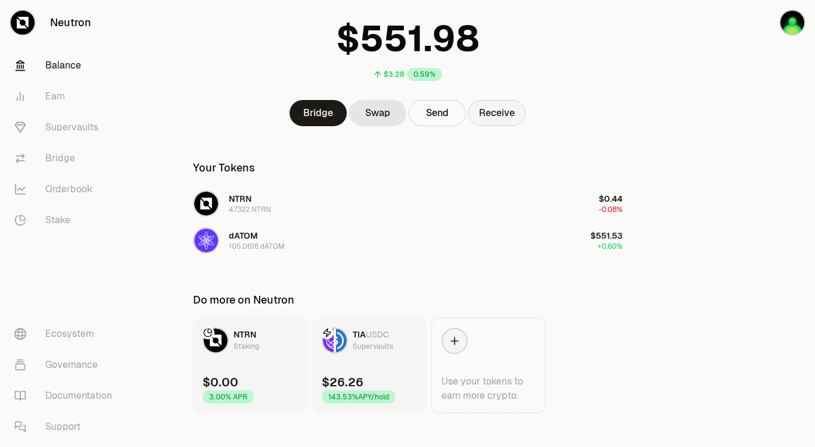
scroll to position [90, 0]
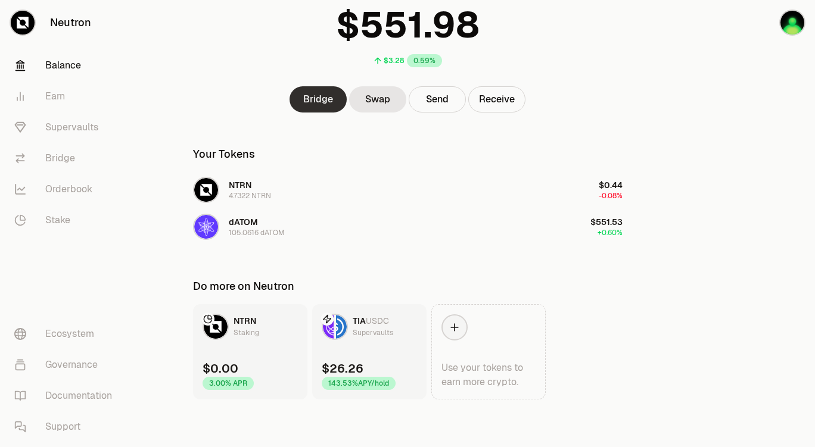
click at [319, 104] on link "Bridge" at bounding box center [317, 99] width 57 height 26
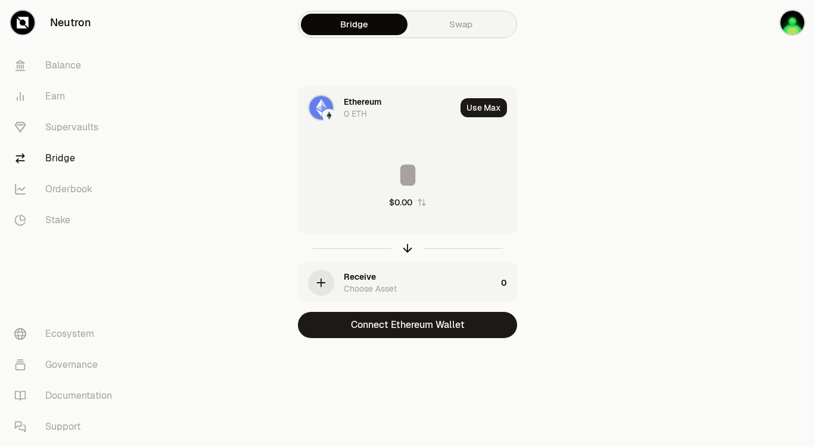
click at [372, 104] on div "Ethereum" at bounding box center [363, 102] width 38 height 12
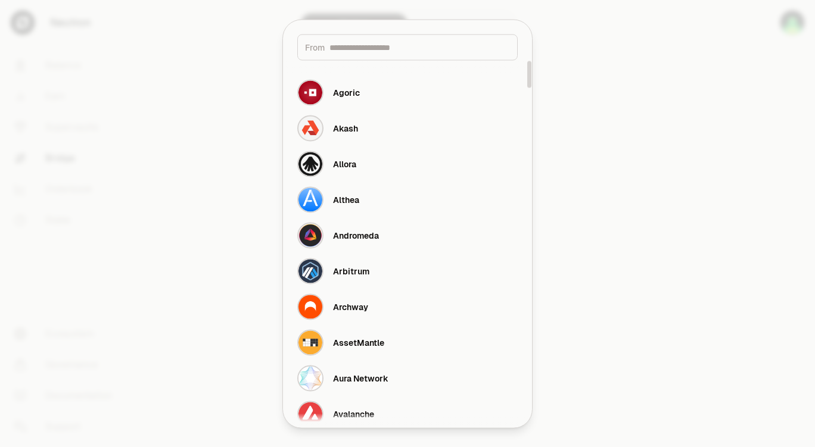
click at [369, 52] on input at bounding box center [419, 47] width 180 height 12
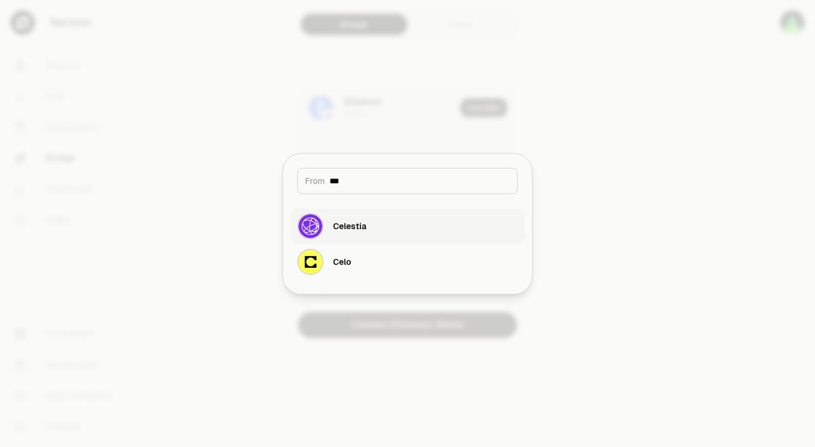
type input "***"
click at [355, 219] on div "Celestia" at bounding box center [331, 226] width 69 height 26
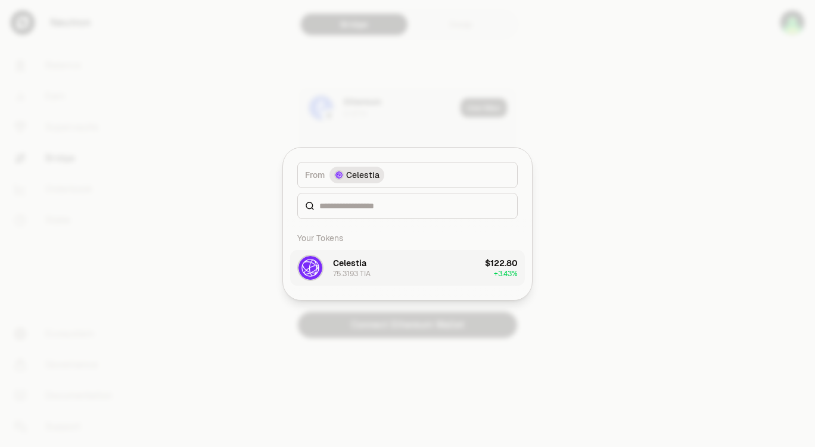
click at [420, 271] on button "Celestia 75.3193 TIA $122.80 + 3.43%" at bounding box center [407, 268] width 235 height 36
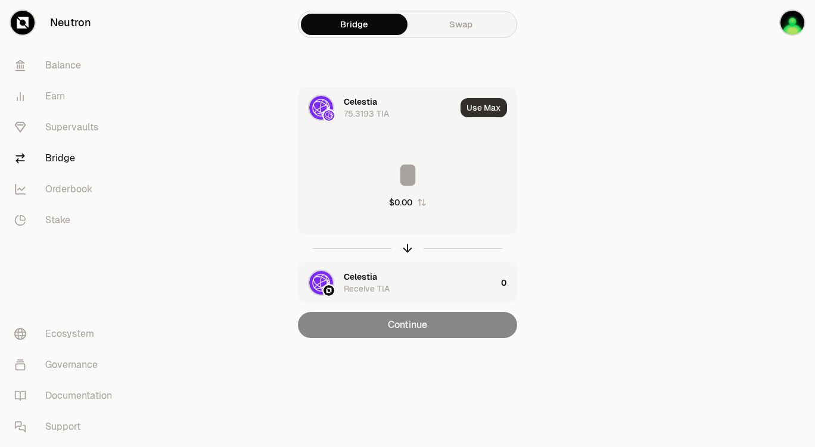
click at [494, 110] on button "Use Max" at bounding box center [483, 107] width 46 height 19
type input "*********"
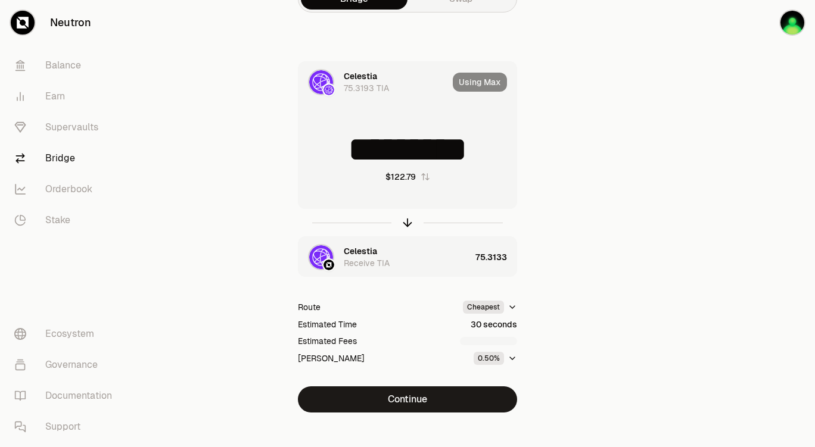
scroll to position [39, 0]
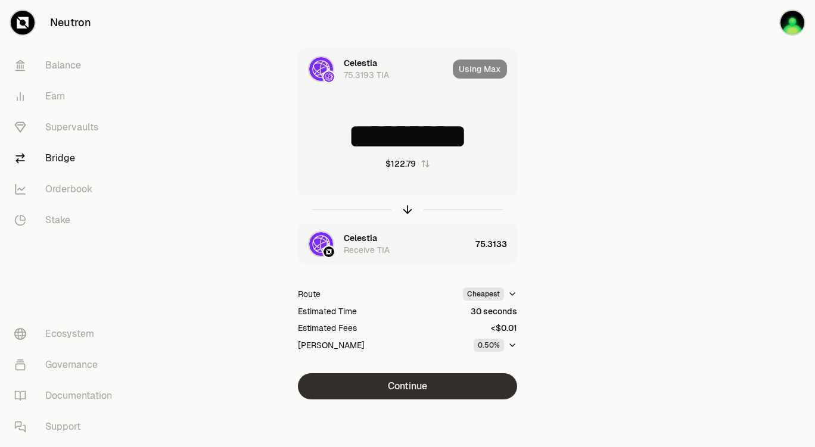
click at [429, 387] on button "Continue" at bounding box center [407, 386] width 219 height 26
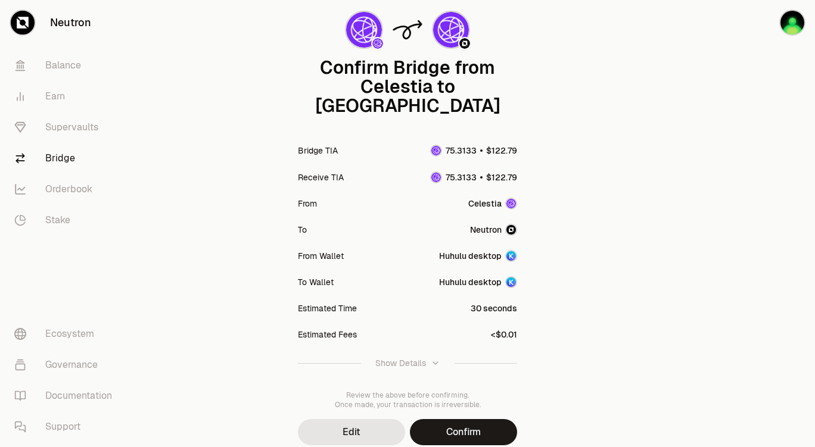
scroll to position [98, 0]
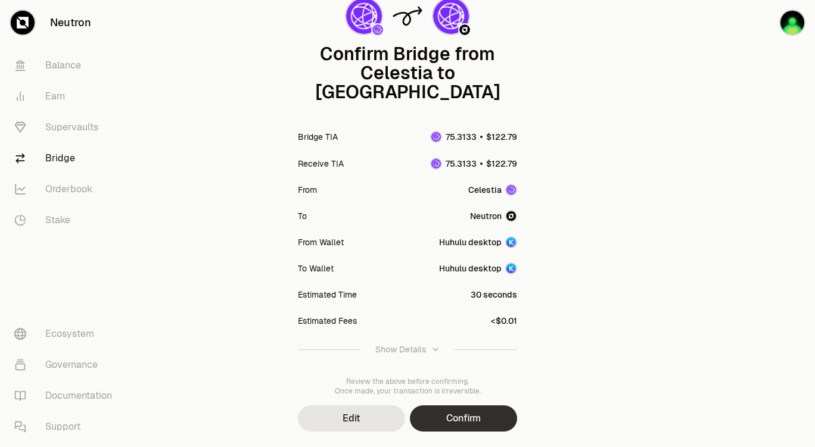
click at [468, 406] on button "Confirm" at bounding box center [463, 419] width 107 height 26
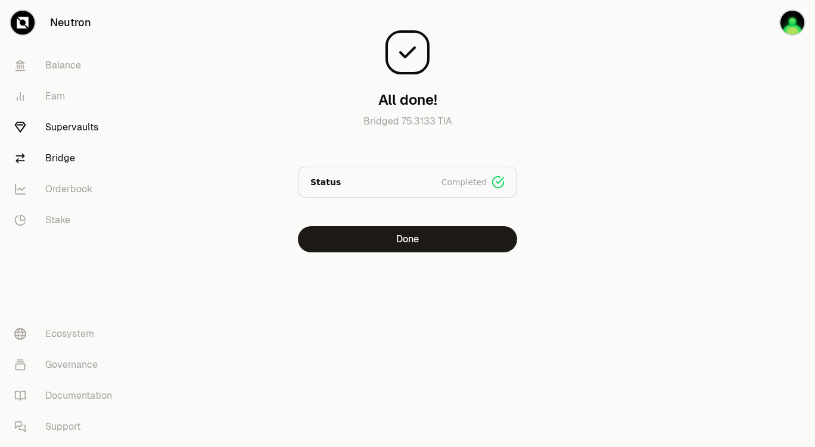
click at [73, 129] on link "Supervaults" at bounding box center [67, 127] width 124 height 31
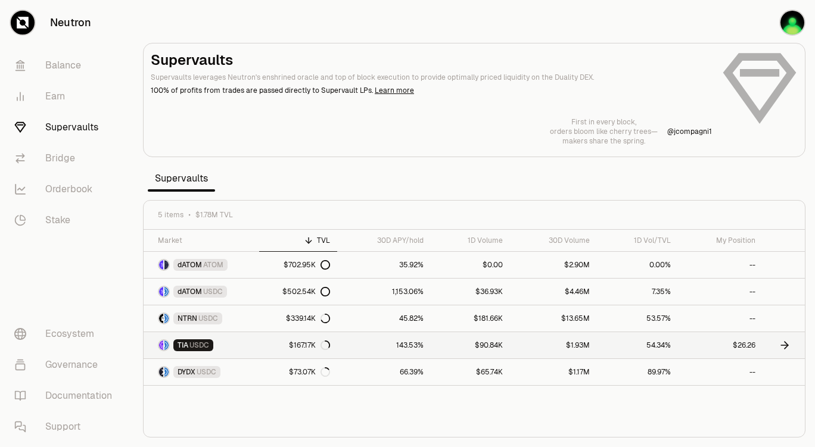
click at [674, 342] on link "54.34%" at bounding box center [638, 345] width 82 height 26
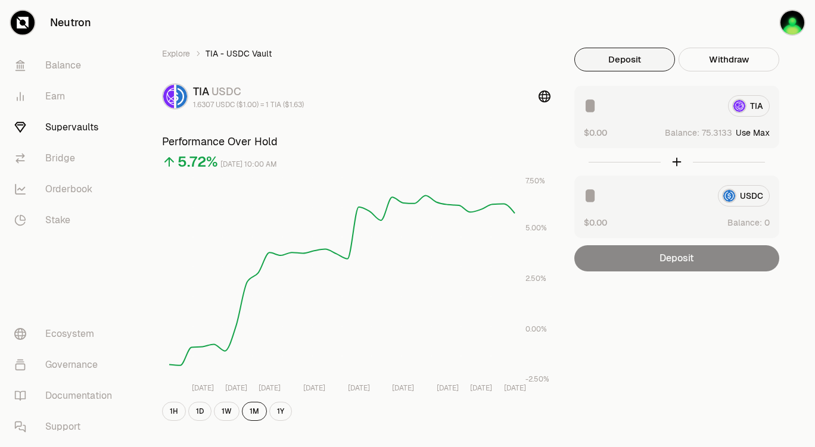
click at [761, 133] on button "Use Max" at bounding box center [753, 133] width 34 height 12
type input "*********"
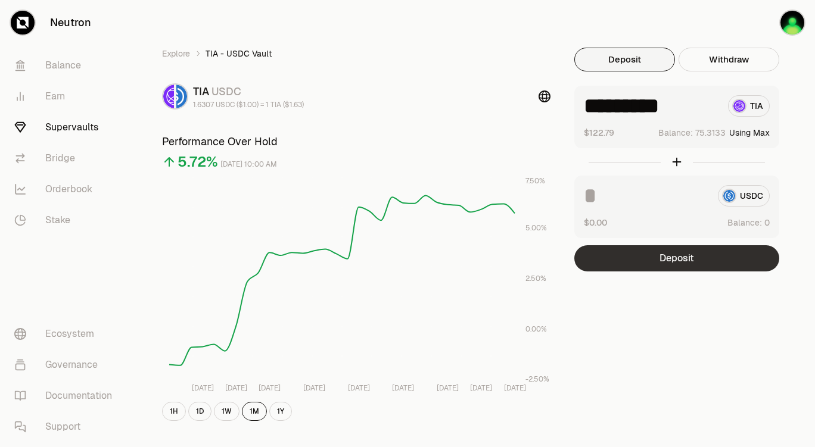
click at [692, 259] on button "Deposit" at bounding box center [676, 258] width 205 height 26
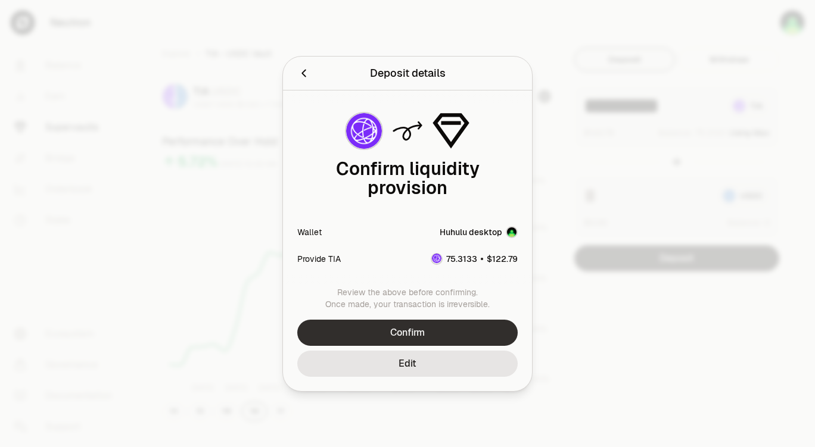
click at [416, 333] on button "Confirm" at bounding box center [407, 333] width 220 height 26
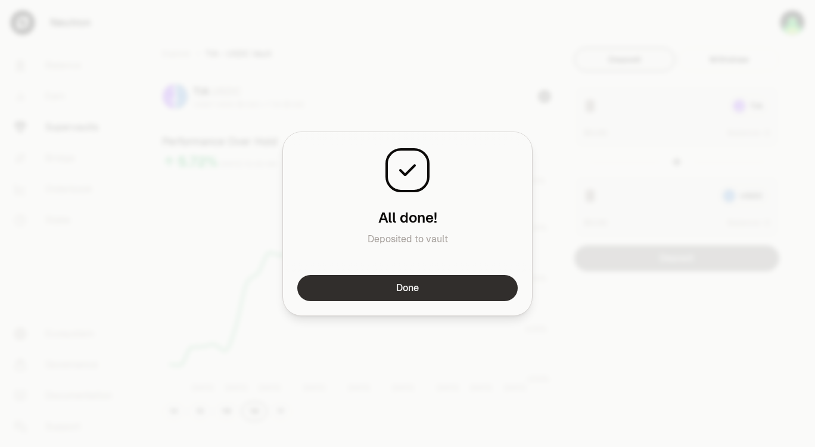
drag, startPoint x: 444, startPoint y: 286, endPoint x: 382, endPoint y: 276, distance: 62.7
click at [443, 287] on button "Done" at bounding box center [407, 288] width 220 height 26
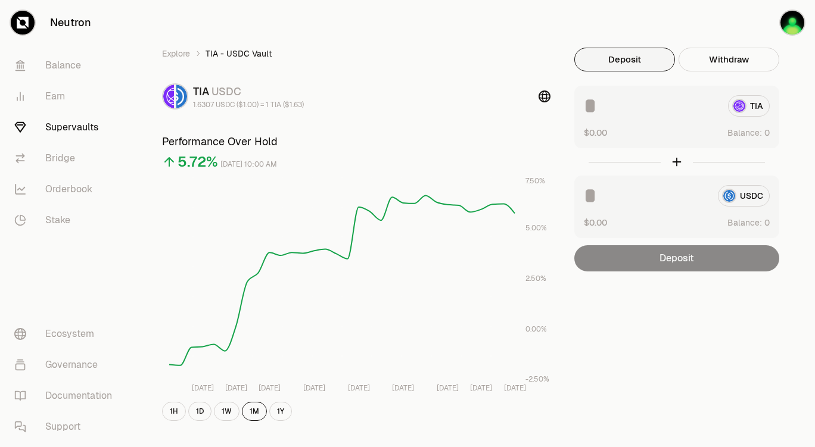
click at [79, 126] on link "Supervaults" at bounding box center [67, 127] width 124 height 31
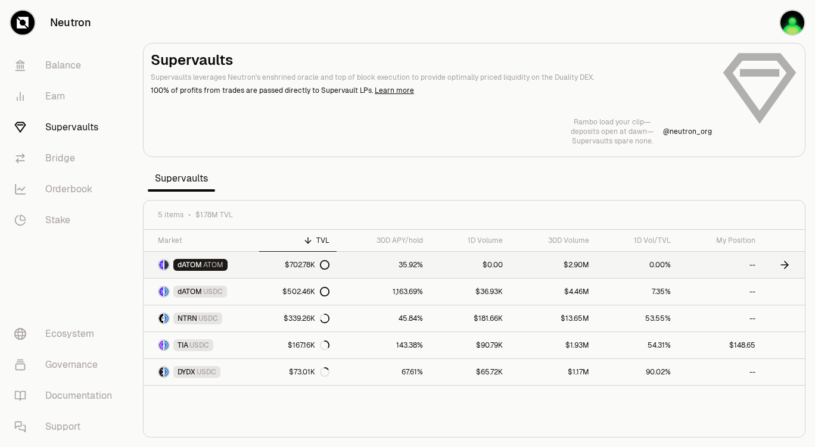
click at [380, 264] on link "35.92%" at bounding box center [384, 265] width 94 height 26
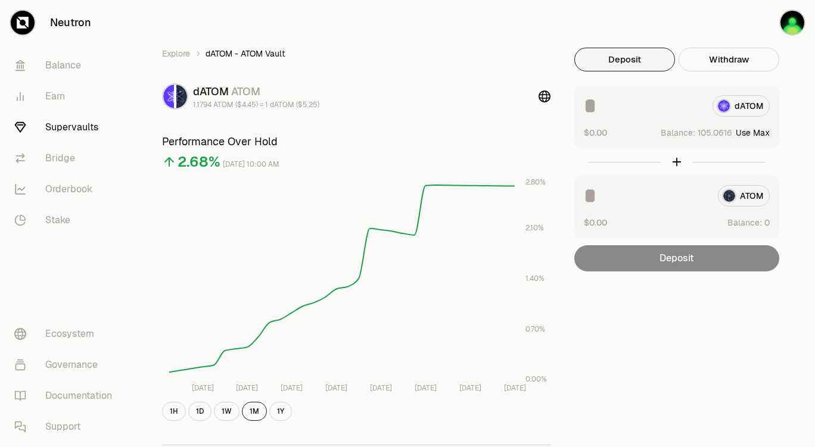
click at [761, 132] on button "Use Max" at bounding box center [753, 133] width 34 height 12
type input "**********"
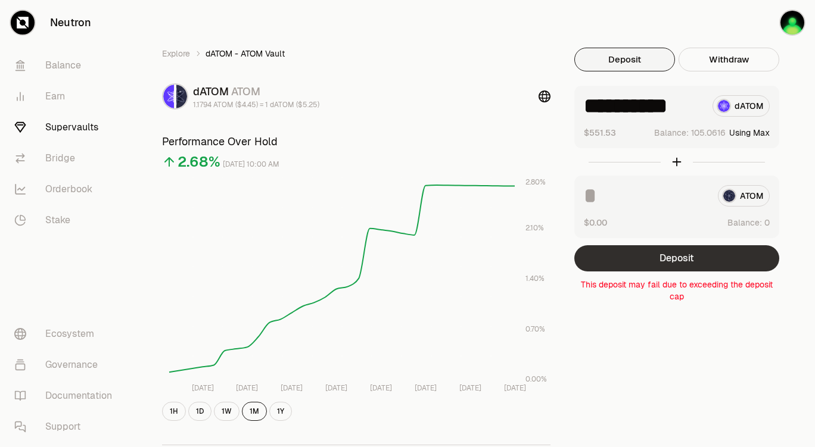
click at [680, 263] on button "Deposit" at bounding box center [676, 258] width 205 height 26
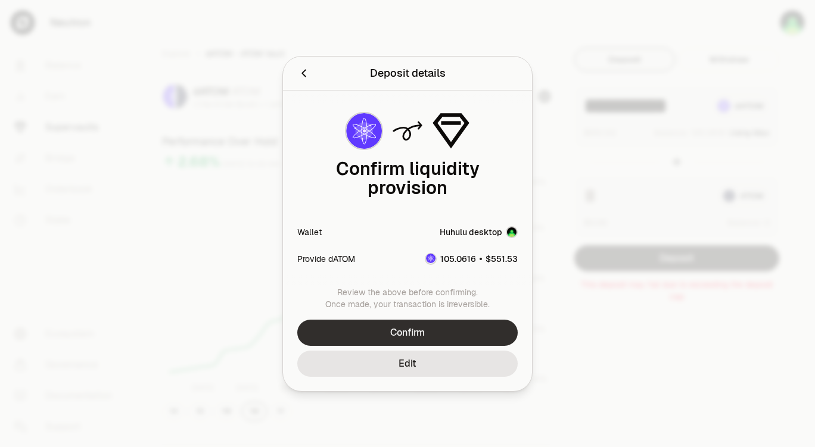
click at [434, 334] on button "Confirm" at bounding box center [407, 333] width 220 height 26
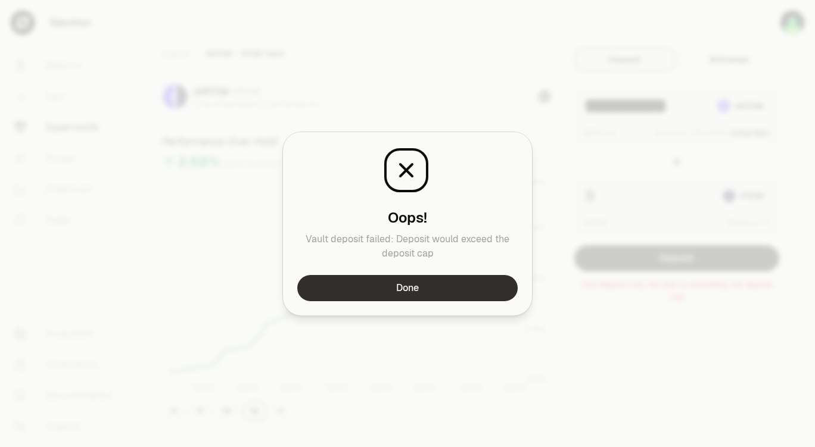
click at [441, 291] on button "Done" at bounding box center [407, 288] width 220 height 26
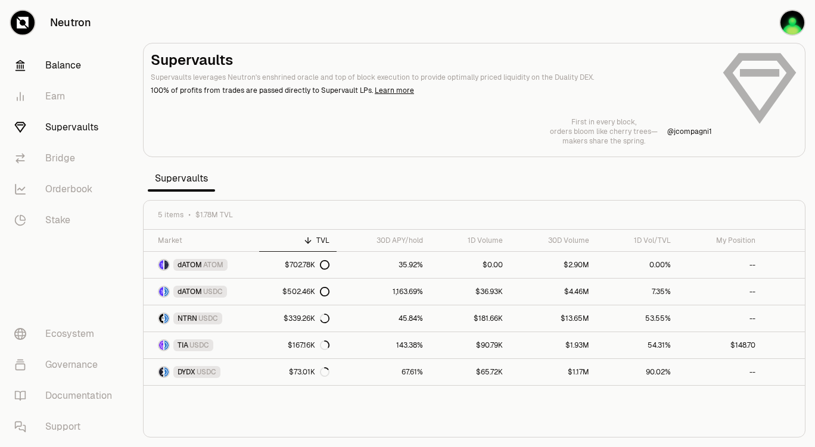
click at [70, 66] on link "Balance" at bounding box center [67, 65] width 124 height 31
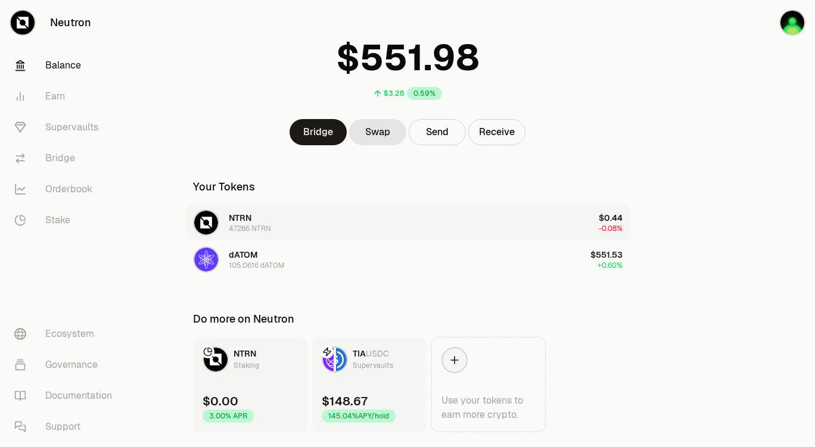
scroll to position [90, 0]
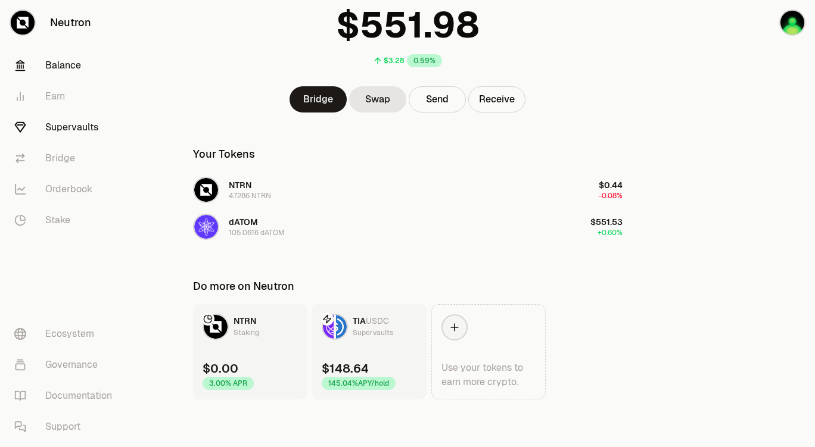
click at [71, 131] on link "Supervaults" at bounding box center [67, 127] width 124 height 31
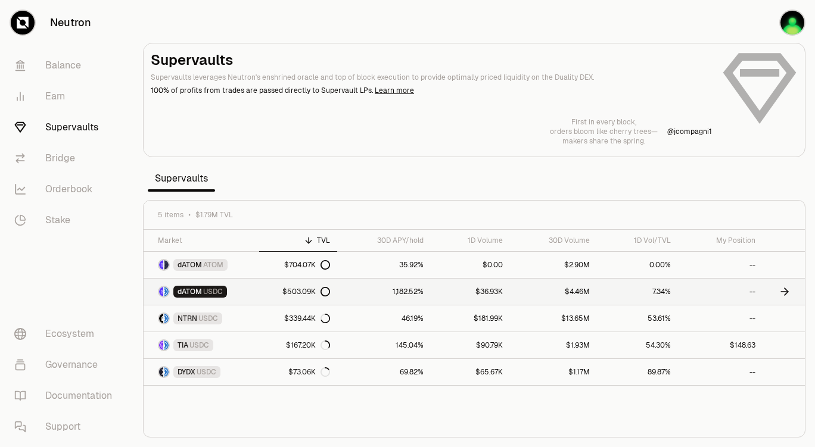
click at [304, 291] on div "$503.09K" at bounding box center [306, 292] width 48 height 10
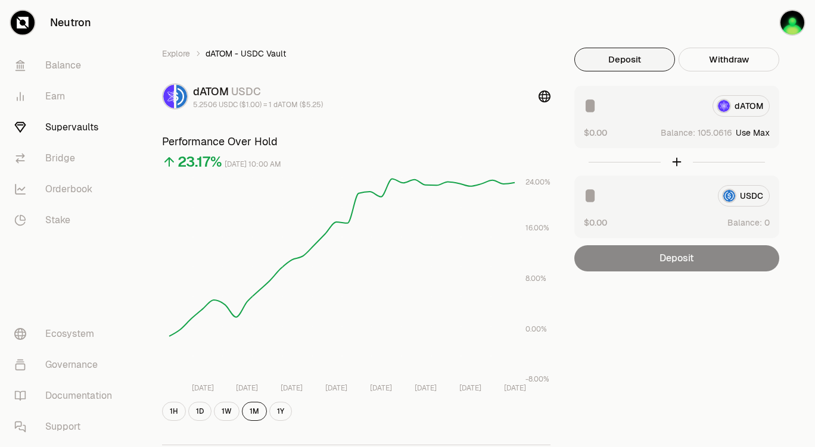
click at [763, 133] on button "Use Max" at bounding box center [753, 133] width 34 height 12
type input "**********"
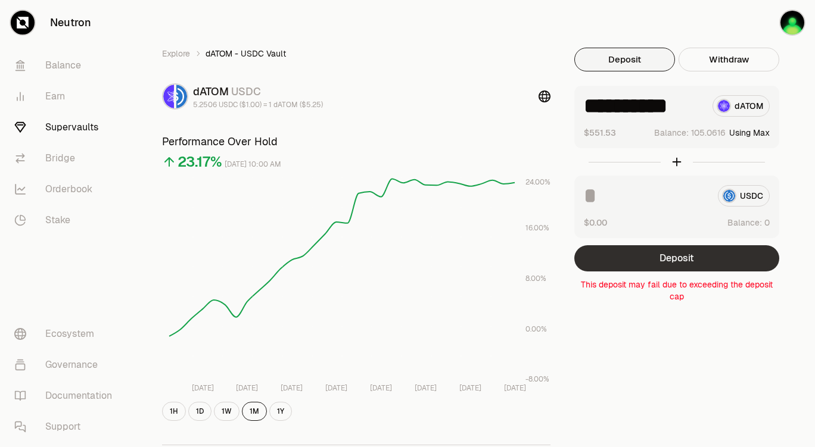
click at [702, 260] on button "Deposit" at bounding box center [676, 258] width 205 height 26
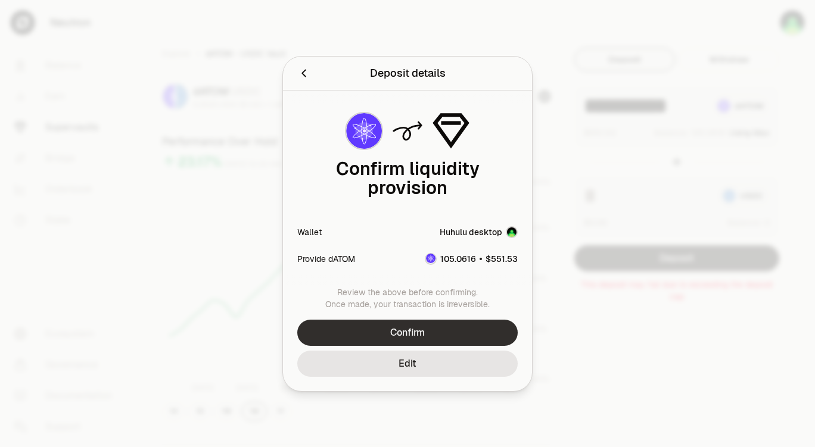
click at [438, 331] on button "Confirm" at bounding box center [407, 333] width 220 height 26
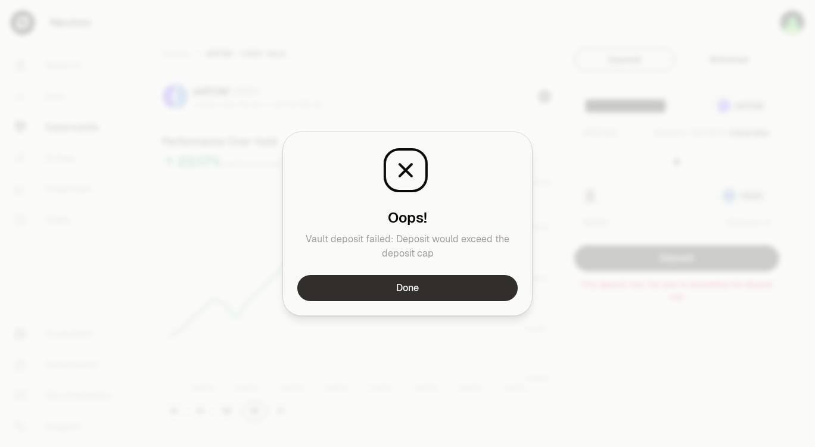
click at [473, 289] on button "Done" at bounding box center [407, 288] width 220 height 26
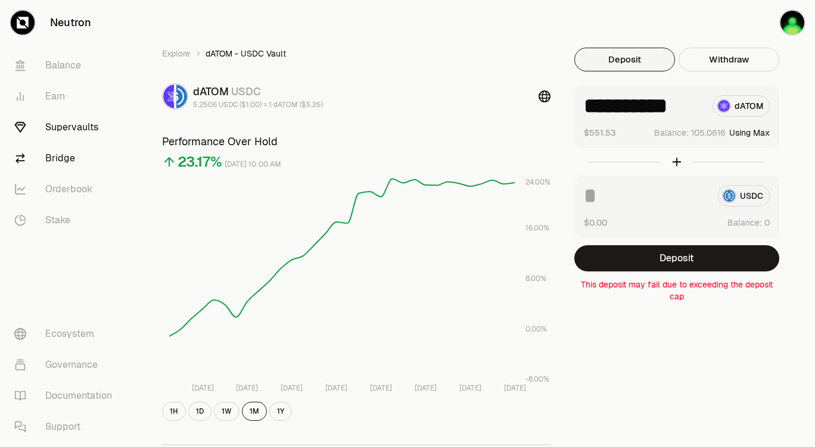
click at [67, 163] on link "Bridge" at bounding box center [67, 158] width 124 height 31
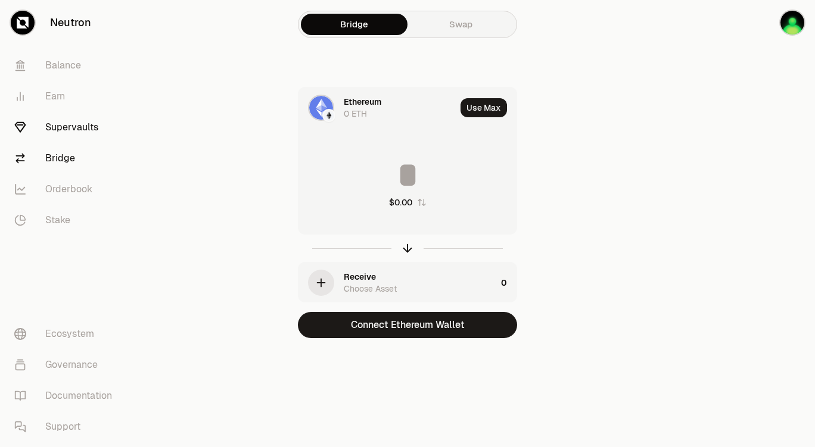
click at [84, 127] on link "Supervaults" at bounding box center [67, 127] width 124 height 31
